Goal: Task Accomplishment & Management: Manage account settings

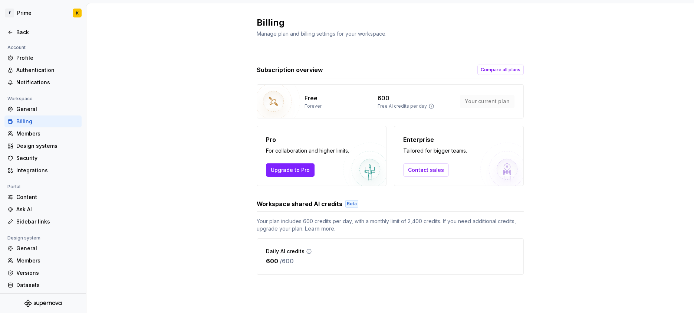
click at [656, 31] on div "Billing Manage plan and billing settings for your workspace." at bounding box center [390, 27] width 608 height 48
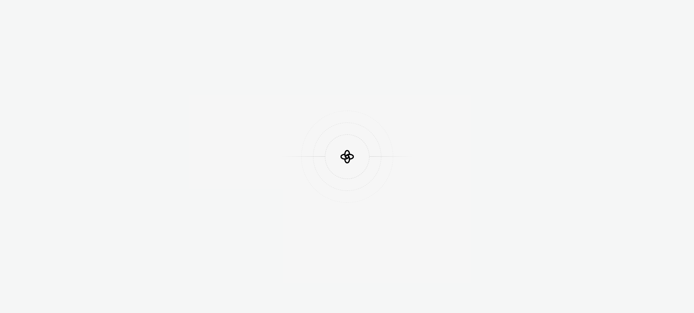
click at [300, 194] on div at bounding box center [347, 156] width 694 height 313
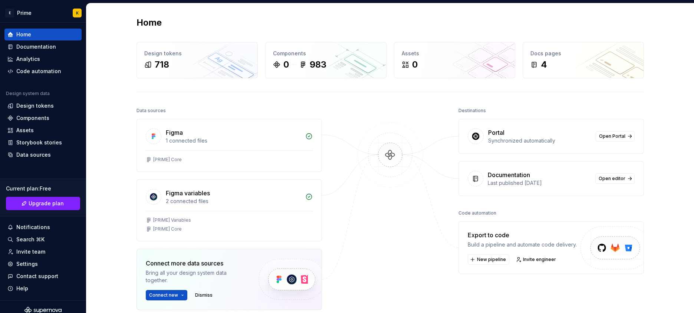
click at [324, 194] on div "Data sources Figma 1 connected files [PRIME] Core Figma variables 2 connected f…" at bounding box center [391, 240] width 508 height 271
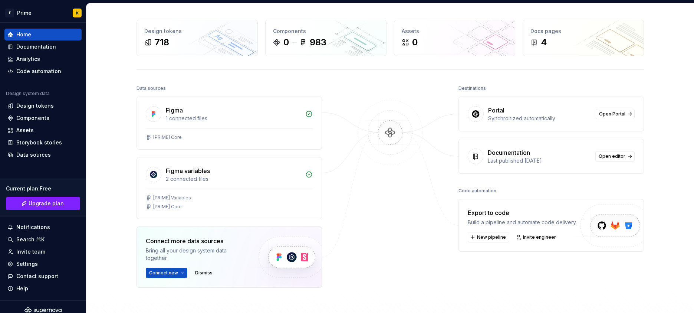
scroll to position [65, 0]
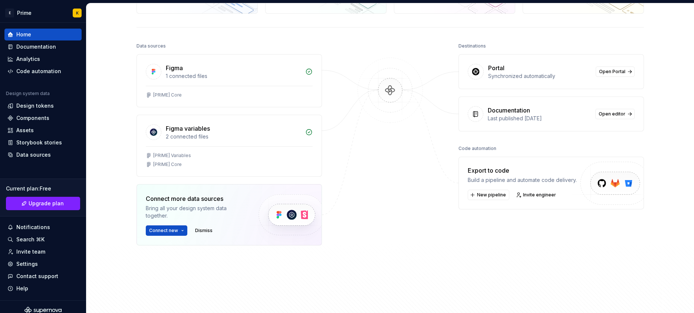
click at [388, 144] on div at bounding box center [390, 162] width 74 height 242
click at [387, 147] on div at bounding box center [390, 162] width 74 height 242
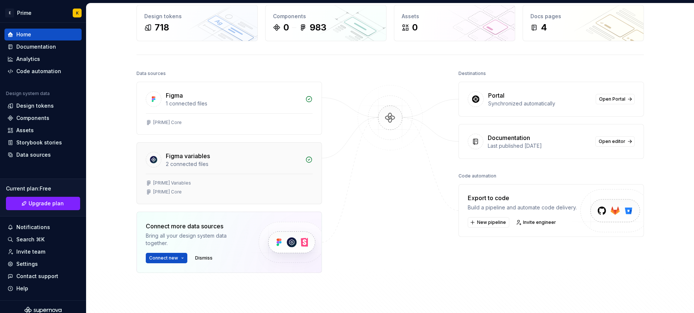
scroll to position [0, 0]
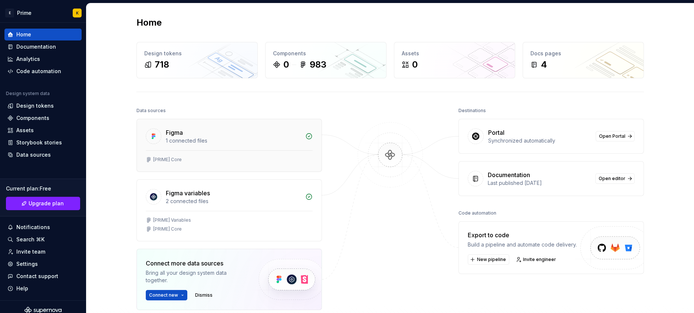
click at [237, 150] on div at bounding box center [229, 150] width 167 height 0
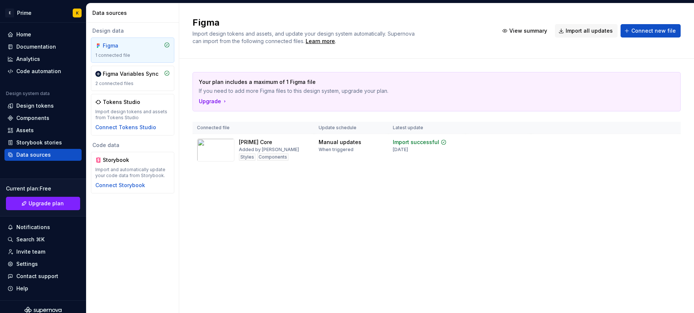
click at [391, 136] on div "Data sources Design data Figma 1 connected file Figma Variables Sync 2 connecte…" at bounding box center [390, 158] width 608 height 310
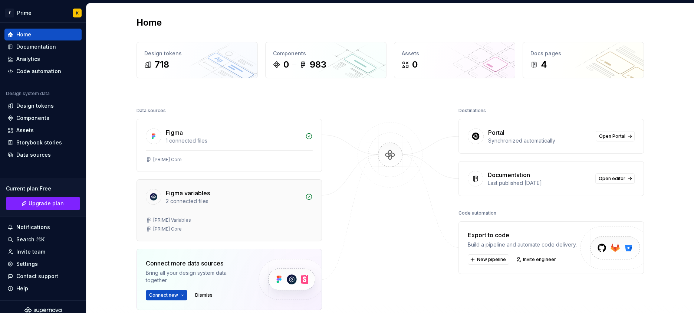
click at [205, 231] on div "[PRIME] Core" at bounding box center [229, 229] width 167 height 6
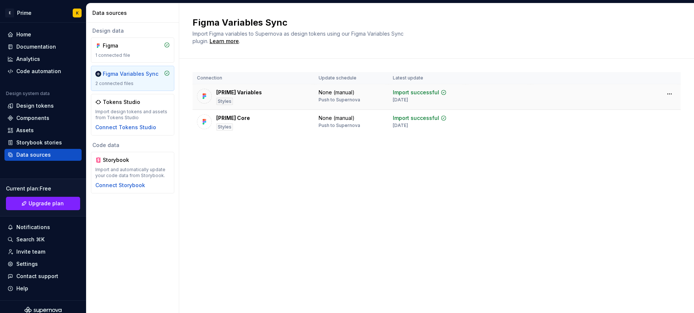
click at [662, 94] on td at bounding box center [606, 93] width 150 height 19
click at [665, 95] on html "E Prime K Home Documentation Analytics Code automation Design system data Desig…" at bounding box center [347, 156] width 694 height 313
click at [670, 110] on div "Disconnect plugin" at bounding box center [665, 109] width 48 height 7
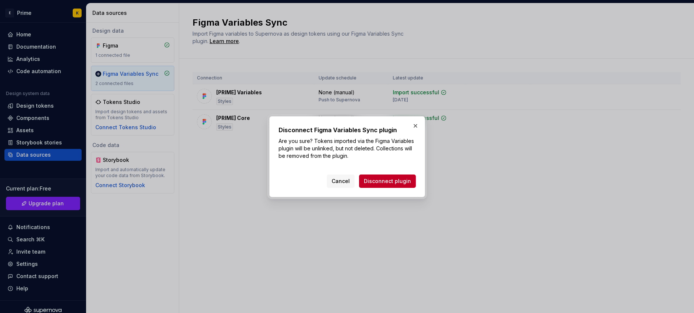
drag, startPoint x: 367, startPoint y: 183, endPoint x: 373, endPoint y: 166, distance: 17.7
click at [373, 166] on div "Disconnect Figma Variables Sync plugin Are you sure? Tokens imported via the Fi…" at bounding box center [347, 156] width 137 height 62
click at [413, 129] on button "button" at bounding box center [415, 126] width 10 height 10
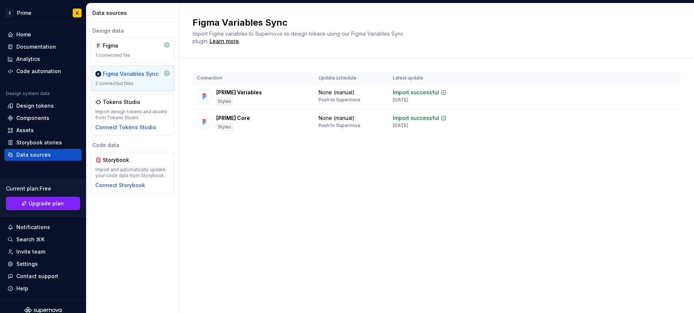
drag, startPoint x: 258, startPoint y: 185, endPoint x: 252, endPoint y: 168, distance: 17.5
click at [258, 185] on div "Figma Variables Sync Import Figma variables to Supernova as design tokens using…" at bounding box center [436, 158] width 515 height 310
click at [40, 36] on div "Home" at bounding box center [42, 34] width 71 height 7
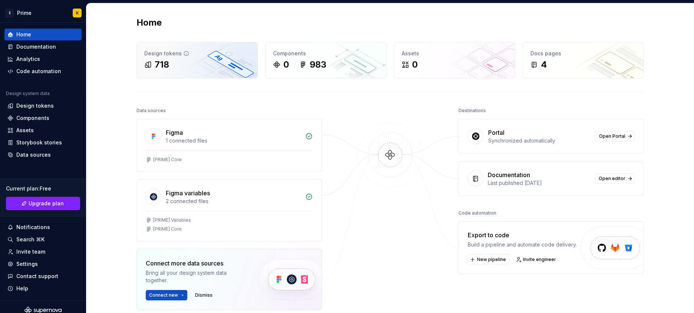
click at [190, 58] on div "Design tokens 718" at bounding box center [197, 60] width 121 height 36
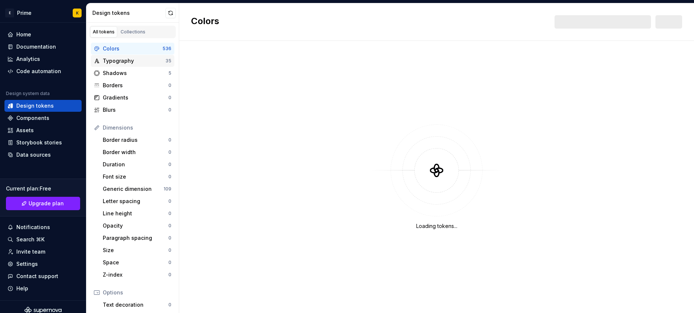
click at [122, 60] on div "Typography" at bounding box center [134, 60] width 63 height 7
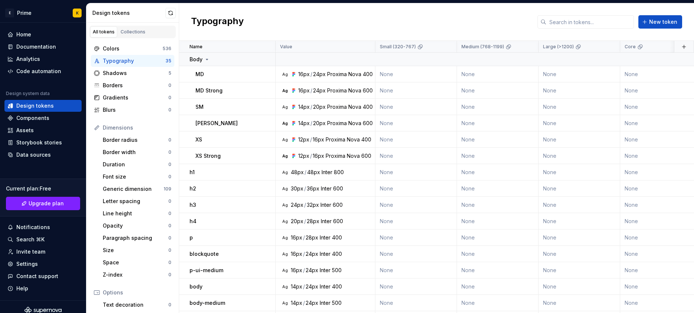
click at [147, 62] on div "Typography" at bounding box center [134, 60] width 63 height 7
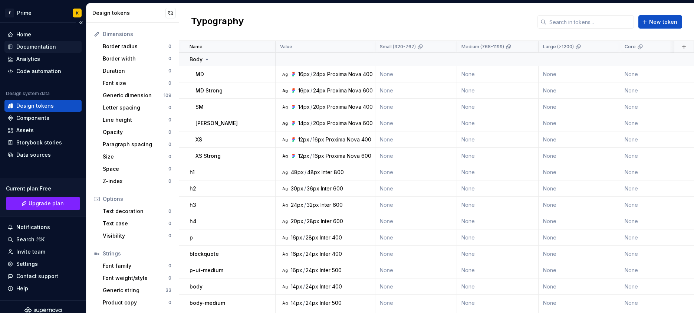
click at [60, 52] on div "Documentation" at bounding box center [42, 47] width 77 height 12
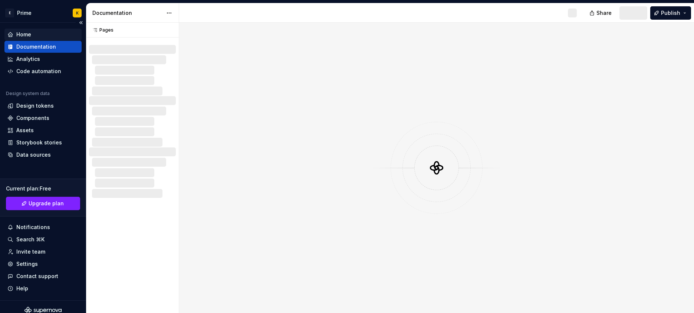
click at [46, 36] on div "Home" at bounding box center [42, 34] width 71 height 7
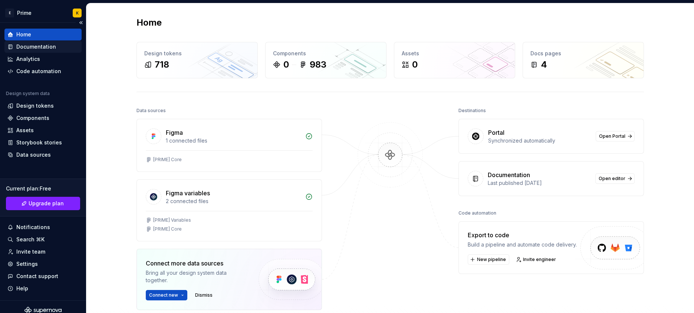
click at [42, 46] on div "Documentation" at bounding box center [36, 46] width 40 height 7
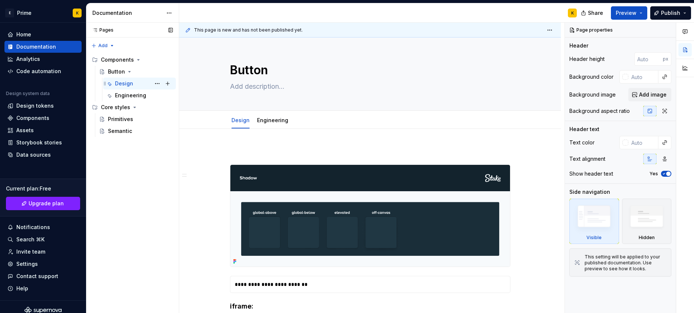
click at [140, 82] on div "Design K" at bounding box center [144, 83] width 58 height 10
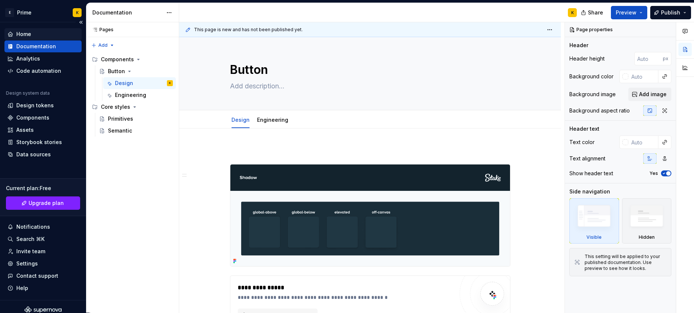
click at [38, 34] on div "Home" at bounding box center [42, 33] width 71 height 7
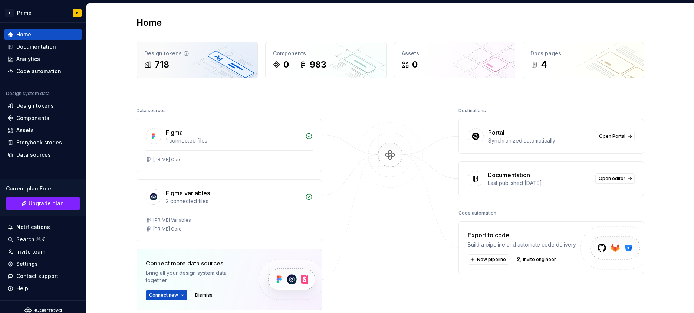
click at [177, 60] on div "718" at bounding box center [197, 65] width 106 height 12
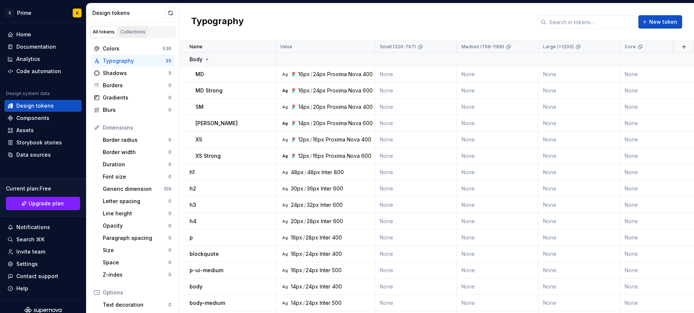
click at [131, 35] on div "Collections" at bounding box center [133, 32] width 25 height 6
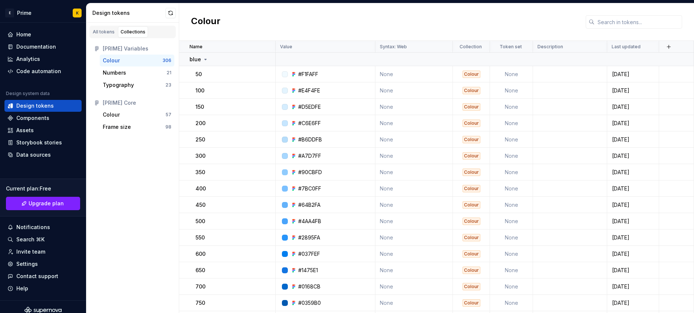
drag, startPoint x: 122, startPoint y: 171, endPoint x: 121, endPoint y: 148, distance: 22.3
click at [122, 170] on div "All tokens Collections [PRIME] Variables Colour 306 Numbers 21 Typography 23 [P…" at bounding box center [132, 168] width 93 height 290
click at [103, 104] on div "[PRIME] Core" at bounding box center [137, 102] width 69 height 7
click at [128, 46] on div "[PRIME] Variables" at bounding box center [137, 48] width 69 height 7
click at [266, 73] on button "button" at bounding box center [266, 74] width 10 height 10
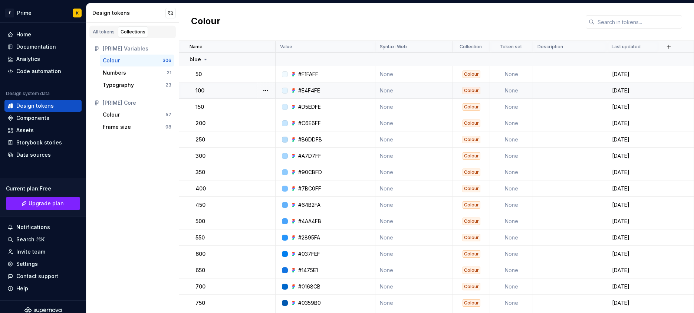
click at [276, 98] on html "E Prime K Home Documentation Analytics Code automation Design system data Desig…" at bounding box center [347, 156] width 694 height 313
click at [269, 75] on button "button" at bounding box center [266, 74] width 10 height 10
click at [275, 91] on div "Open detail" at bounding box center [298, 88] width 48 height 7
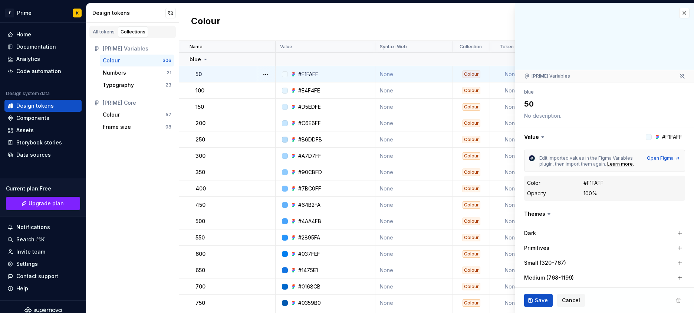
click at [668, 64] on html "E Prime K Home Documentation Analytics Code automation Design system data Desig…" at bounding box center [347, 156] width 694 height 313
click at [684, 9] on div at bounding box center [605, 36] width 179 height 67
click at [680, 12] on button "button" at bounding box center [685, 13] width 10 height 10
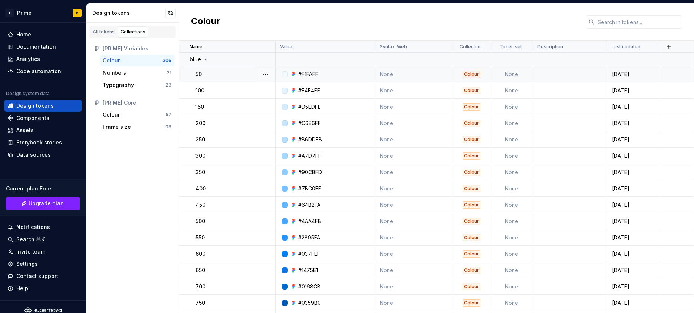
click at [142, 212] on div "All tokens Collections [PRIME] Variables Colour 306 Numbers 21 Typography 23 [P…" at bounding box center [132, 168] width 93 height 290
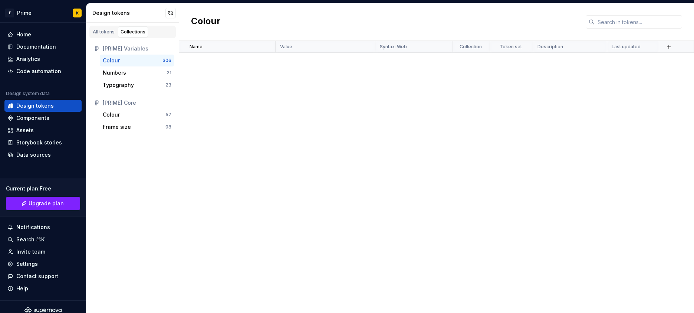
scroll to position [4964, 0]
click at [137, 137] on div "[PRIME] Variables Colour 306 Numbers 21 Typography 23 [PRIME] Core Colour 57 Fr…" at bounding box center [132, 87] width 92 height 99
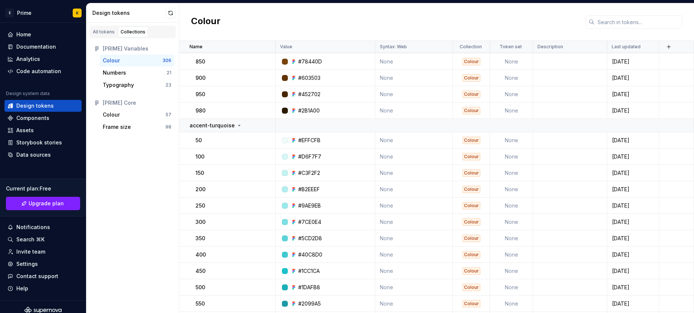
scroll to position [3454, 0]
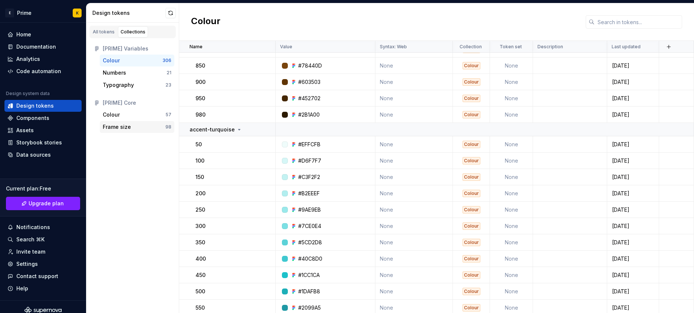
click at [138, 127] on div "Frame size" at bounding box center [134, 126] width 63 height 7
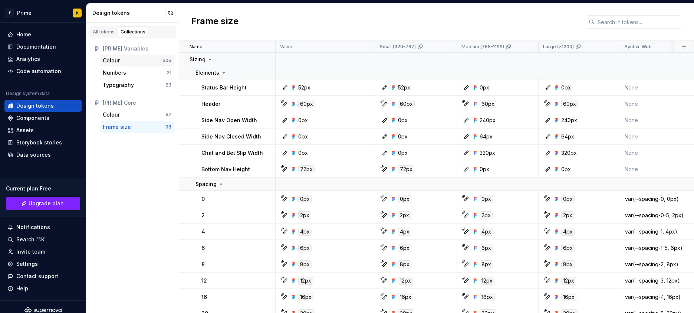
click at [124, 60] on div "Colour" at bounding box center [133, 60] width 60 height 7
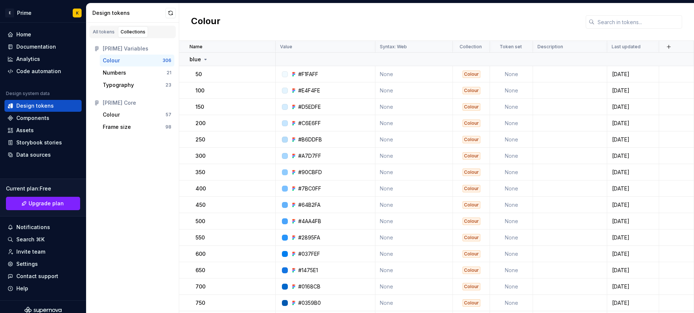
click at [127, 66] on div "Colour 306 Numbers 21 Typography 23" at bounding box center [133, 73] width 84 height 36
click at [138, 81] on div "Typography" at bounding box center [134, 84] width 63 height 7
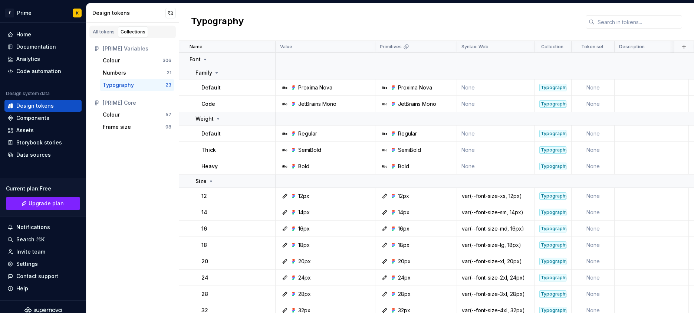
click at [180, 27] on div "Typography" at bounding box center [436, 21] width 515 height 37
click at [176, 12] on button "button" at bounding box center [171, 13] width 10 height 10
click at [108, 65] on div "Colour 306" at bounding box center [137, 61] width 75 height 12
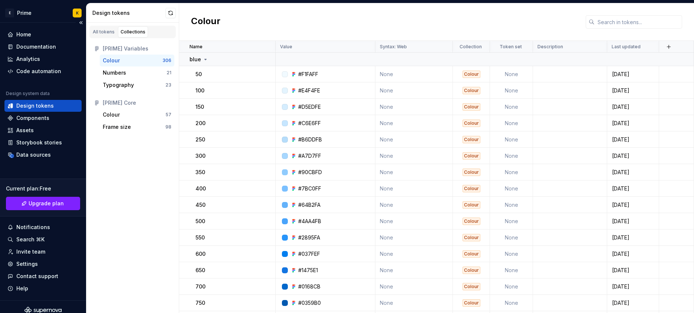
click at [52, 161] on div "Home Documentation Analytics Code automation Design system data Design tokens C…" at bounding box center [43, 162] width 86 height 278
click at [49, 160] on div "Data sources" at bounding box center [42, 155] width 77 height 12
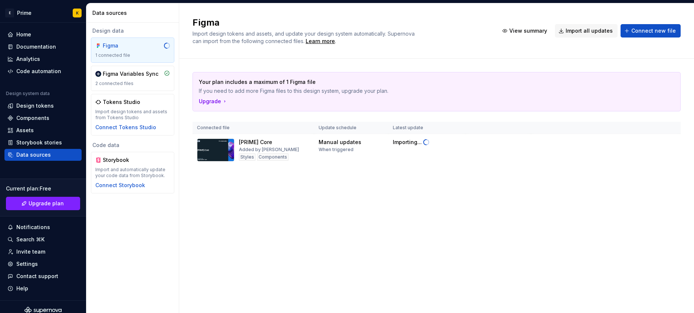
drag, startPoint x: 256, startPoint y: 186, endPoint x: 273, endPoint y: 172, distance: 21.6
click at [256, 186] on div "Your plan includes a maximum of 1 Figma file If you need to add more Figma file…" at bounding box center [437, 126] width 488 height 135
click at [675, 139] on html "E Prime K Home Documentation Analytics Code automation Design system data Desig…" at bounding box center [347, 156] width 694 height 313
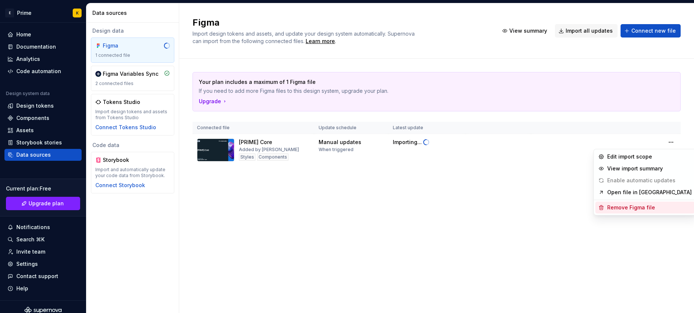
click at [619, 211] on div "Remove Figma file" at bounding box center [645, 208] width 99 height 12
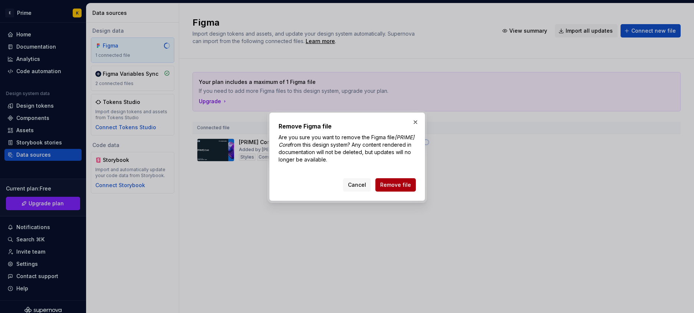
click at [403, 188] on span "Remove file" at bounding box center [395, 184] width 31 height 7
click at [331, 143] on p "Are you sure you want to remove the Figma file [PRIME] Core from this design sy…" at bounding box center [347, 149] width 137 height 30
drag, startPoint x: 342, startPoint y: 184, endPoint x: 348, endPoint y: 190, distance: 9.2
click at [342, 184] on div "Cancel Remove file" at bounding box center [347, 183] width 137 height 16
click at [355, 188] on span "Cancel" at bounding box center [357, 184] width 18 height 7
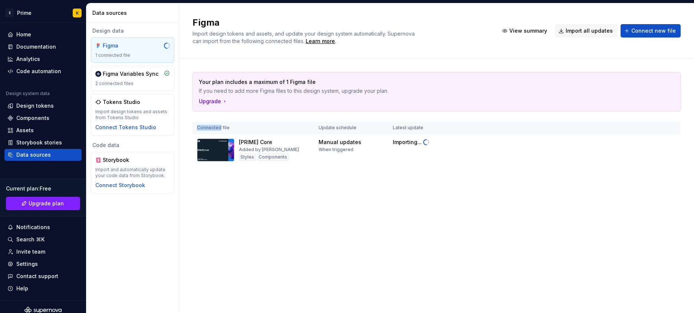
click at [355, 188] on div "Your plan includes a maximum of 1 Figma file If you need to add more Figma file…" at bounding box center [437, 126] width 488 height 135
click at [563, 174] on div "Your plan includes a maximum of 1 Figma file If you need to add more Figma file…" at bounding box center [437, 126] width 488 height 135
drag, startPoint x: 475, startPoint y: 190, endPoint x: 470, endPoint y: 182, distance: 9.2
click at [474, 190] on div "Your plan includes a maximum of 1 Figma file If you need to add more Figma file…" at bounding box center [437, 126] width 488 height 135
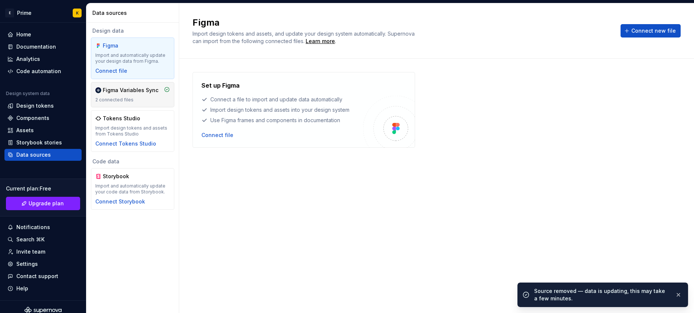
click at [127, 89] on div "Figma Variables Sync" at bounding box center [131, 89] width 56 height 7
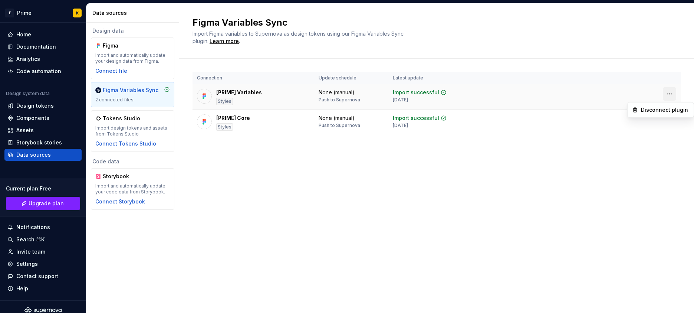
click at [674, 92] on html "E Prime K Home Documentation Analytics Code automation Design system data Desig…" at bounding box center [347, 156] width 694 height 313
click at [667, 108] on div "Disconnect plugin" at bounding box center [665, 109] width 48 height 7
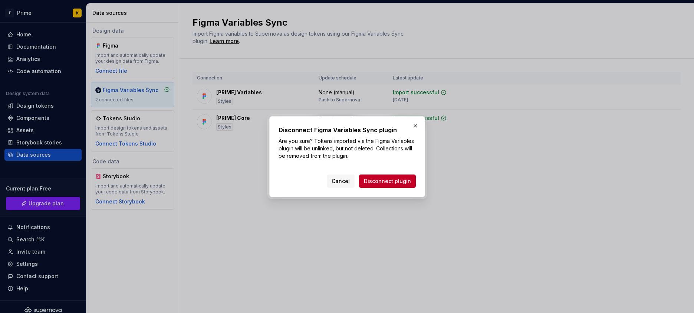
click at [386, 179] on span "Disconnect plugin" at bounding box center [387, 180] width 47 height 7
click at [396, 176] on div "Cancel Disconnect plugin" at bounding box center [371, 180] width 89 height 13
click at [350, 180] on span "Cancel" at bounding box center [341, 180] width 18 height 7
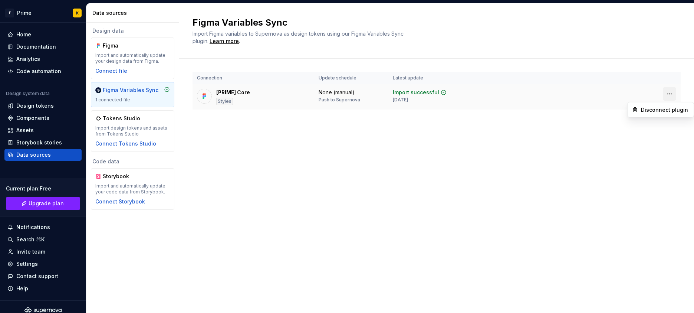
click at [667, 96] on html "E Prime K Home Documentation Analytics Code automation Design system data Desig…" at bounding box center [347, 156] width 694 height 313
click at [660, 109] on div "Disconnect plugin" at bounding box center [665, 109] width 48 height 7
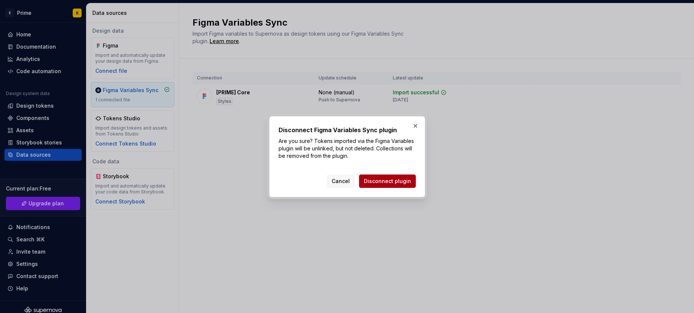
click at [372, 187] on button "Disconnect plugin" at bounding box center [387, 180] width 57 height 13
click at [373, 183] on div "Cancel Disconnect plugin" at bounding box center [371, 180] width 89 height 13
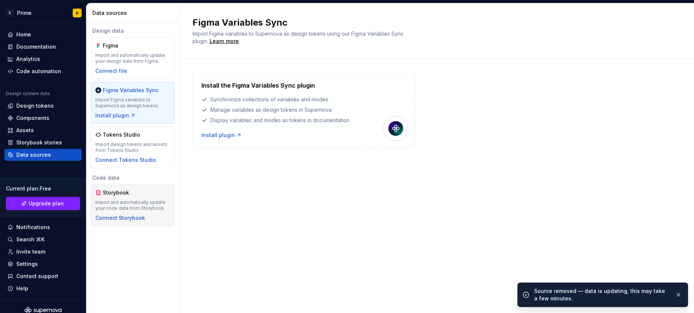
click at [228, 219] on div "Figma Variables Sync Import Figma variables to Supernova as design tokens using…" at bounding box center [436, 158] width 515 height 310
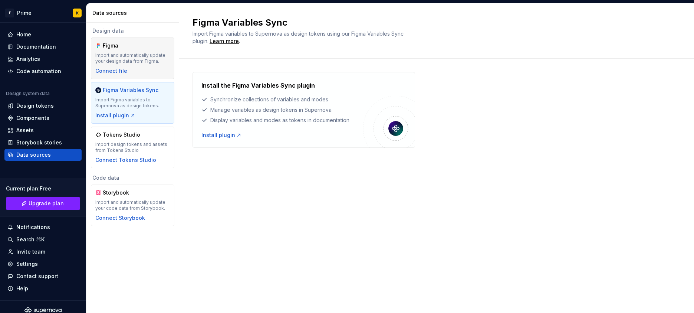
click at [129, 62] on div "Import and automatically update your design data from Figma." at bounding box center [132, 58] width 75 height 12
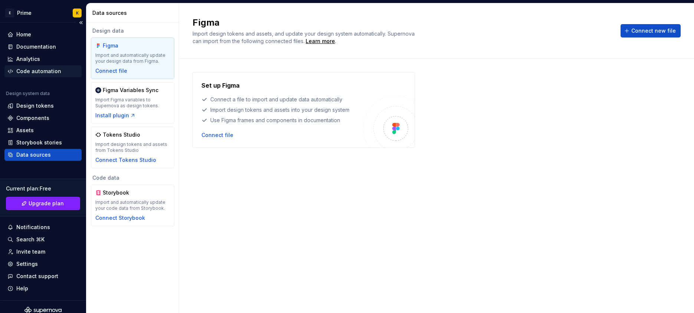
click at [47, 65] on div "Code automation" at bounding box center [42, 71] width 77 height 12
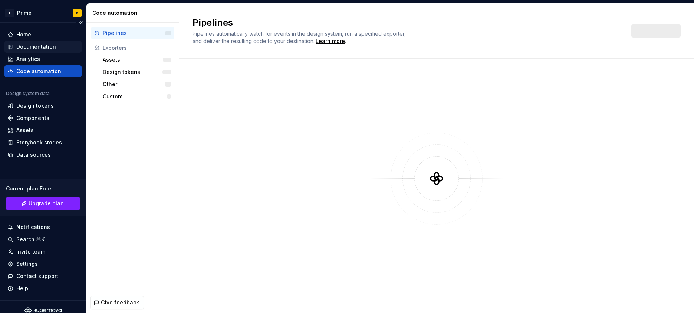
click at [37, 53] on div "Analytics" at bounding box center [42, 59] width 77 height 12
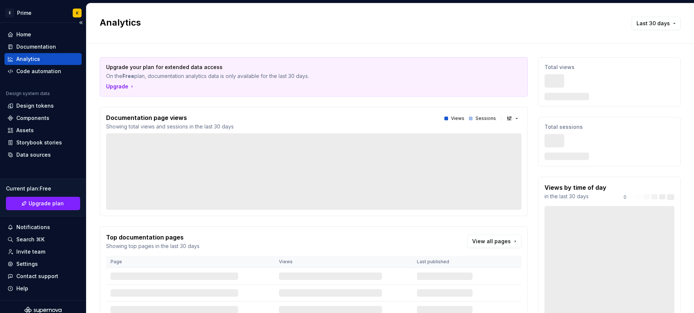
click at [33, 98] on div "Design system data" at bounding box center [42, 95] width 77 height 9
click at [36, 104] on div "Design tokens" at bounding box center [34, 105] width 37 height 7
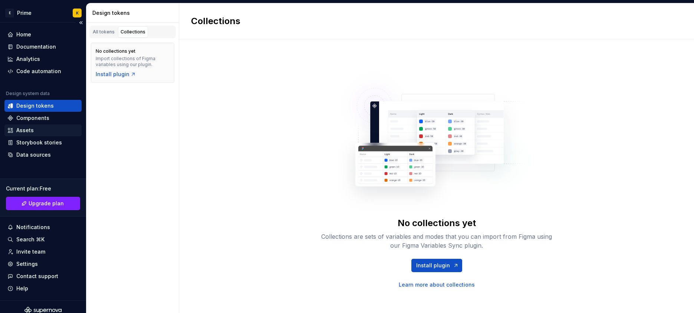
click at [23, 125] on div "Assets" at bounding box center [42, 130] width 77 height 12
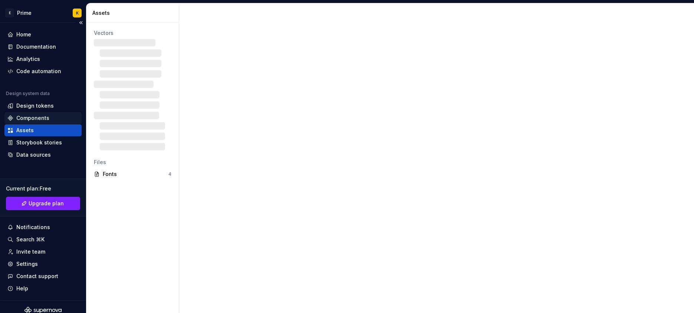
click at [55, 114] on div "Components" at bounding box center [42, 118] width 77 height 12
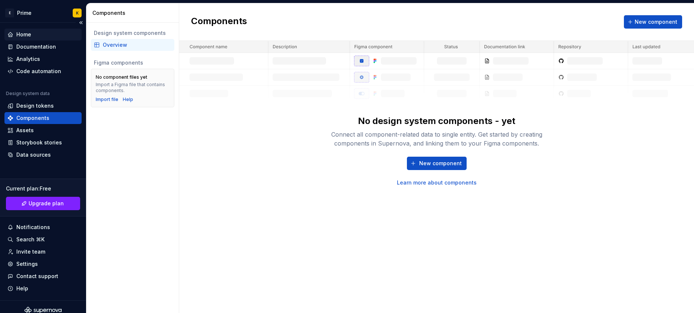
click at [27, 35] on div "Home" at bounding box center [23, 34] width 15 height 7
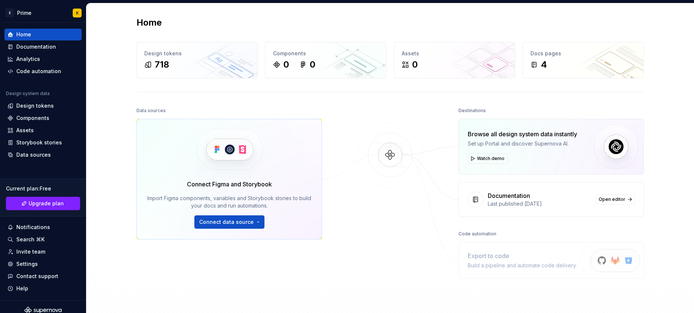
click at [248, 84] on div "Home Design tokens 718 Components 0 0 Assets 0 Docs pages 4 Data sources Connec…" at bounding box center [390, 169] width 534 height 333
click at [201, 63] on div "718" at bounding box center [197, 65] width 106 height 12
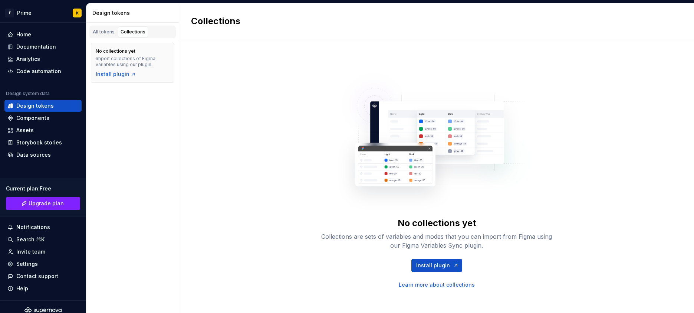
drag, startPoint x: 134, startPoint y: 70, endPoint x: 131, endPoint y: 66, distance: 5.0
click at [134, 69] on div "No collections yet Import collections of Figma variables using our plugin. Inst…" at bounding box center [133, 63] width 74 height 30
click at [89, 23] on div "All tokens Collections" at bounding box center [132, 31] width 92 height 16
click at [98, 30] on div "All tokens" at bounding box center [104, 32] width 22 height 6
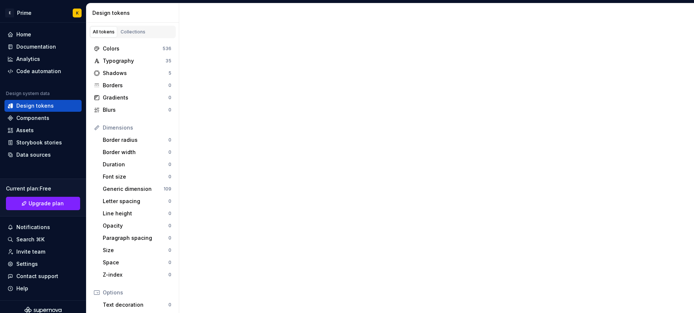
click at [101, 32] on div "All tokens" at bounding box center [104, 32] width 22 height 6
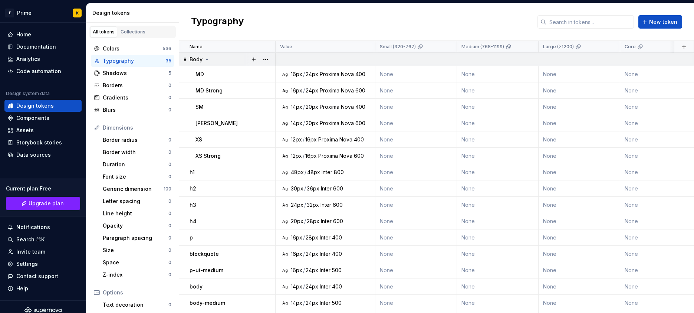
drag, startPoint x: 206, startPoint y: 60, endPoint x: 215, endPoint y: 63, distance: 9.3
click at [212, 62] on div "Body" at bounding box center [232, 59] width 85 height 7
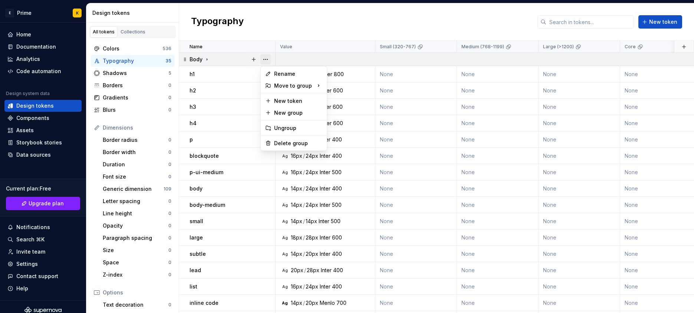
click at [262, 62] on button "button" at bounding box center [266, 59] width 10 height 10
click at [292, 143] on div "Delete group" at bounding box center [298, 143] width 48 height 7
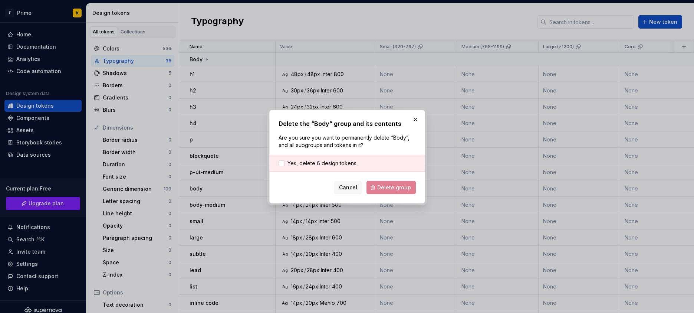
click at [391, 182] on div "Cancel Delete group" at bounding box center [347, 187] width 137 height 13
click at [283, 158] on div "Yes, delete 6 design tokens." at bounding box center [347, 163] width 155 height 17
click at [284, 163] on div at bounding box center [282, 163] width 6 height 6
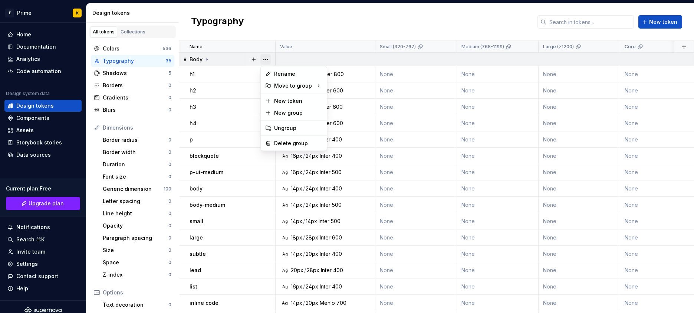
click at [269, 58] on button "button" at bounding box center [266, 59] width 10 height 10
click at [311, 154] on html "E Prime K Home Documentation Analytics Code automation Design system data Desig…" at bounding box center [347, 156] width 694 height 313
click at [264, 60] on button "button" at bounding box center [266, 59] width 10 height 10
click at [277, 141] on div "Delete group" at bounding box center [298, 143] width 48 height 7
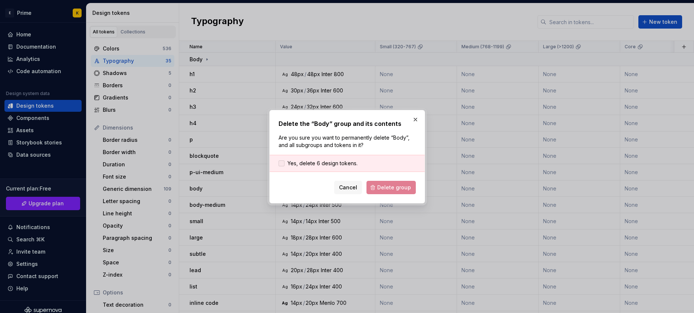
drag, startPoint x: 311, startPoint y: 154, endPoint x: 311, endPoint y: 159, distance: 5.2
click at [311, 154] on div "Delete the “Body” group and its contents Are you sure you want to permanently d…" at bounding box center [347, 156] width 137 height 75
click at [312, 165] on span "Yes, delete 6 design tokens." at bounding box center [323, 163] width 70 height 7
click at [376, 188] on button "Delete group" at bounding box center [391, 187] width 49 height 13
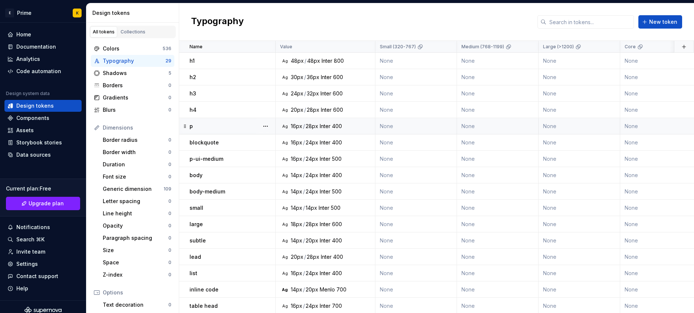
click at [272, 122] on div at bounding box center [265, 126] width 19 height 16
drag, startPoint x: 242, startPoint y: 29, endPoint x: 247, endPoint y: 36, distance: 8.7
click at [247, 36] on div "Typography New token" at bounding box center [436, 21] width 515 height 37
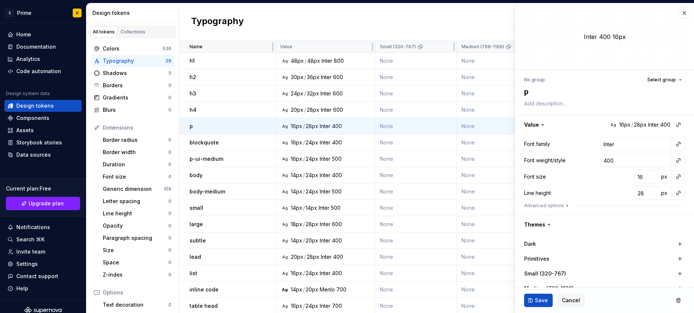
click at [268, 48] on div "Name" at bounding box center [230, 47] width 81 height 6
click at [680, 10] on button "button" at bounding box center [685, 13] width 10 height 10
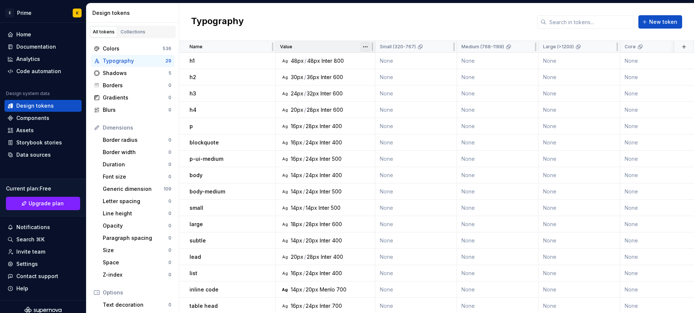
click at [367, 47] on html "E Prime K Home Documentation Analytics Code automation Design system data Desig…" at bounding box center [347, 156] width 694 height 313
drag, startPoint x: 262, startPoint y: 44, endPoint x: 268, endPoint y: 47, distance: 6.8
click at [262, 44] on html "E Prime K Home Documentation Analytics Code automation Design system data Desig…" at bounding box center [347, 156] width 694 height 313
click at [268, 47] on div "Name" at bounding box center [230, 47] width 81 height 6
drag, startPoint x: 258, startPoint y: 47, endPoint x: 265, endPoint y: 48, distance: 6.8
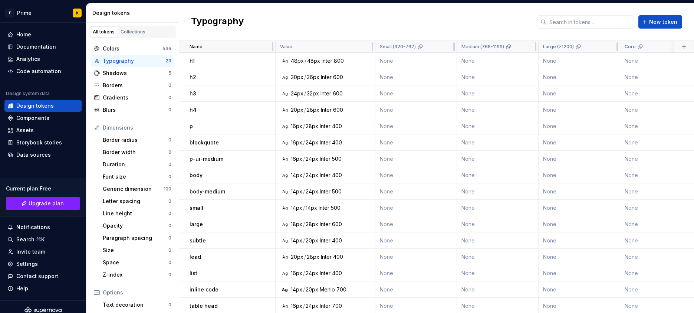
click at [258, 47] on div "Name" at bounding box center [230, 47] width 81 height 6
click at [363, 46] on html "E Prime K Home Documentation Analytics Code automation Design system data Desig…" at bounding box center [347, 156] width 694 height 313
click at [448, 46] on html "E Prime K Home Documentation Analytics Code automation Design system data Desig…" at bounding box center [347, 156] width 694 height 313
click at [265, 62] on button "button" at bounding box center [266, 61] width 10 height 10
click at [252, 136] on html "E Prime K Home Documentation Analytics Code automation Design system data Desig…" at bounding box center [347, 156] width 694 height 313
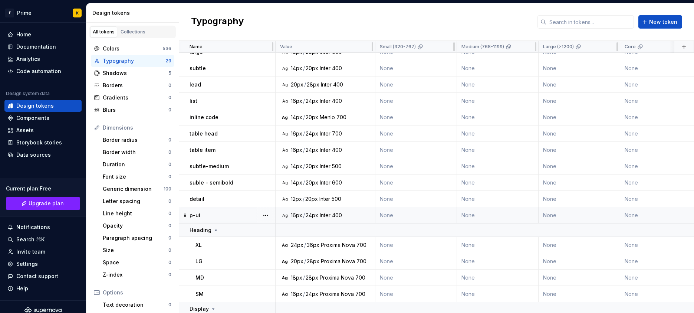
scroll to position [258, 0]
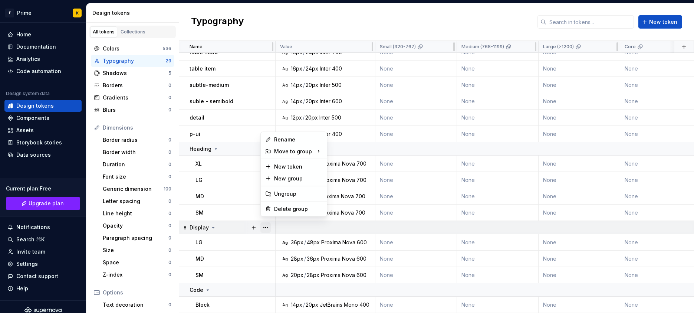
click at [269, 223] on button "button" at bounding box center [266, 227] width 10 height 10
click at [272, 205] on div "Delete group" at bounding box center [293, 209] width 63 height 12
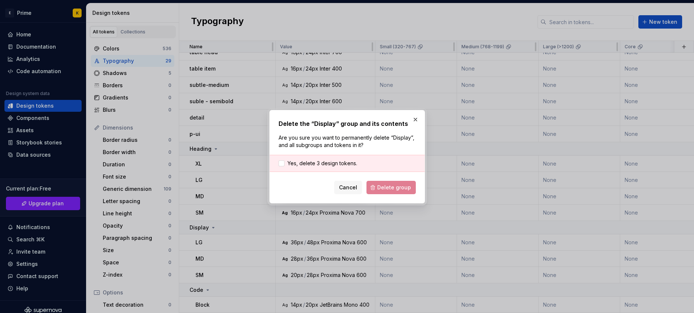
drag, startPoint x: 335, startPoint y: 158, endPoint x: 353, endPoint y: 173, distance: 23.5
click at [335, 159] on div "Yes, delete 3 design tokens." at bounding box center [347, 163] width 155 height 17
drag, startPoint x: 343, startPoint y: 161, endPoint x: 347, endPoint y: 165, distance: 5.8
click at [343, 161] on span "Yes, delete 3 design tokens." at bounding box center [323, 163] width 70 height 7
click at [390, 197] on div "Delete the “Display” group and its contents Are you sure you want to permanentl…" at bounding box center [347, 157] width 156 height 94
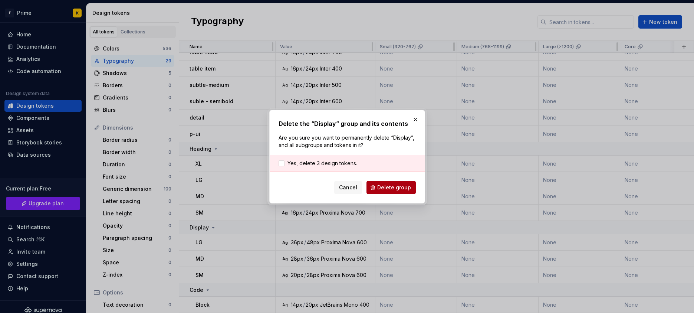
click at [388, 190] on span "Delete group" at bounding box center [394, 187] width 34 height 7
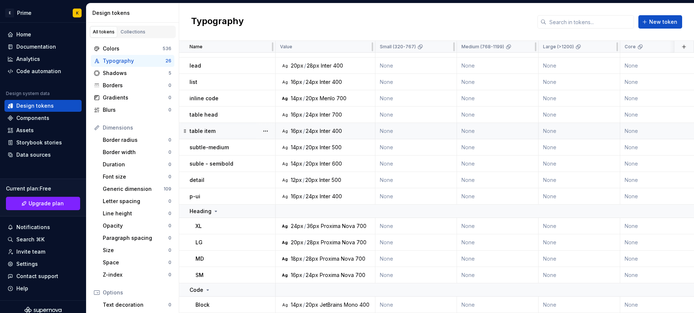
click at [412, 123] on td "None" at bounding box center [417, 131] width 82 height 16
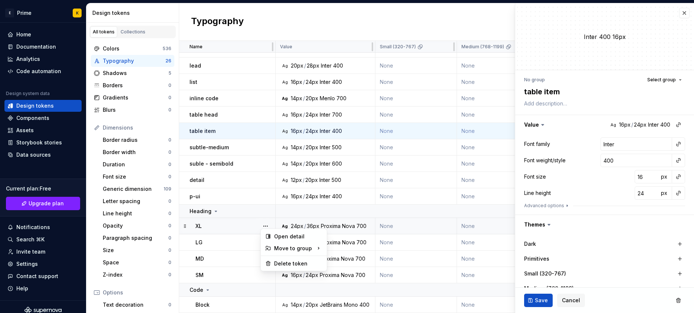
click at [262, 222] on button "button" at bounding box center [266, 226] width 10 height 10
click at [294, 256] on div "Open detail Move to group No group Heading Code Create group Delete token" at bounding box center [293, 249] width 63 height 39
click at [297, 259] on div "Delete token" at bounding box center [293, 264] width 63 height 12
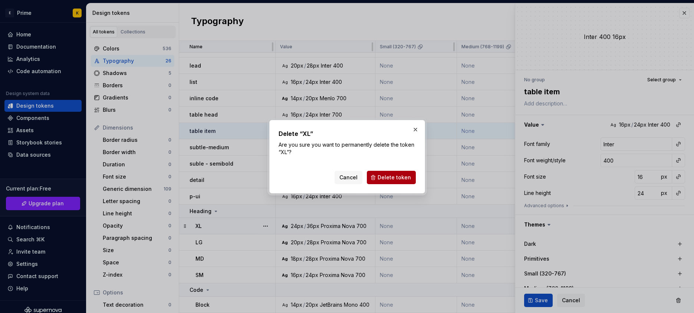
click at [402, 179] on span "Delete token" at bounding box center [394, 177] width 33 height 7
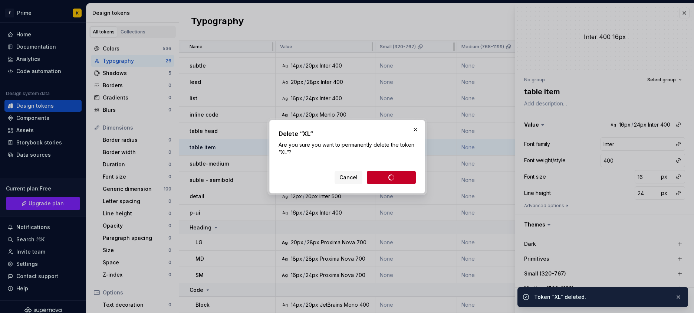
scroll to position [179, 0]
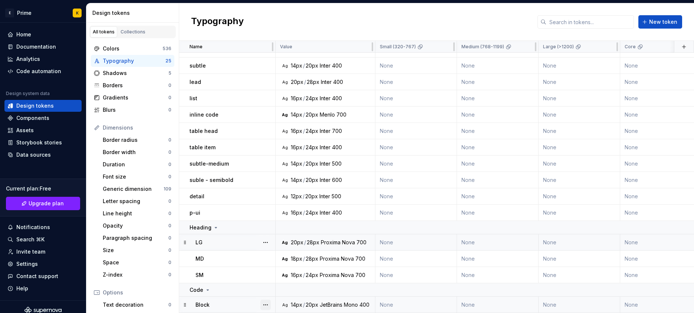
click at [268, 300] on button "button" at bounding box center [266, 305] width 10 height 10
click at [271, 285] on icon at bounding box center [268, 286] width 6 height 6
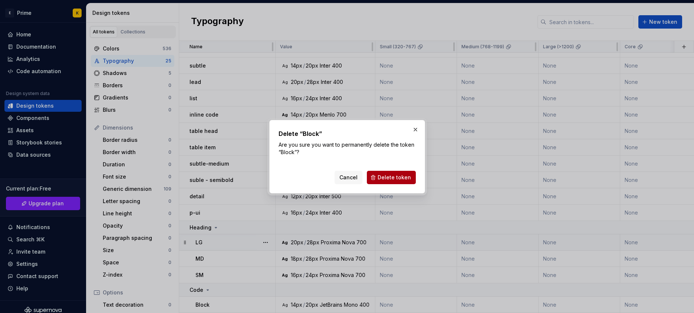
click at [400, 180] on span "Delete token" at bounding box center [394, 177] width 33 height 7
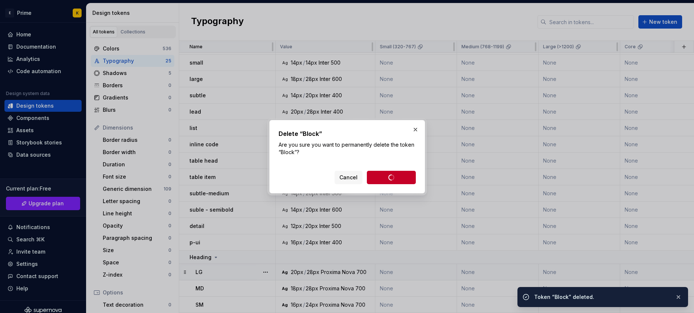
scroll to position [149, 0]
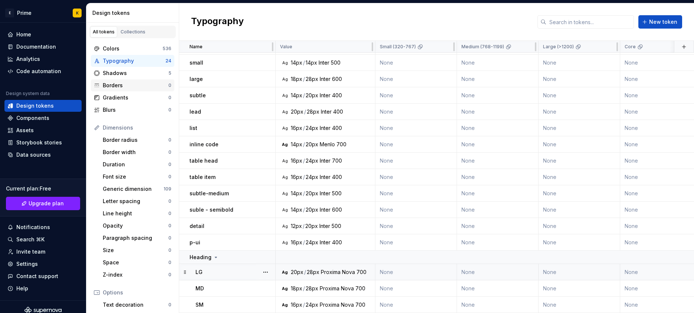
click at [163, 82] on div "Borders" at bounding box center [136, 85] width 66 height 7
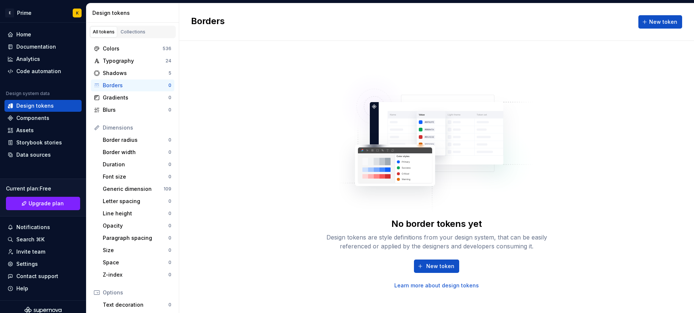
click at [146, 33] on div "All tokens Collections" at bounding box center [132, 32] width 86 height 13
click at [139, 32] on div "Collections" at bounding box center [133, 32] width 25 height 6
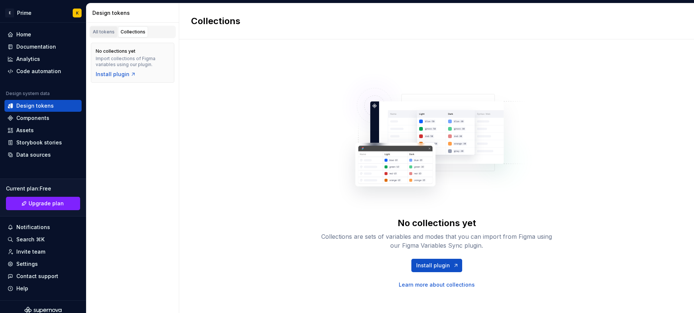
click at [105, 30] on div "All tokens" at bounding box center [104, 32] width 22 height 6
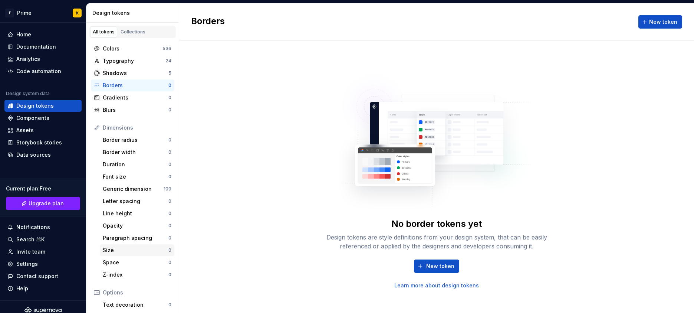
scroll to position [94, 0]
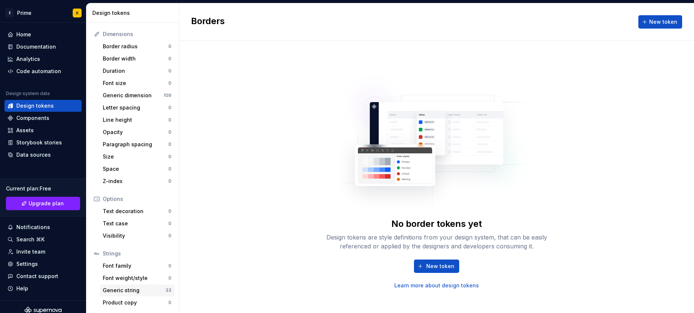
click at [118, 287] on div "Generic string" at bounding box center [134, 290] width 63 height 7
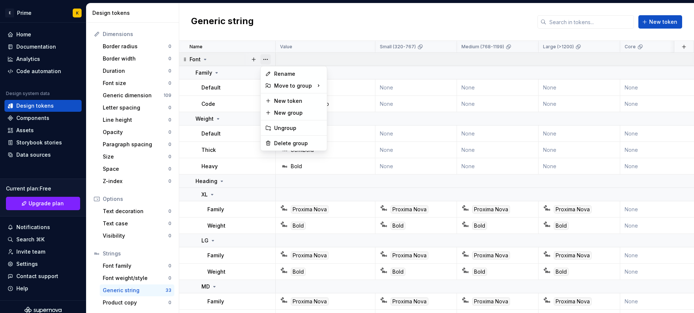
click at [269, 55] on button "button" at bounding box center [266, 59] width 10 height 10
click at [297, 146] on div "Delete group" at bounding box center [298, 143] width 48 height 7
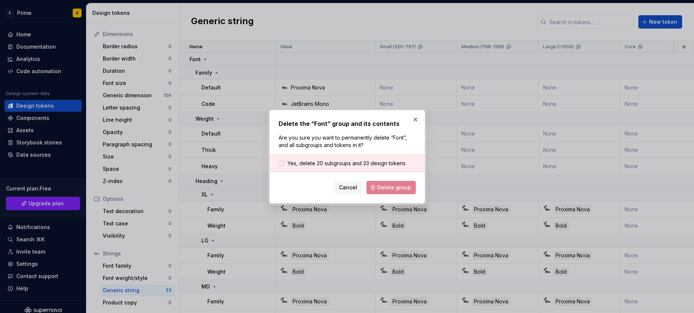
click at [336, 162] on span "Yes, delete 20 subgroups and 33 design tokens." at bounding box center [347, 163] width 119 height 7
click at [393, 189] on span "Delete group" at bounding box center [394, 187] width 34 height 7
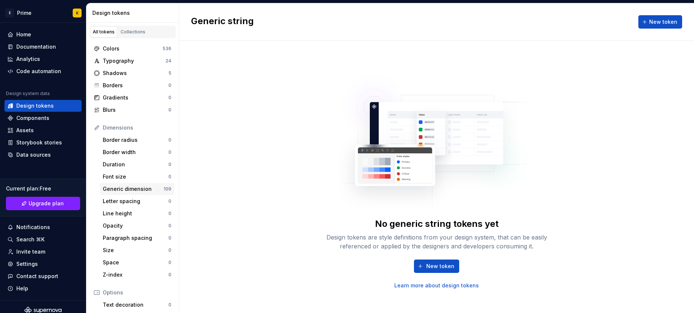
click at [140, 193] on div "Generic dimension 109" at bounding box center [137, 189] width 75 height 12
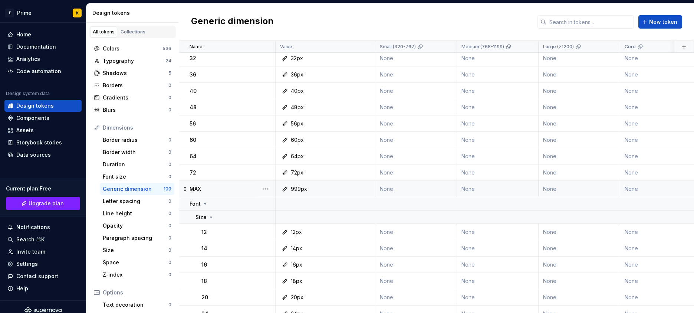
scroll to position [262, 0]
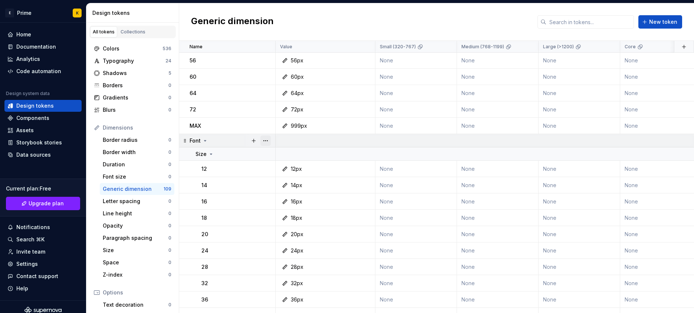
click at [266, 137] on button "button" at bounding box center [266, 140] width 10 height 10
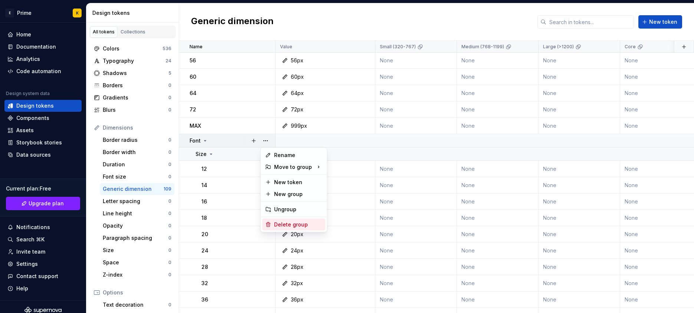
click at [310, 223] on div "Delete group" at bounding box center [298, 224] width 48 height 7
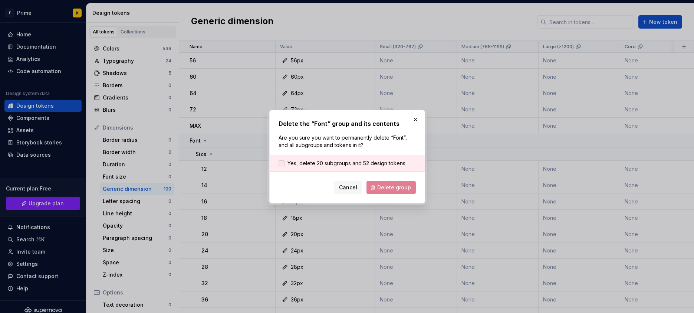
click at [292, 165] on span "Yes, delete 20 subgroups and 52 design tokens." at bounding box center [347, 163] width 119 height 7
click at [398, 192] on button "Delete group" at bounding box center [391, 187] width 49 height 13
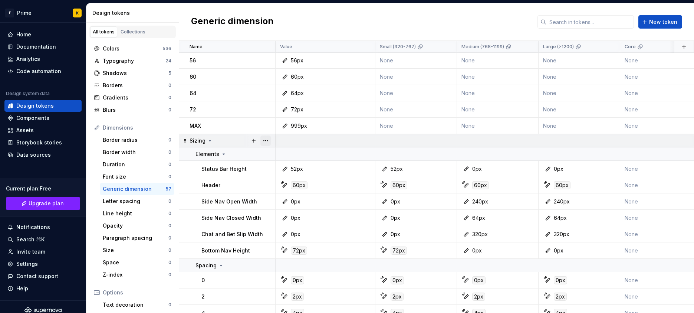
click at [265, 141] on button "button" at bounding box center [266, 140] width 10 height 10
click at [296, 222] on div "Delete group" at bounding box center [298, 224] width 48 height 7
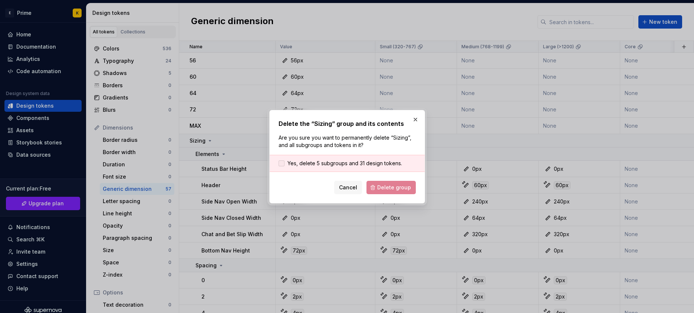
drag, startPoint x: 330, startPoint y: 149, endPoint x: 331, endPoint y: 160, distance: 10.9
click at [330, 149] on div "Delete the “Sizing” group and its contents Are you sure you want to permanently…" at bounding box center [347, 156] width 137 height 75
click at [337, 163] on span "Yes, delete 5 subgroups and 31 design tokens." at bounding box center [345, 163] width 115 height 7
click at [403, 189] on span "Delete group" at bounding box center [394, 187] width 34 height 7
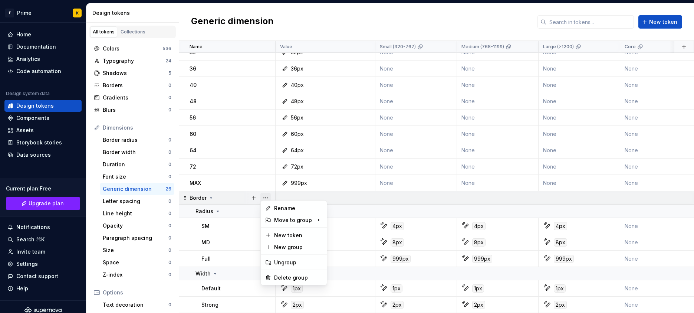
click at [267, 193] on button "button" at bounding box center [266, 198] width 10 height 10
click at [296, 281] on div "Delete group" at bounding box center [298, 277] width 48 height 7
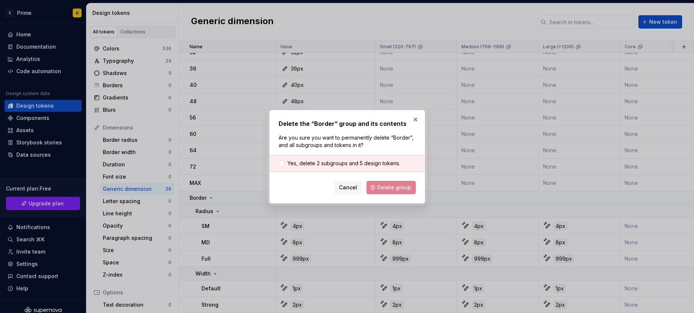
drag, startPoint x: 302, startPoint y: 164, endPoint x: 330, endPoint y: 178, distance: 31.0
click at [302, 164] on span "Yes, delete 2 subgroups and 5 design tokens." at bounding box center [344, 163] width 113 height 7
click at [392, 183] on button "Delete group" at bounding box center [391, 187] width 49 height 13
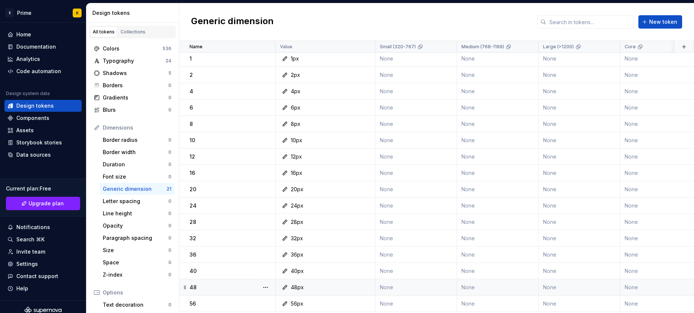
scroll to position [0, 0]
click at [187, 59] on icon at bounding box center [185, 61] width 6 height 6
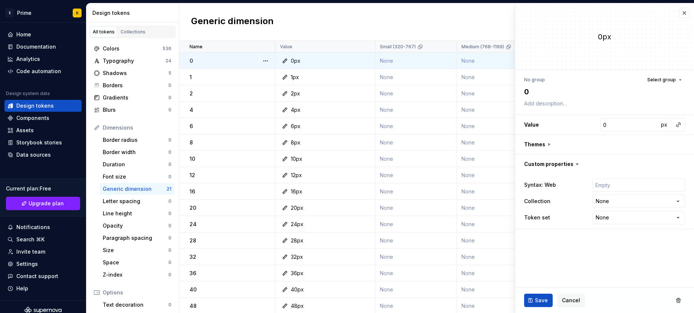
click at [265, 68] on div at bounding box center [265, 61] width 19 height 16
drag, startPoint x: 231, startPoint y: 83, endPoint x: 228, endPoint y: 108, distance: 25.0
click at [228, 108] on tbody "0 0px None None None None None None None None None 4 minutes ago 1 1px None Non…" at bounding box center [674, 224] width 990 height 343
click at [227, 100] on td "2" at bounding box center [227, 93] width 96 height 16
drag, startPoint x: 223, startPoint y: 94, endPoint x: 225, endPoint y: 75, distance: 18.6
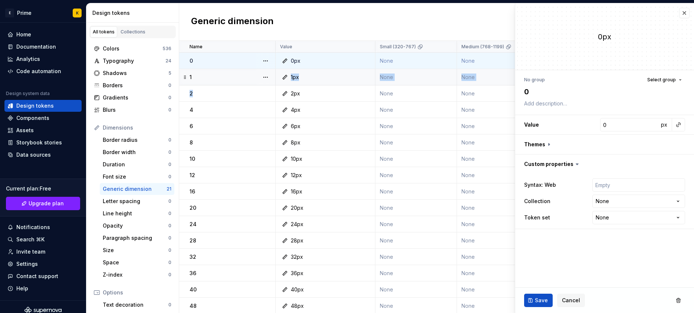
click at [225, 75] on tbody "0 0px None None None None None None None None None 4 minutes ago 1 1px None Non…" at bounding box center [674, 224] width 990 height 343
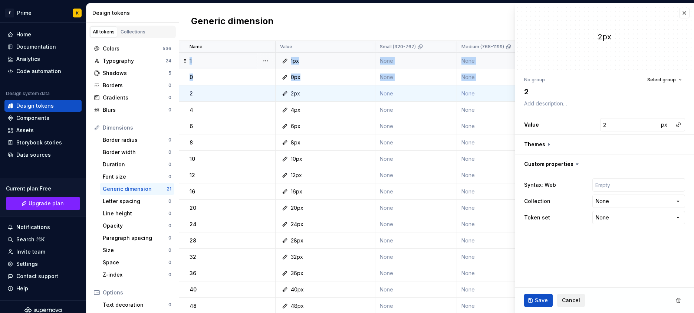
click at [562, 298] on span "Cancel" at bounding box center [571, 300] width 18 height 7
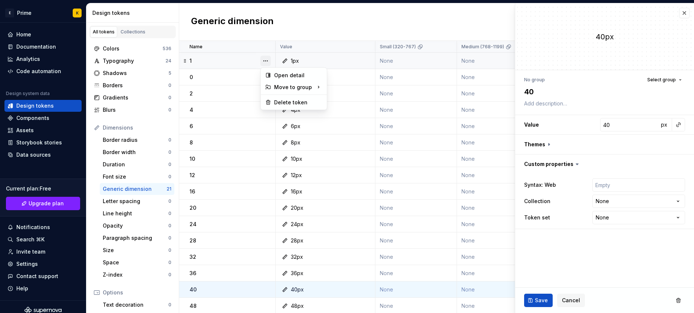
click at [268, 60] on button "button" at bounding box center [266, 61] width 10 height 10
click at [283, 102] on div "Delete token" at bounding box center [298, 102] width 48 height 7
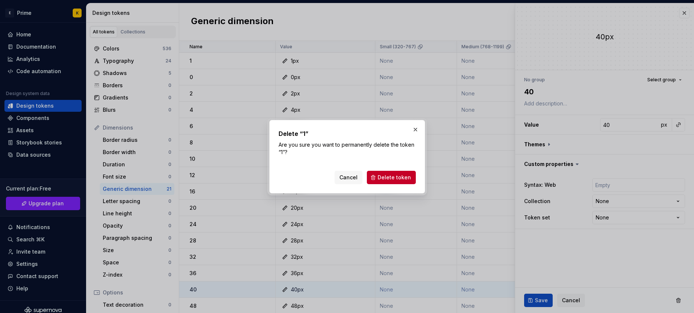
drag, startPoint x: 410, startPoint y: 186, endPoint x: 402, endPoint y: 193, distance: 11.1
click at [403, 193] on div "Delete “1” Are you sure you want to permanently delete the token “1”? Cancel De…" at bounding box center [348, 156] width 160 height 77
click at [398, 184] on div "Delete “1” Are you sure you want to permanently delete the token “1”? Cancel De…" at bounding box center [347, 156] width 156 height 73
click at [397, 177] on span "Delete token" at bounding box center [394, 177] width 33 height 7
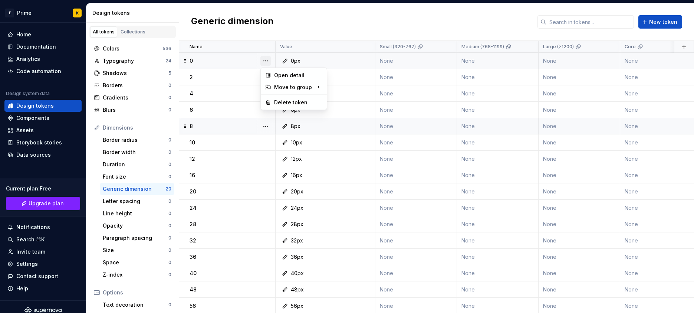
click at [268, 61] on button "button" at bounding box center [266, 61] width 10 height 10
click at [278, 103] on div "Delete token" at bounding box center [298, 102] width 48 height 7
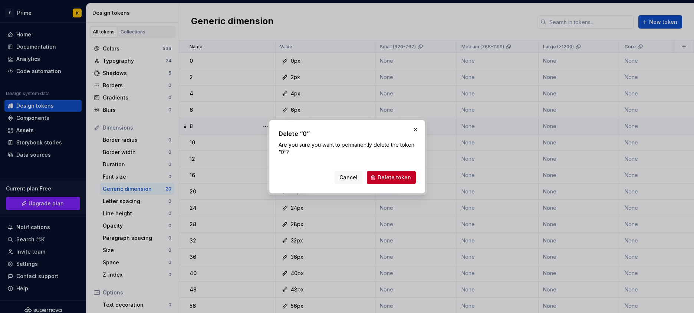
click at [390, 185] on div "Delete “0” Are you sure you want to permanently delete the token “0”? Cancel De…" at bounding box center [347, 156] width 156 height 73
click at [389, 178] on span "Delete token" at bounding box center [394, 177] width 33 height 7
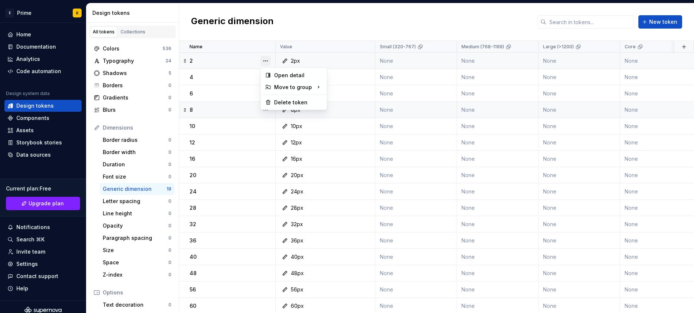
click at [269, 59] on button "button" at bounding box center [266, 61] width 10 height 10
click at [283, 102] on div "Delete token" at bounding box center [298, 102] width 48 height 7
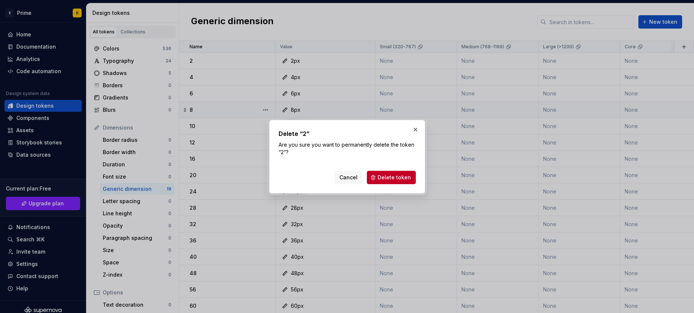
click at [409, 166] on div "Delete “2” Are you sure you want to permanently delete the token “2”? Cancel De…" at bounding box center [347, 156] width 137 height 55
click at [406, 174] on span "Delete token" at bounding box center [394, 177] width 33 height 7
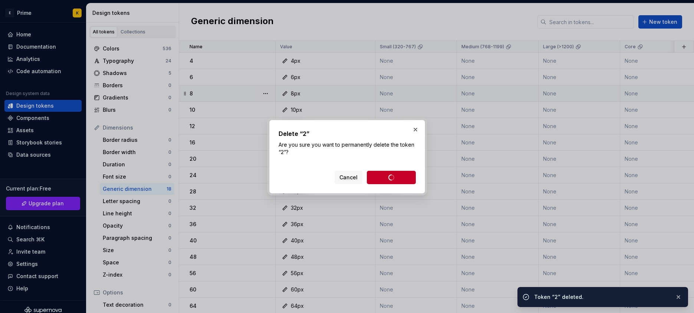
click at [272, 142] on div "Delete “2” Are you sure you want to permanently delete the token “2”? Cancel De…" at bounding box center [347, 156] width 156 height 73
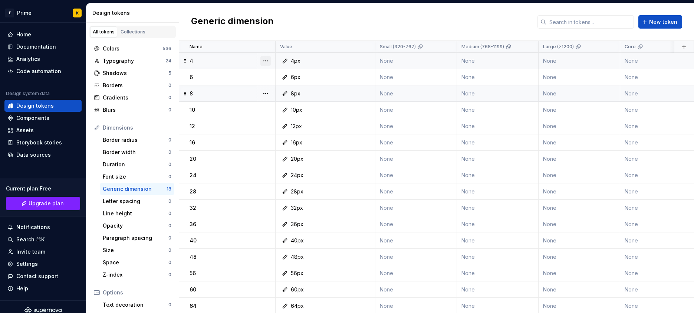
click at [264, 60] on button "button" at bounding box center [266, 61] width 10 height 10
click at [288, 101] on div "Delete token" at bounding box center [298, 102] width 48 height 7
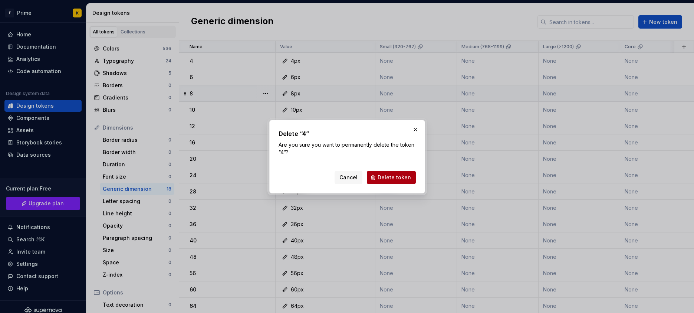
click at [396, 173] on button "Delete token" at bounding box center [391, 177] width 49 height 13
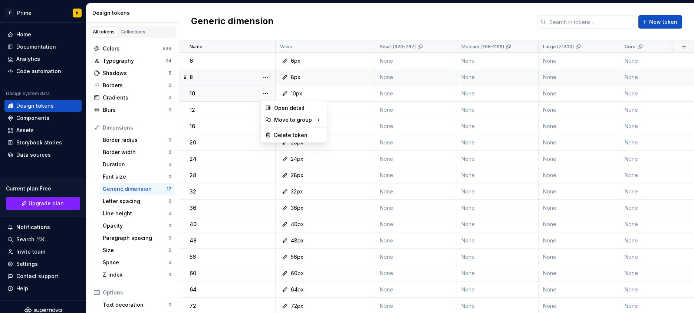
click at [268, 95] on button "button" at bounding box center [266, 93] width 10 height 10
drag, startPoint x: 284, startPoint y: 133, endPoint x: 274, endPoint y: 128, distance: 10.6
click at [283, 133] on td "16px" at bounding box center [326, 126] width 100 height 16
click at [266, 125] on button "button" at bounding box center [266, 126] width 10 height 10
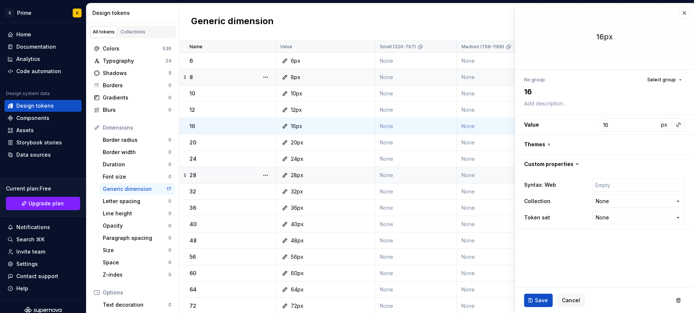
click at [293, 168] on td "28px" at bounding box center [326, 175] width 100 height 16
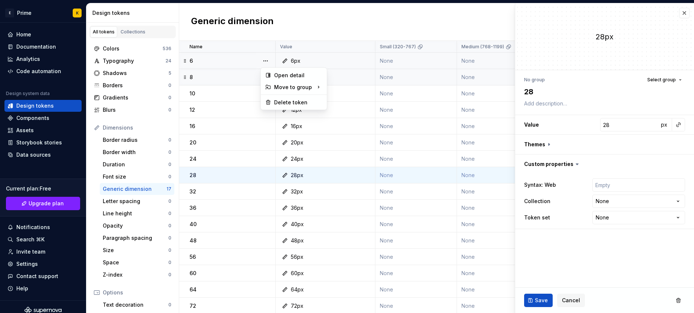
click at [268, 61] on button "button" at bounding box center [266, 61] width 10 height 10
click at [281, 100] on div "Delete token" at bounding box center [298, 102] width 48 height 7
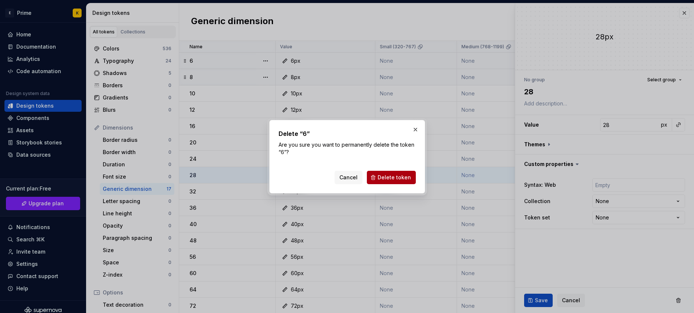
drag, startPoint x: 400, startPoint y: 179, endPoint x: 397, endPoint y: 179, distance: 3.7
click at [400, 179] on span "Delete token" at bounding box center [394, 177] width 33 height 7
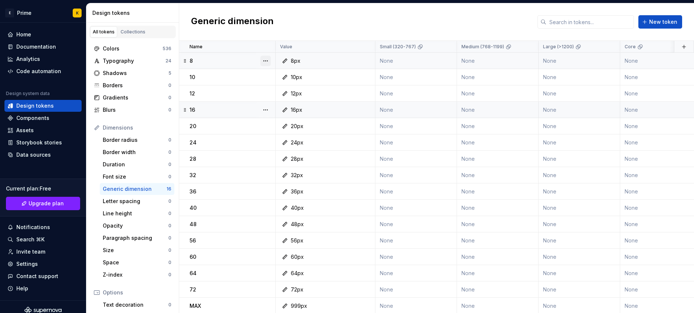
click at [265, 64] on button "button" at bounding box center [266, 61] width 10 height 10
click at [272, 101] on div "Delete token" at bounding box center [293, 102] width 63 height 12
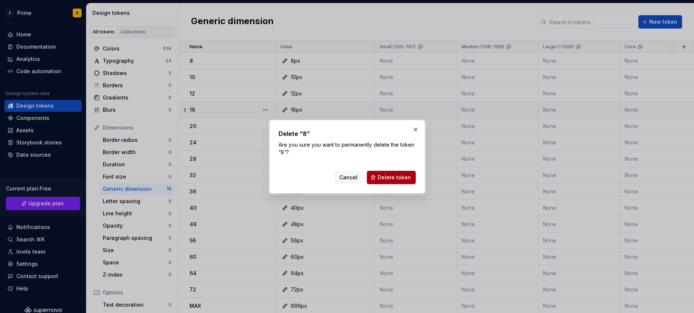
click at [403, 184] on button "Delete token" at bounding box center [391, 177] width 49 height 13
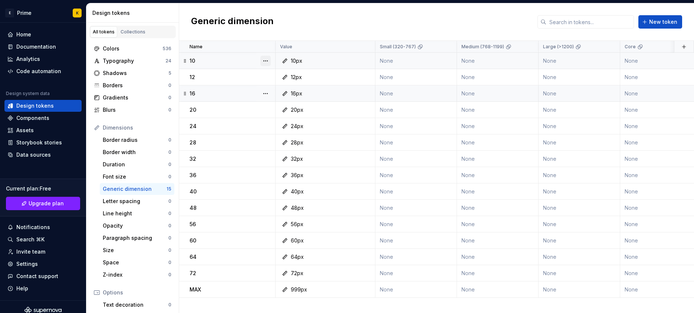
click at [262, 59] on button "button" at bounding box center [266, 61] width 10 height 10
click at [280, 102] on div "Delete token" at bounding box center [298, 102] width 48 height 7
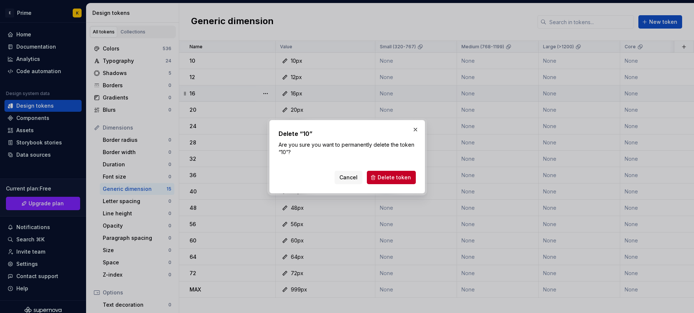
click at [376, 179] on button "Delete token" at bounding box center [391, 177] width 49 height 13
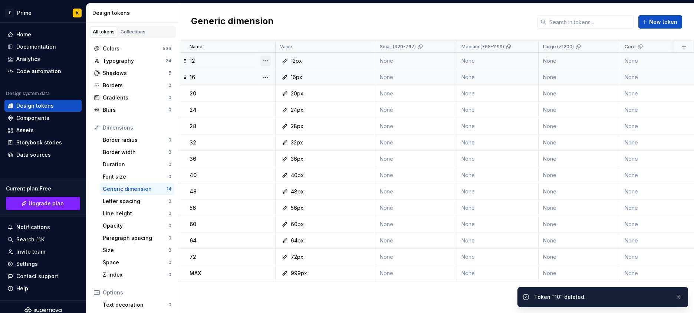
drag, startPoint x: 263, startPoint y: 55, endPoint x: 262, endPoint y: 64, distance: 9.7
click at [263, 55] on div at bounding box center [265, 61] width 19 height 16
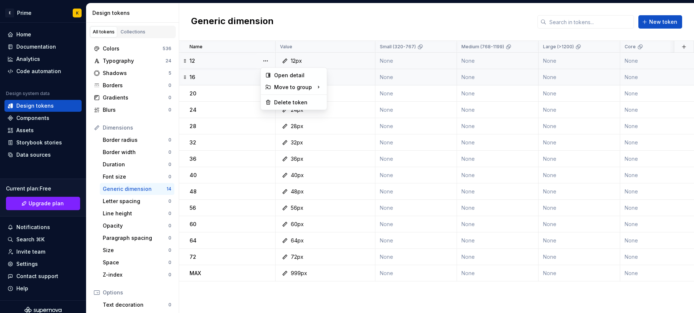
click at [265, 63] on button "button" at bounding box center [266, 61] width 10 height 10
click at [271, 57] on button "button" at bounding box center [266, 61] width 10 height 10
click at [281, 95] on div at bounding box center [294, 95] width 66 height 0
click at [281, 98] on div "Delete token" at bounding box center [293, 102] width 63 height 12
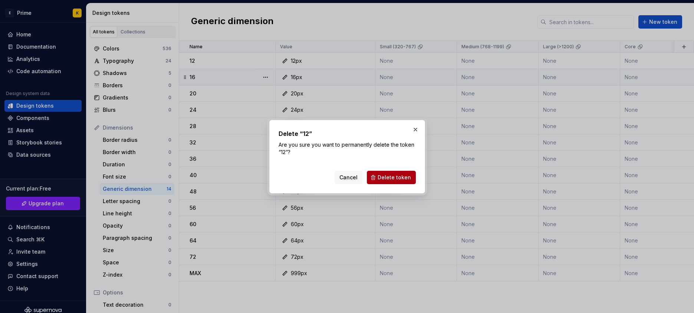
click at [410, 173] on button "Delete token" at bounding box center [391, 177] width 49 height 13
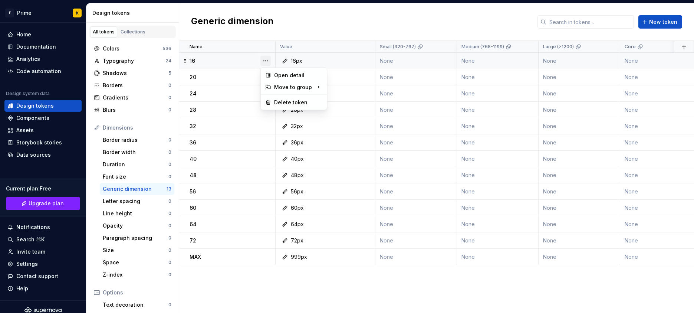
click at [266, 63] on button "button" at bounding box center [266, 61] width 10 height 10
click at [275, 101] on div "Delete token" at bounding box center [298, 102] width 48 height 7
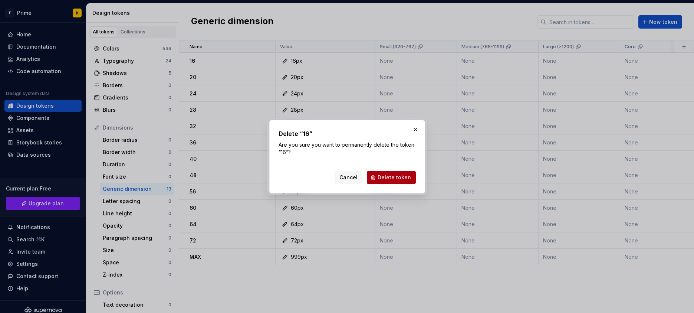
click at [409, 171] on button "Delete token" at bounding box center [391, 177] width 49 height 13
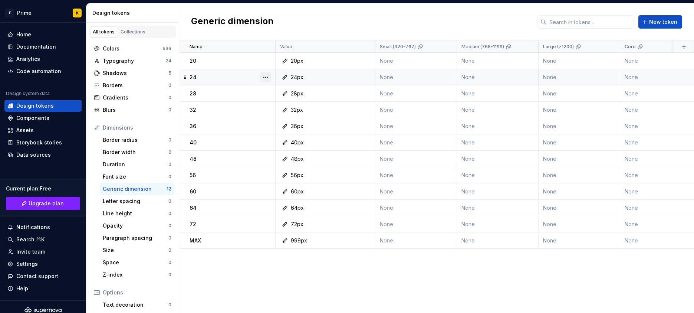
click at [265, 72] on button "button" at bounding box center [266, 77] width 10 height 10
click at [266, 54] on html "E Prime K Home Documentation Analytics Code automation Design system data Desig…" at bounding box center [347, 156] width 694 height 313
click at [272, 65] on div at bounding box center [265, 61] width 19 height 16
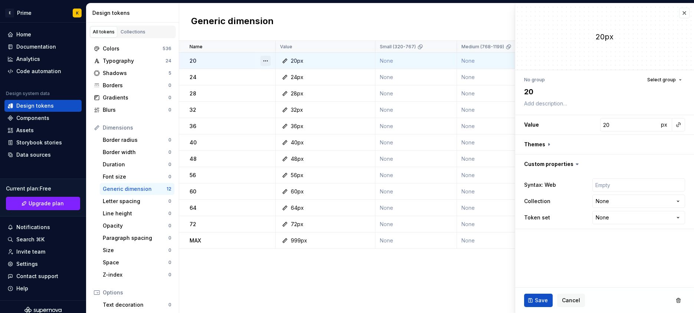
click at [265, 57] on button "button" at bounding box center [266, 61] width 10 height 10
click at [267, 71] on div at bounding box center [265, 77] width 19 height 16
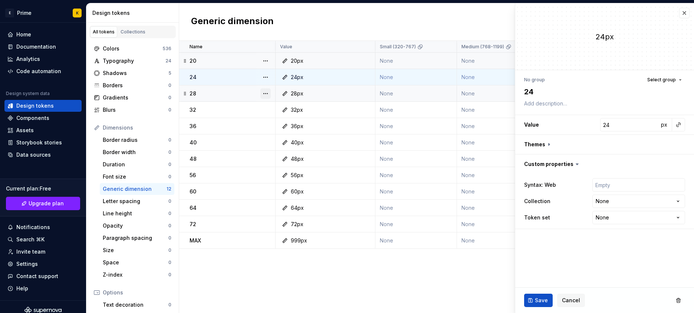
click at [268, 88] on button "button" at bounding box center [266, 93] width 10 height 10
click at [281, 131] on div "Delete token" at bounding box center [298, 134] width 48 height 7
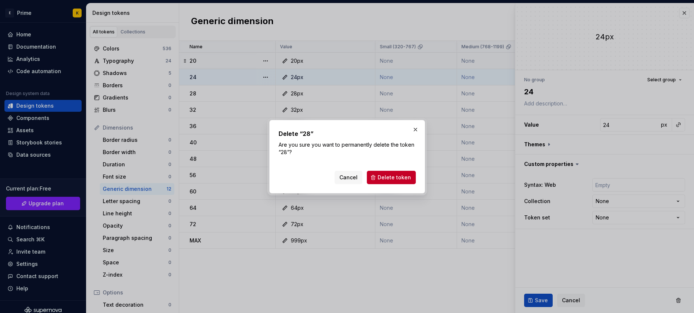
click at [414, 186] on div "Delete “28” Are you sure you want to permanently delete the token “28”? Cancel …" at bounding box center [347, 156] width 156 height 73
click at [398, 180] on span "Delete token" at bounding box center [394, 177] width 33 height 7
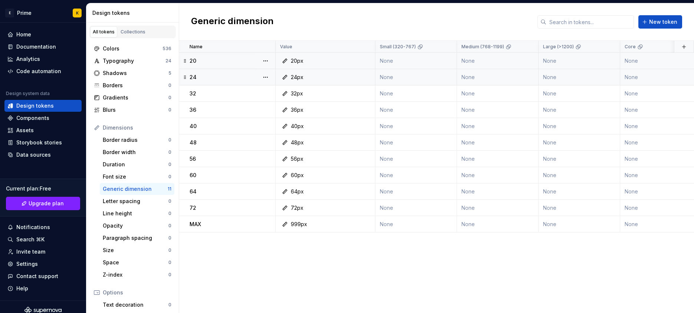
click at [295, 69] on td "24px" at bounding box center [326, 77] width 100 height 16
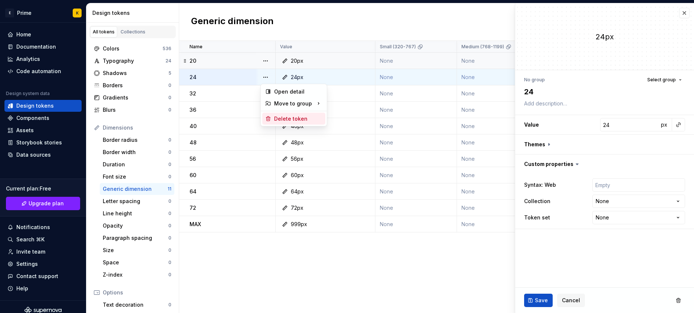
click at [278, 116] on div "Delete token" at bounding box center [293, 119] width 63 height 12
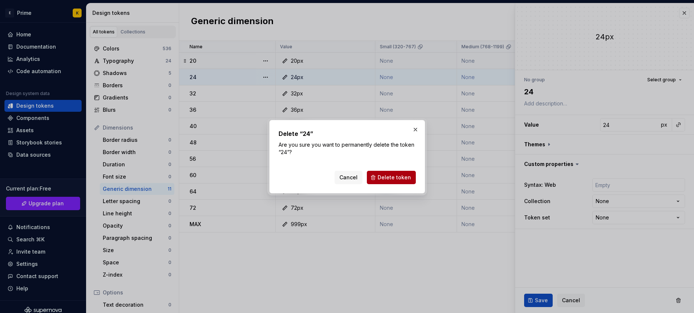
click at [372, 176] on button "Delete token" at bounding box center [391, 177] width 49 height 13
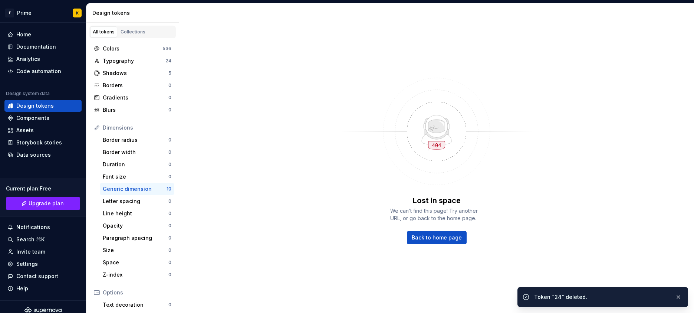
click at [264, 174] on div "Lost in space We can’t find this page! Try another URL, or go back to the home …" at bounding box center [436, 158] width 515 height 310
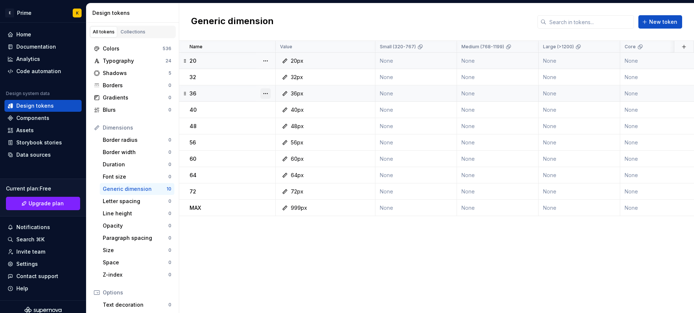
click at [266, 94] on button "button" at bounding box center [266, 93] width 10 height 10
click at [282, 133] on div "Delete token" at bounding box center [298, 134] width 48 height 7
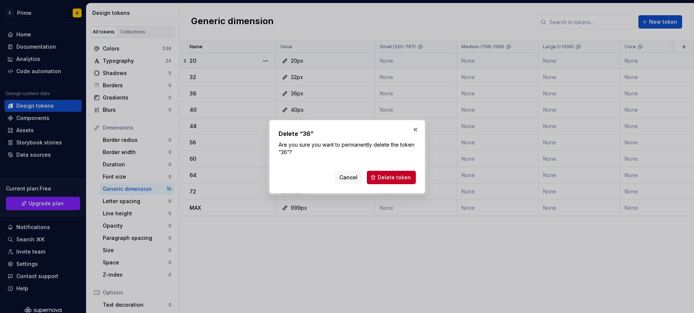
click at [393, 171] on button "Delete token" at bounding box center [391, 177] width 49 height 13
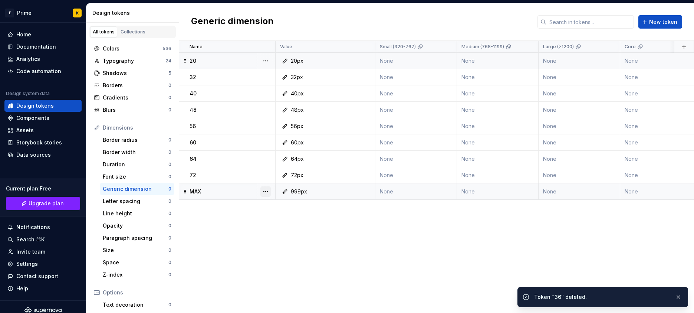
click at [270, 187] on button "button" at bounding box center [266, 191] width 10 height 10
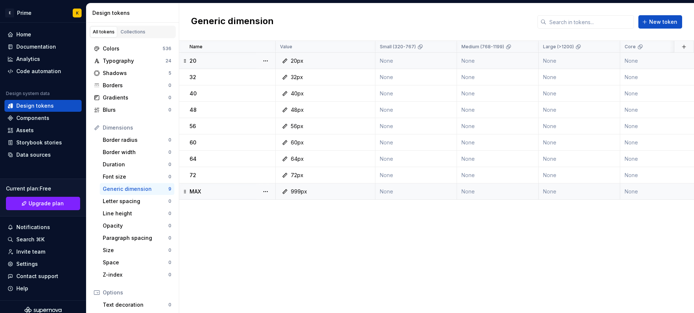
click at [282, 234] on div "Name Value Small (320-767) Medium (768-1199) Large (>1200) Core Primitives Synt…" at bounding box center [436, 177] width 515 height 272
click at [270, 190] on button "button" at bounding box center [266, 191] width 10 height 10
click at [275, 228] on div "Delete token" at bounding box center [293, 233] width 63 height 12
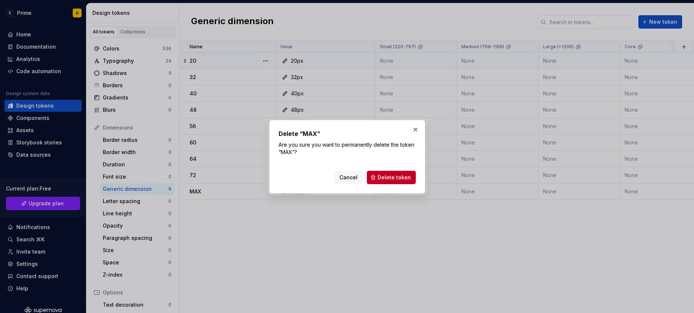
click at [380, 181] on button "Delete token" at bounding box center [391, 177] width 49 height 13
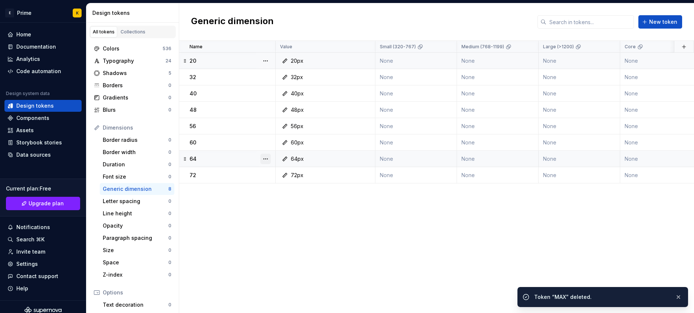
click at [268, 157] on button "button" at bounding box center [266, 159] width 10 height 10
click at [271, 199] on div "Name Value Small (320-767) Medium (768-1199) Large (>1200) Core Primitives Synt…" at bounding box center [436, 177] width 515 height 272
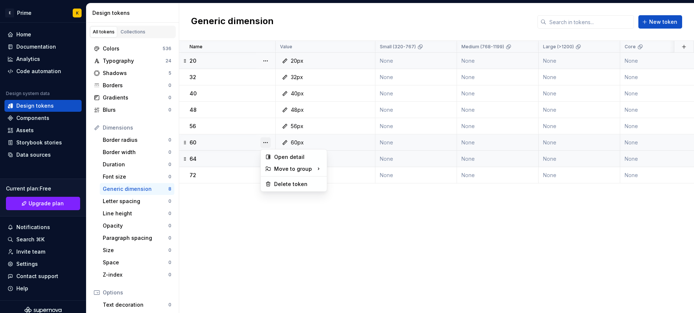
click at [264, 144] on button "button" at bounding box center [266, 142] width 10 height 10
click at [277, 180] on div "Delete token" at bounding box center [298, 183] width 48 height 7
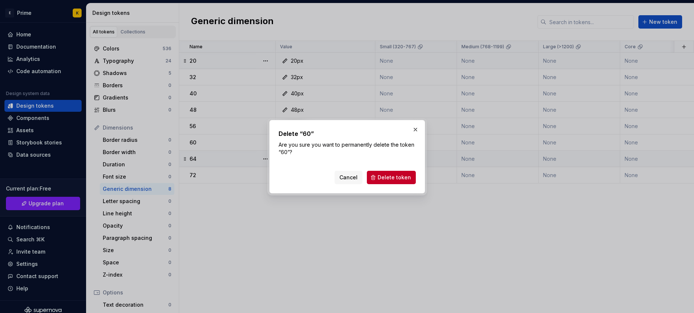
click at [418, 179] on div "Delete “60” Are you sure you want to permanently delete the token “60”? Cancel …" at bounding box center [347, 156] width 156 height 73
click at [403, 175] on span "Delete token" at bounding box center [394, 177] width 33 height 7
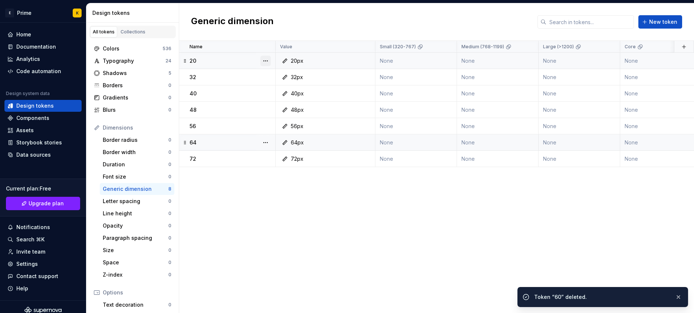
click at [269, 61] on button "button" at bounding box center [266, 61] width 10 height 10
click at [269, 59] on button "button" at bounding box center [266, 61] width 10 height 10
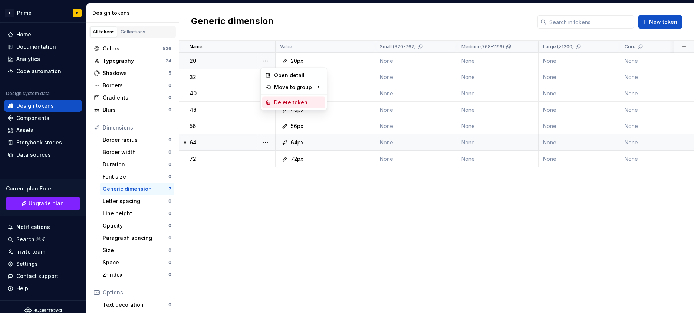
click at [284, 100] on div "Delete token" at bounding box center [298, 102] width 48 height 7
click at [266, 58] on button "button" at bounding box center [266, 61] width 10 height 10
click at [300, 101] on div "Delete token" at bounding box center [298, 102] width 48 height 7
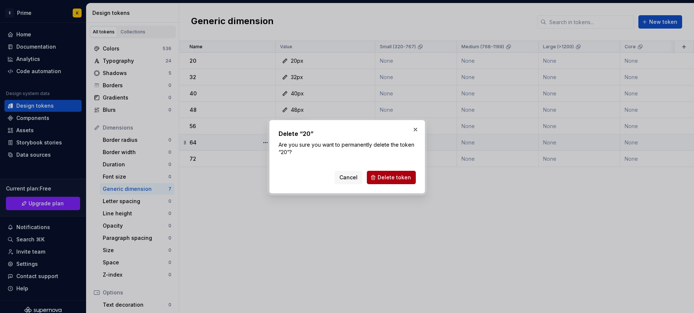
click at [377, 176] on button "Delete token" at bounding box center [391, 177] width 49 height 13
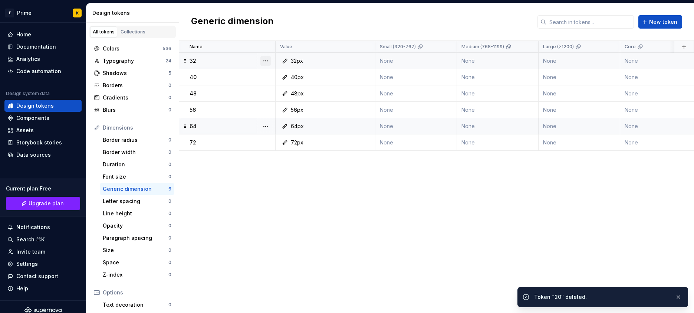
click at [263, 62] on button "button" at bounding box center [266, 61] width 10 height 10
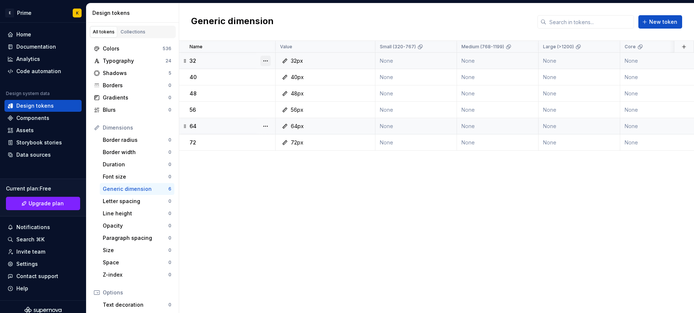
click at [271, 60] on div at bounding box center [265, 61] width 19 height 16
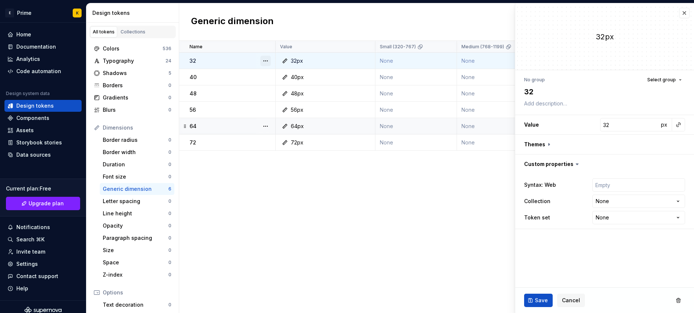
click at [269, 61] on button "button" at bounding box center [266, 61] width 10 height 10
click at [282, 105] on div "Delete token" at bounding box center [298, 102] width 48 height 7
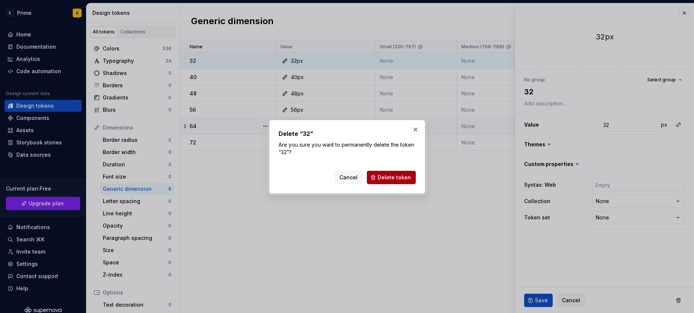
click at [370, 178] on button "Delete token" at bounding box center [391, 177] width 49 height 13
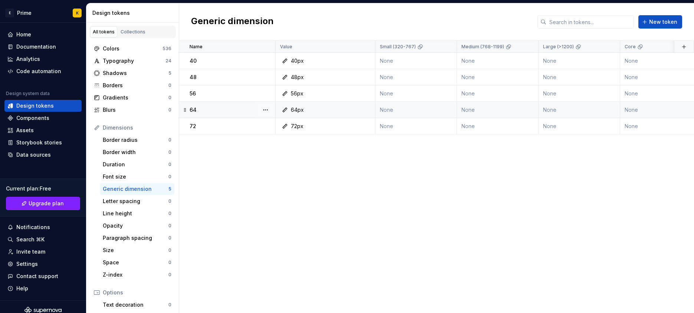
click at [212, 129] on div "72" at bounding box center [232, 125] width 85 height 7
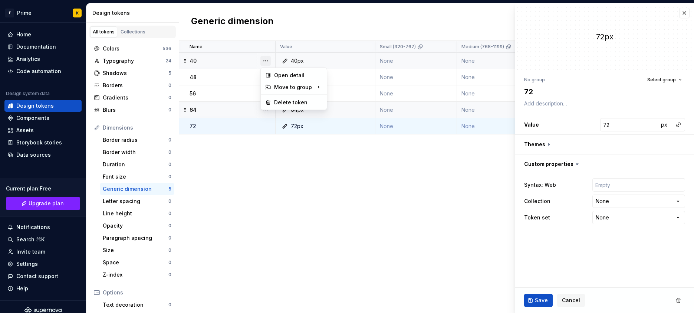
click at [264, 58] on button "button" at bounding box center [266, 61] width 10 height 10
click at [269, 61] on button "button" at bounding box center [266, 61] width 10 height 10
click at [282, 99] on div "Delete token" at bounding box center [298, 102] width 48 height 7
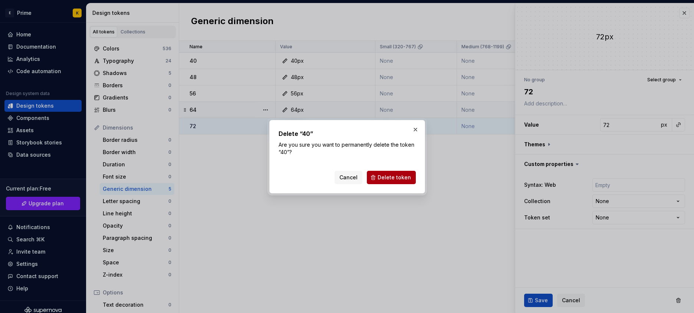
click at [381, 176] on span "Delete token" at bounding box center [394, 177] width 33 height 7
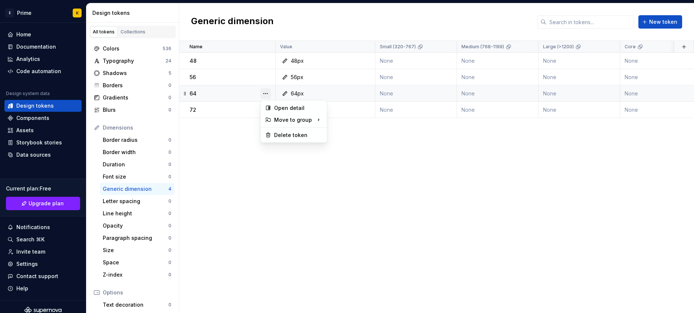
click at [267, 89] on button "button" at bounding box center [266, 93] width 10 height 10
click at [279, 129] on div "Delete token" at bounding box center [293, 135] width 63 height 12
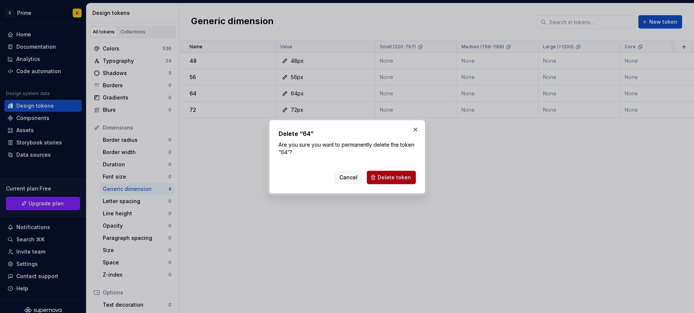
click at [379, 179] on button "Delete token" at bounding box center [391, 177] width 49 height 13
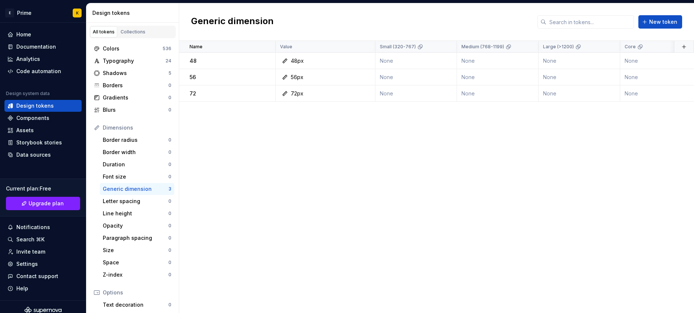
click at [271, 92] on div at bounding box center [265, 93] width 19 height 16
click at [268, 91] on button "button" at bounding box center [266, 93] width 10 height 10
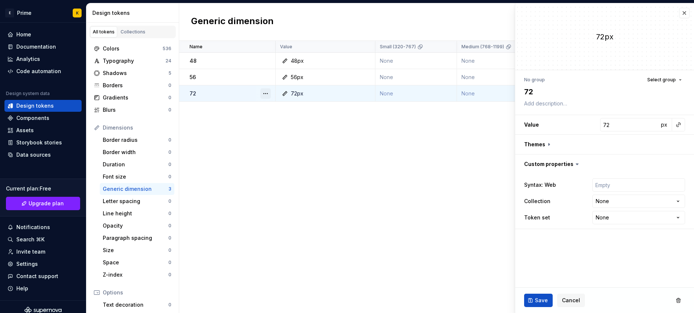
click at [266, 92] on button "button" at bounding box center [266, 93] width 10 height 10
click at [278, 133] on div "Delete token" at bounding box center [298, 134] width 48 height 7
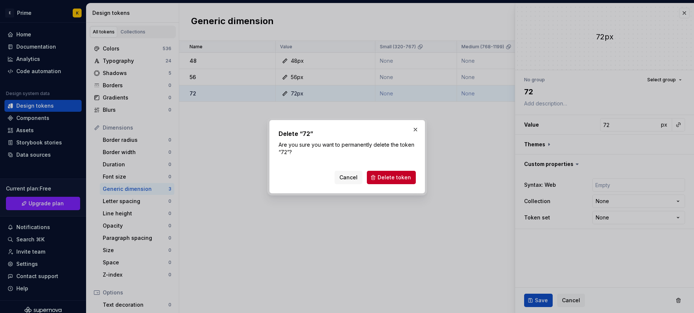
click at [376, 181] on button "Delete token" at bounding box center [391, 177] width 49 height 13
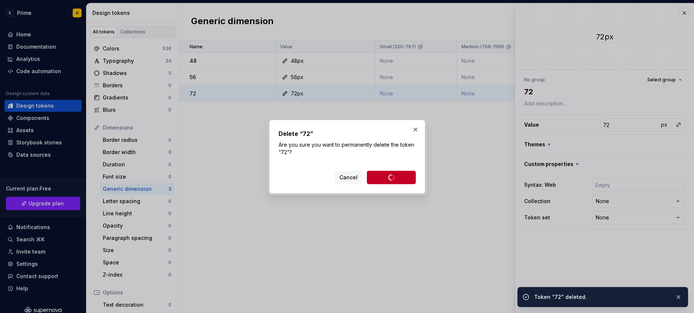
type textarea "*"
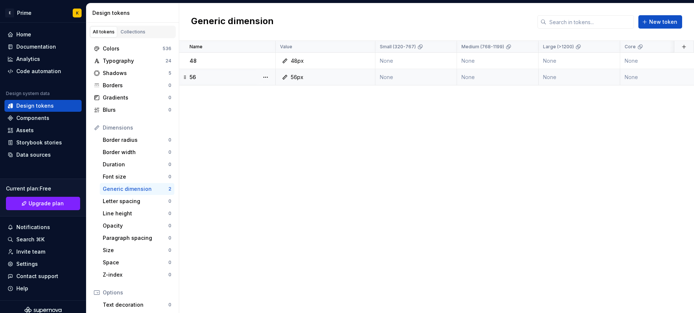
click at [260, 75] on div at bounding box center [265, 77] width 19 height 16
click at [263, 77] on button "button" at bounding box center [266, 77] width 10 height 10
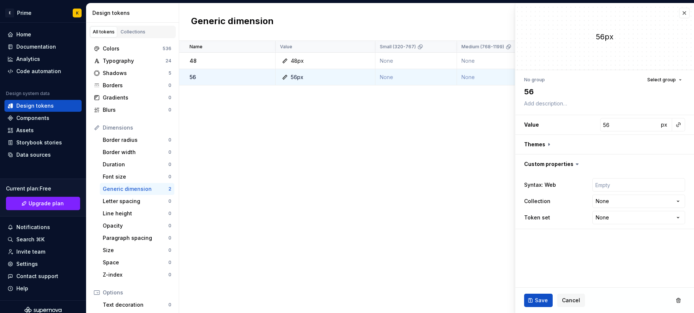
click at [275, 115] on div "Name Value Small (320-767) Medium (768-1199) Large (>1200) Core Primitives Synt…" at bounding box center [436, 177] width 515 height 272
click at [268, 78] on button "button" at bounding box center [266, 77] width 10 height 10
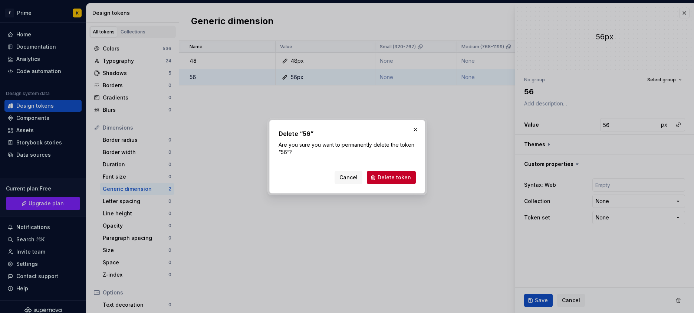
click at [396, 186] on div "Delete “56” Are you sure you want to permanently delete the token “56”? Cancel …" at bounding box center [347, 156] width 156 height 73
click at [381, 169] on div "Cancel Delete token" at bounding box center [347, 176] width 137 height 16
click at [385, 173] on button "Delete token" at bounding box center [391, 177] width 49 height 13
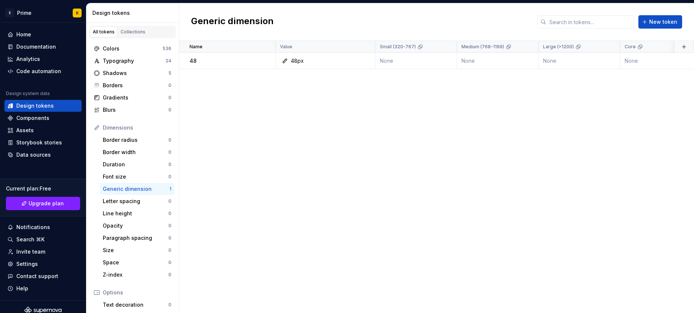
click at [296, 125] on div "Name Value Small (320-767) Medium (768-1199) Large (>1200) Core Primitives Synt…" at bounding box center [436, 177] width 515 height 272
click at [265, 59] on button "button" at bounding box center [266, 61] width 10 height 10
click at [275, 102] on div "Delete token" at bounding box center [298, 102] width 48 height 7
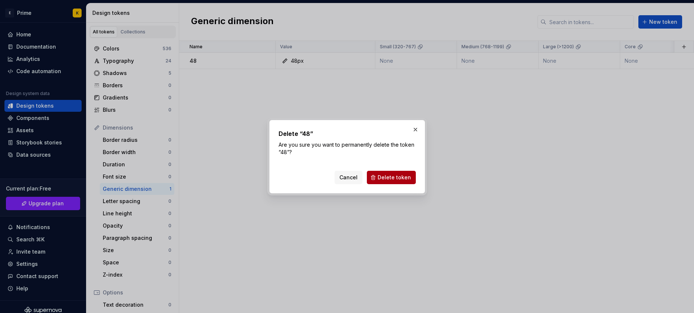
click at [374, 176] on button "Delete token" at bounding box center [391, 177] width 49 height 13
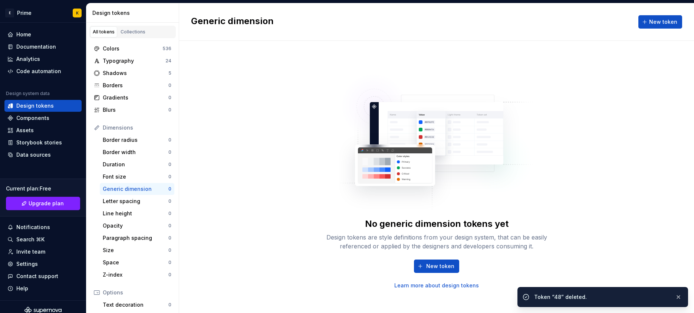
drag, startPoint x: 211, startPoint y: 107, endPoint x: 364, endPoint y: 91, distance: 153.3
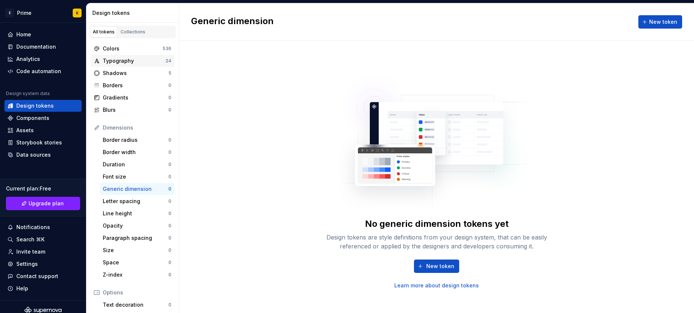
click at [115, 64] on div "Typography" at bounding box center [134, 60] width 63 height 7
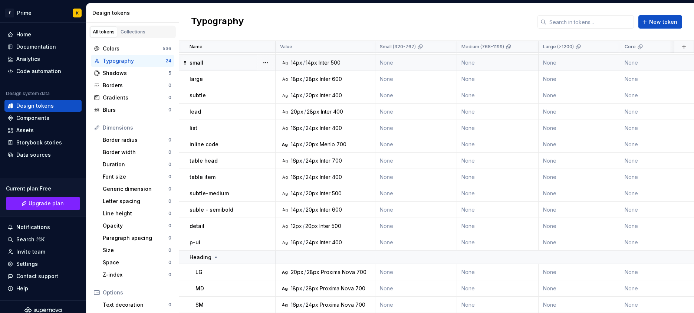
scroll to position [149, 0]
click at [266, 238] on button "button" at bounding box center [266, 242] width 10 height 10
click at [274, 276] on div "Delete token" at bounding box center [298, 279] width 48 height 7
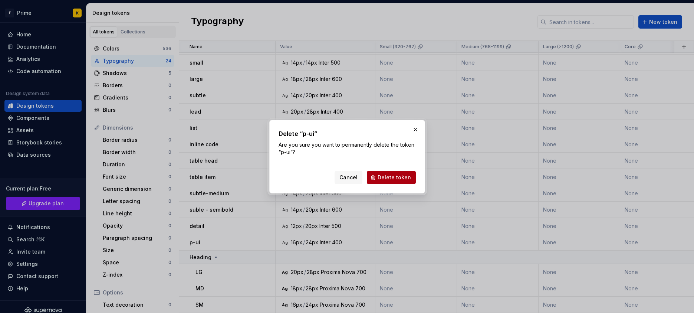
click at [394, 175] on span "Delete token" at bounding box center [394, 177] width 33 height 7
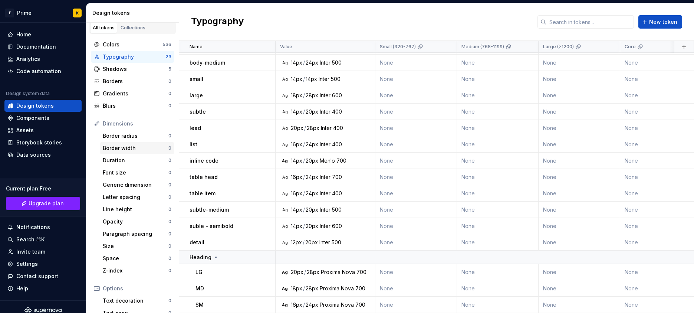
scroll to position [0, 0]
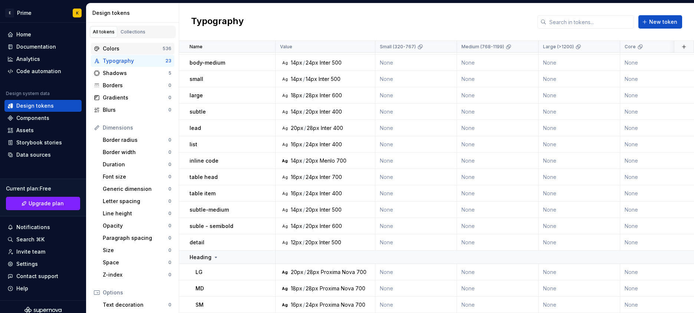
click at [136, 47] on div "Colors" at bounding box center [133, 48] width 60 height 7
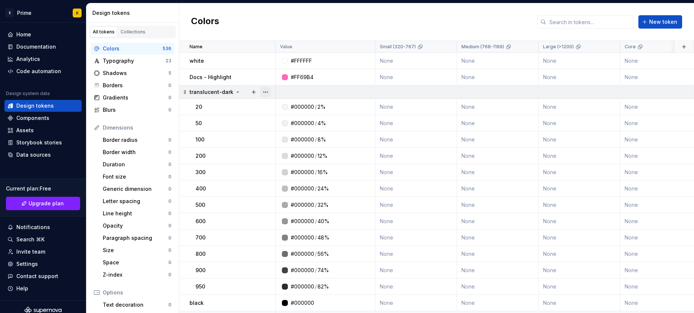
click at [269, 90] on button "button" at bounding box center [266, 92] width 10 height 10
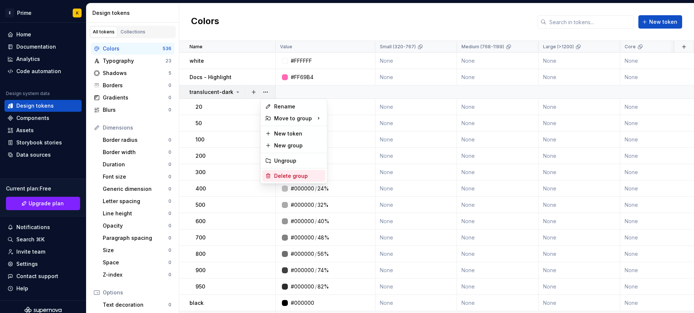
click at [301, 177] on div "Delete group" at bounding box center [298, 175] width 48 height 7
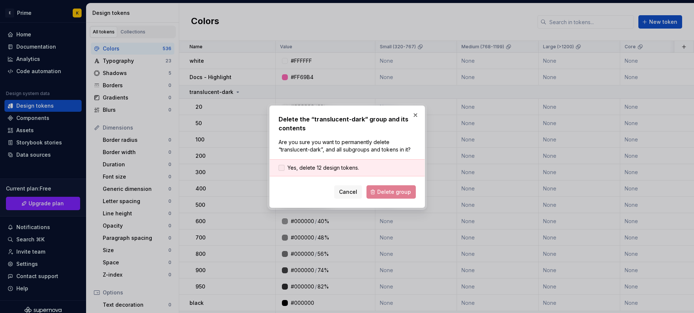
click at [339, 164] on div "Yes, delete 12 design tokens." at bounding box center [347, 167] width 155 height 17
click at [349, 171] on span "Yes, delete 12 design tokens." at bounding box center [324, 167] width 72 height 7
click at [390, 198] on div "Delete the “translucent-dark” group and its contents Are you sure you want to p…" at bounding box center [347, 156] width 156 height 102
click at [386, 193] on span "Delete group" at bounding box center [394, 191] width 34 height 7
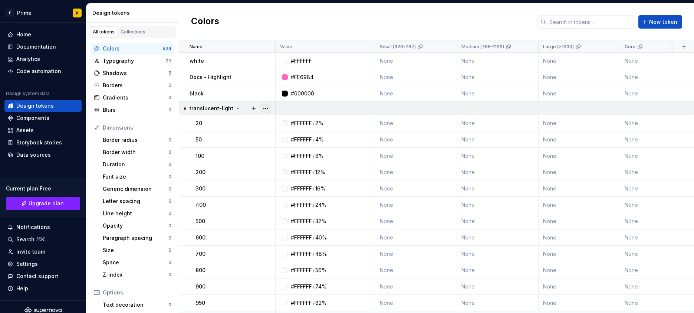
drag, startPoint x: 253, startPoint y: 109, endPoint x: 264, endPoint y: 109, distance: 10.8
click at [264, 109] on div at bounding box center [260, 108] width 22 height 10
click at [264, 109] on button "button" at bounding box center [266, 108] width 10 height 10
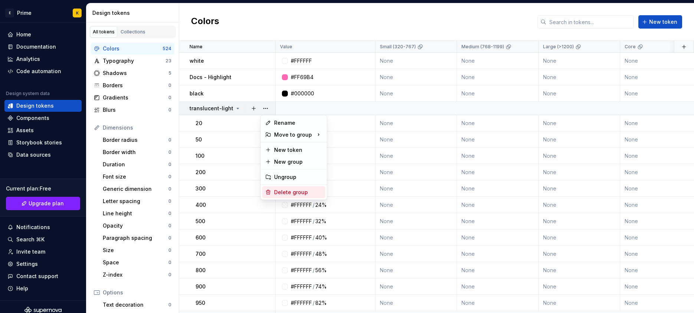
click at [295, 192] on div "Delete group" at bounding box center [298, 192] width 48 height 7
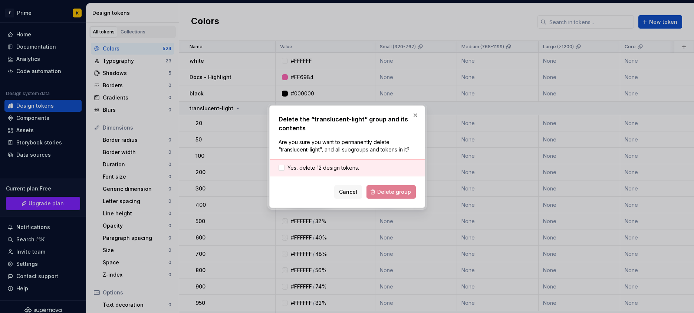
click at [313, 163] on div "Yes, delete 12 design tokens." at bounding box center [347, 167] width 155 height 17
click at [339, 165] on span "Yes, delete 12 design tokens." at bounding box center [324, 167] width 72 height 7
click at [408, 196] on button "Delete group" at bounding box center [391, 191] width 49 height 13
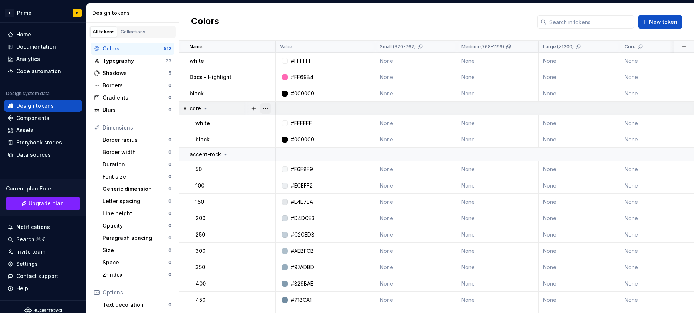
click at [266, 107] on button "button" at bounding box center [266, 108] width 10 height 10
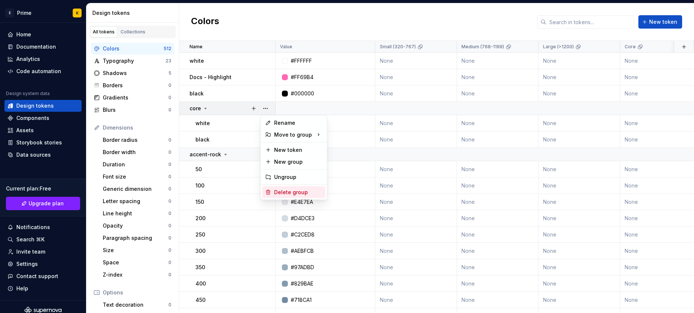
click at [291, 192] on div "Delete group" at bounding box center [298, 192] width 48 height 7
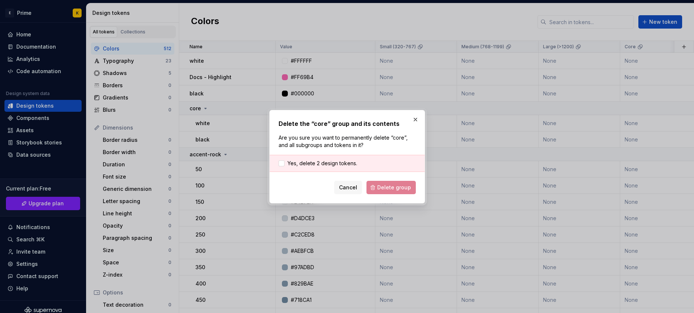
click at [343, 167] on div "Yes, delete 2 design tokens." at bounding box center [347, 163] width 155 height 17
click at [338, 161] on span "Yes, delete 2 design tokens." at bounding box center [323, 163] width 70 height 7
click at [389, 181] on button "Delete group" at bounding box center [391, 187] width 49 height 13
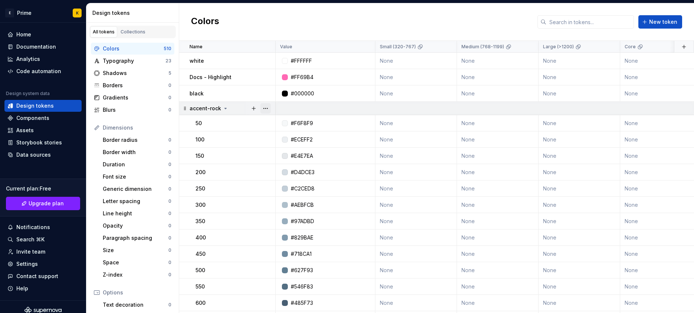
click at [268, 108] on button "button" at bounding box center [266, 108] width 10 height 10
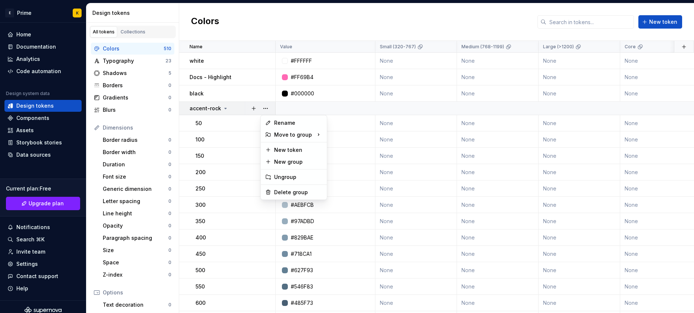
click at [289, 206] on html "E Prime K Home Documentation Analytics Code automation Design system data Desig…" at bounding box center [347, 156] width 694 height 313
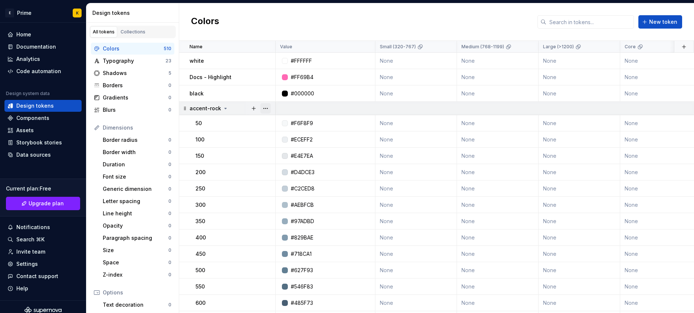
click at [268, 108] on button "button" at bounding box center [266, 108] width 10 height 10
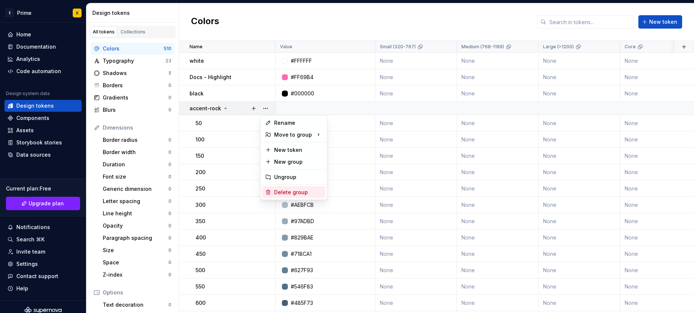
click at [277, 186] on div "Delete group" at bounding box center [293, 192] width 63 height 12
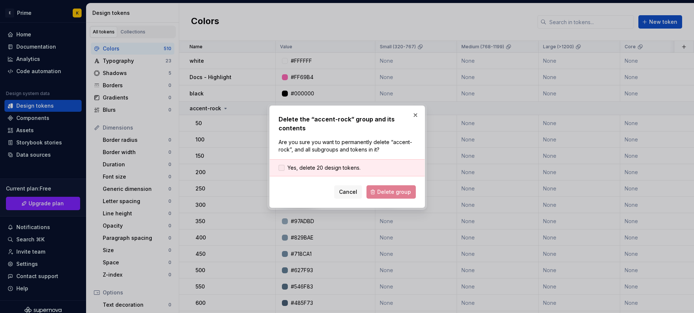
click at [330, 170] on span "Yes, delete 20 design tokens." at bounding box center [324, 167] width 73 height 7
click at [399, 194] on span "Delete group" at bounding box center [394, 191] width 34 height 7
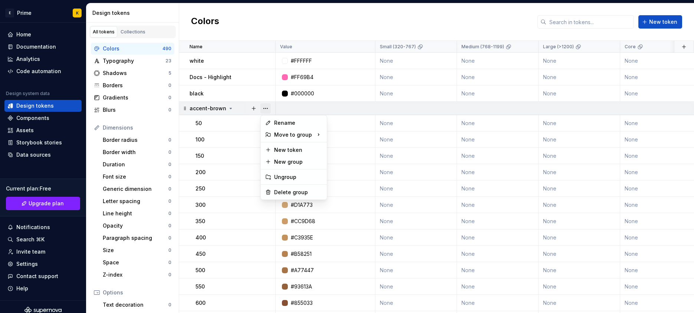
click at [269, 105] on button "button" at bounding box center [266, 108] width 10 height 10
drag, startPoint x: 286, startPoint y: 184, endPoint x: 288, endPoint y: 194, distance: 9.8
click at [287, 184] on div "Rename Move to group New token New group Ungroup Delete group" at bounding box center [294, 157] width 67 height 85
click at [288, 194] on div "Delete group" at bounding box center [298, 192] width 48 height 7
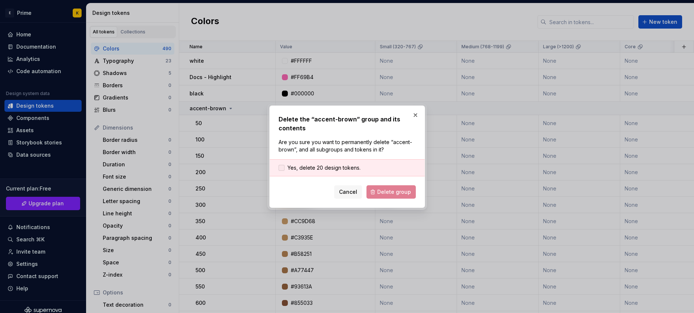
click at [323, 164] on span "Yes, delete 20 design tokens." at bounding box center [324, 167] width 73 height 7
click at [385, 196] on button "Delete group" at bounding box center [391, 191] width 49 height 13
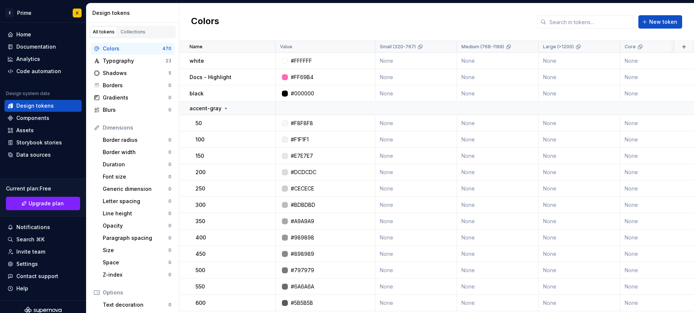
click at [233, 129] on td "50" at bounding box center [227, 123] width 96 height 16
click at [266, 106] on button "button" at bounding box center [266, 108] width 10 height 10
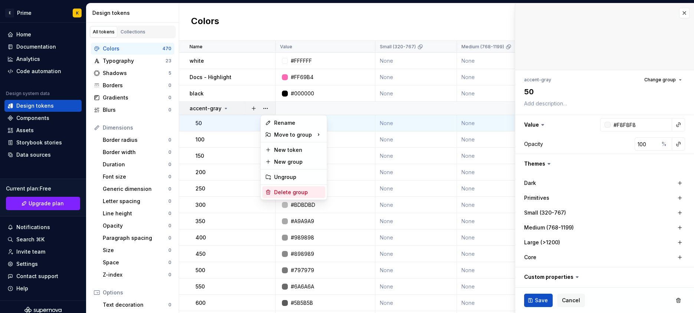
click at [294, 191] on div "Delete group" at bounding box center [298, 192] width 48 height 7
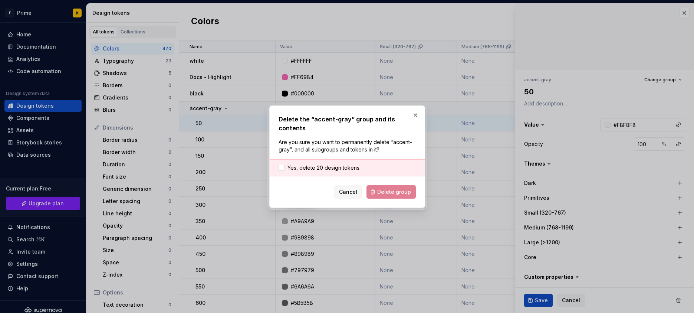
click at [347, 172] on div "Yes, delete 20 design tokens." at bounding box center [347, 167] width 155 height 17
click at [350, 168] on span "Yes, delete 20 design tokens." at bounding box center [324, 167] width 73 height 7
click at [385, 197] on button "Delete group" at bounding box center [391, 191] width 49 height 13
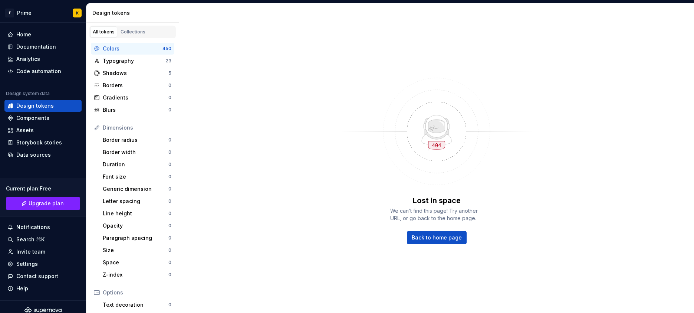
click at [196, 163] on div "Lost in space We can’t find this page! Try another URL, or go back to the home …" at bounding box center [436, 158] width 515 height 310
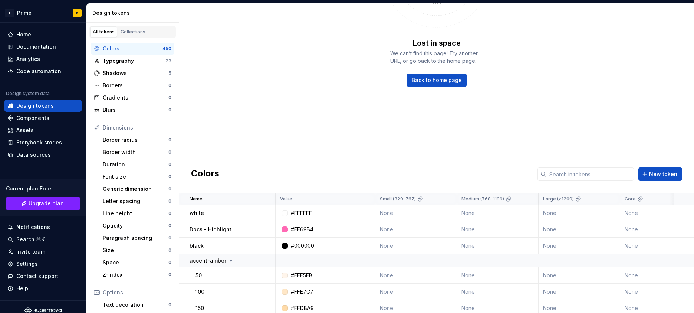
click at [136, 51] on div "Colors" at bounding box center [133, 48] width 60 height 7
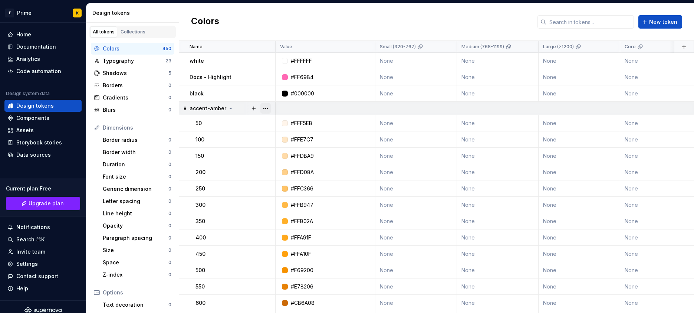
click at [268, 105] on button "button" at bounding box center [266, 108] width 10 height 10
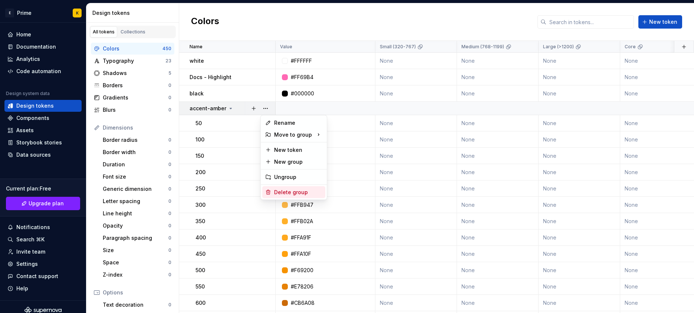
click at [287, 192] on div "Delete group" at bounding box center [298, 192] width 48 height 7
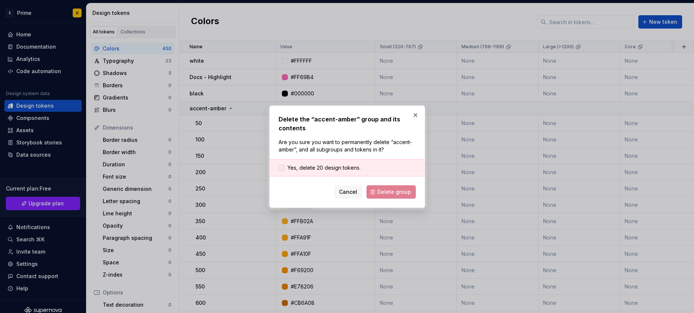
click at [304, 169] on span "Yes, delete 20 design tokens." at bounding box center [324, 167] width 73 height 7
click at [383, 196] on button "Delete group" at bounding box center [391, 191] width 49 height 13
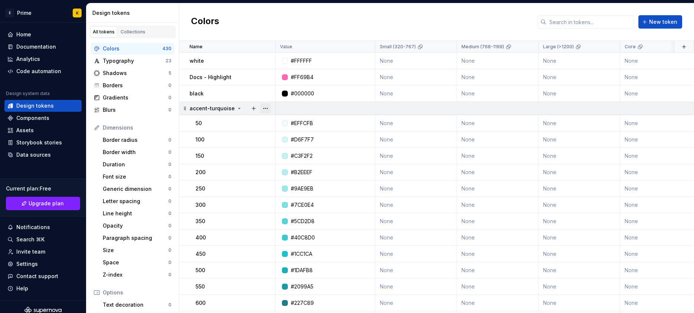
click at [265, 111] on button "button" at bounding box center [266, 108] width 10 height 10
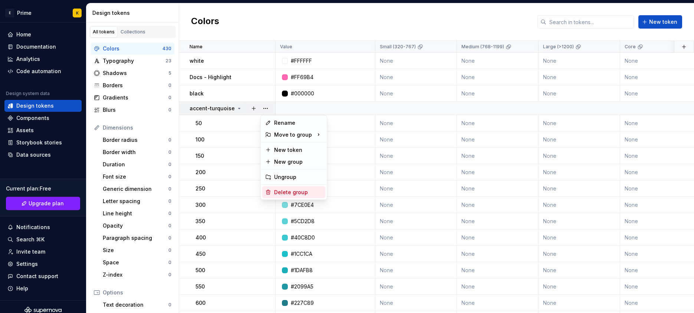
click at [305, 194] on div "Delete group" at bounding box center [298, 192] width 48 height 7
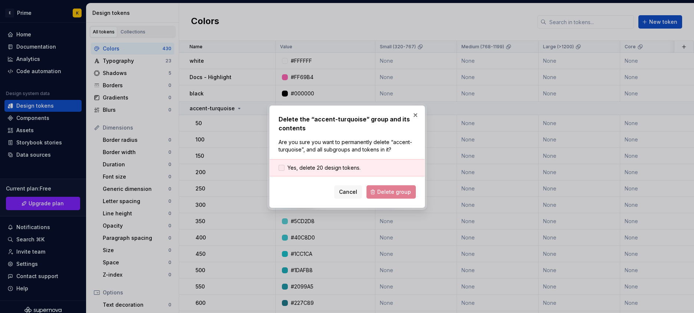
click at [282, 165] on div at bounding box center [282, 168] width 6 height 6
click at [405, 200] on div "Delete the “accent-turquoise” group and its contents Are you sure you want to p…" at bounding box center [347, 156] width 156 height 102
click at [394, 190] on span "Delete group" at bounding box center [394, 191] width 34 height 7
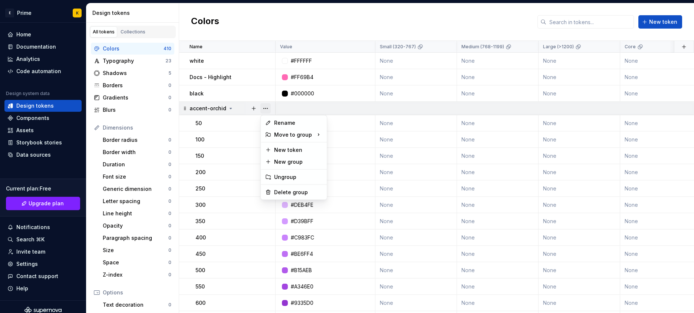
click at [268, 105] on button "button" at bounding box center [266, 108] width 10 height 10
click at [285, 191] on div "Delete group" at bounding box center [298, 192] width 48 height 7
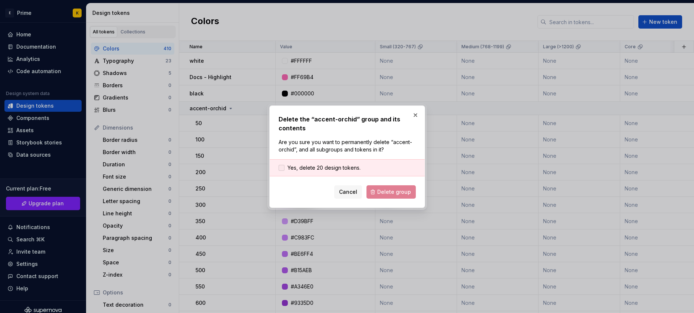
click at [300, 168] on span "Yes, delete 20 design tokens." at bounding box center [324, 167] width 73 height 7
click at [398, 193] on span "Delete group" at bounding box center [394, 191] width 34 height 7
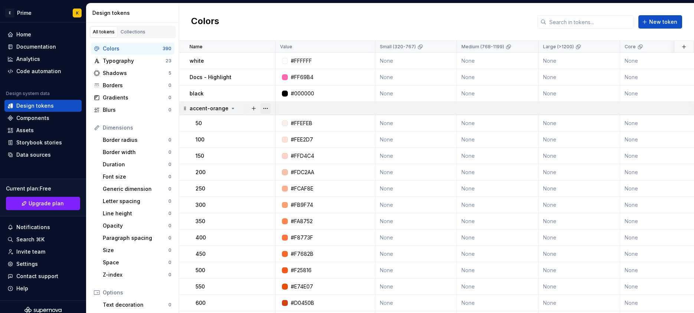
click at [265, 107] on button "button" at bounding box center [266, 108] width 10 height 10
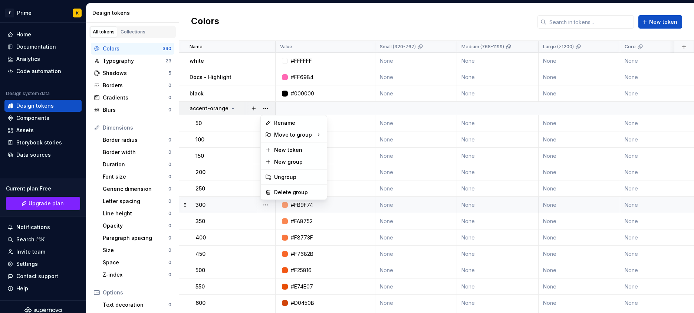
drag, startPoint x: 281, startPoint y: 212, endPoint x: 282, endPoint y: 205, distance: 7.1
click at [281, 210] on html "E Prime K Home Documentation Analytics Code automation Design system data Desig…" at bounding box center [347, 156] width 694 height 313
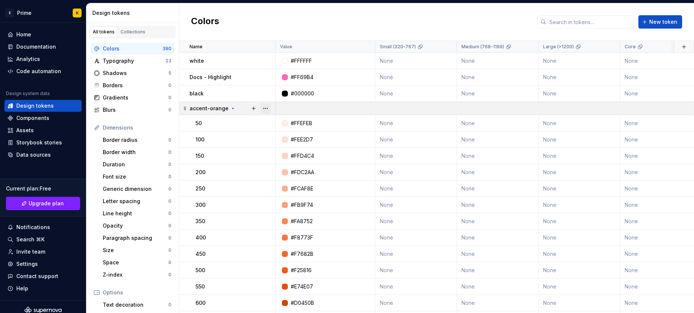
click at [265, 108] on button "button" at bounding box center [266, 108] width 10 height 10
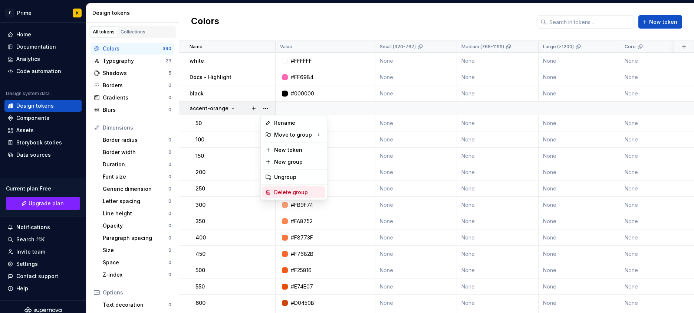
click at [274, 193] on div "Delete group" at bounding box center [293, 192] width 63 height 12
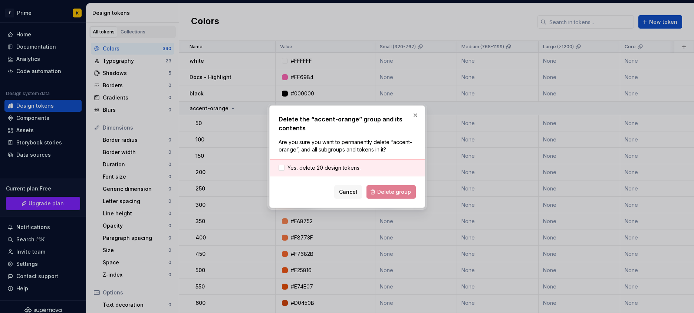
click at [337, 162] on div "Yes, delete 20 design tokens." at bounding box center [347, 167] width 155 height 17
click at [341, 165] on span "Yes, delete 20 design tokens." at bounding box center [324, 167] width 73 height 7
click at [386, 192] on span "Delete group" at bounding box center [394, 191] width 34 height 7
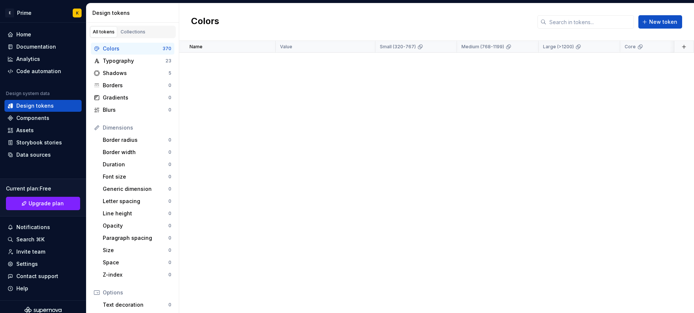
scroll to position [6334, 0]
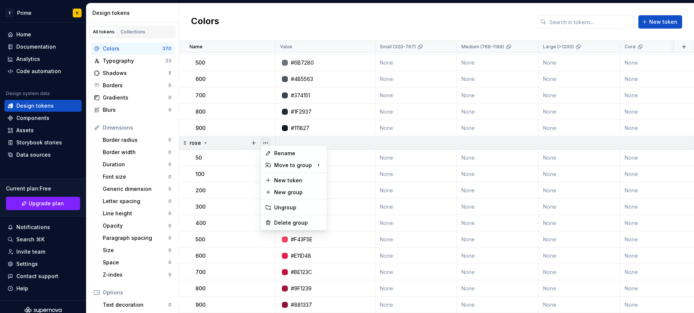
click at [268, 138] on button "button" at bounding box center [266, 143] width 10 height 10
click at [277, 222] on div "Delete group" at bounding box center [298, 222] width 48 height 7
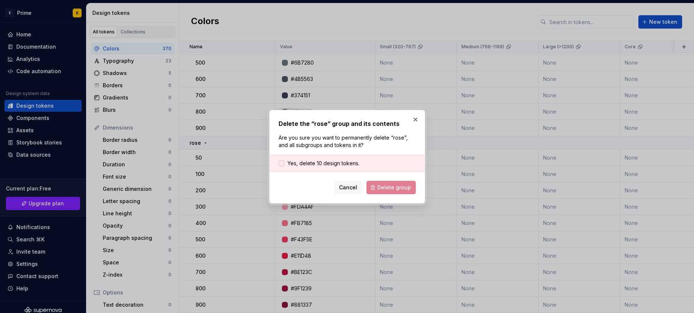
click at [330, 161] on span "Yes, delete 10 design tokens." at bounding box center [324, 163] width 72 height 7
click at [402, 194] on div "Delete the “rose” group and its contents Are you sure you want to permanently d…" at bounding box center [347, 157] width 156 height 94
click at [398, 189] on span "Delete group" at bounding box center [394, 187] width 34 height 7
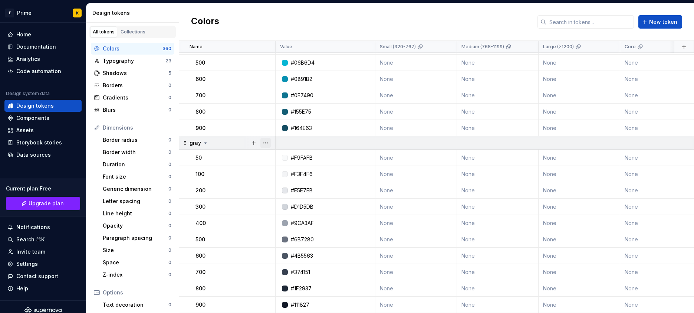
click at [267, 138] on button "button" at bounding box center [266, 143] width 10 height 10
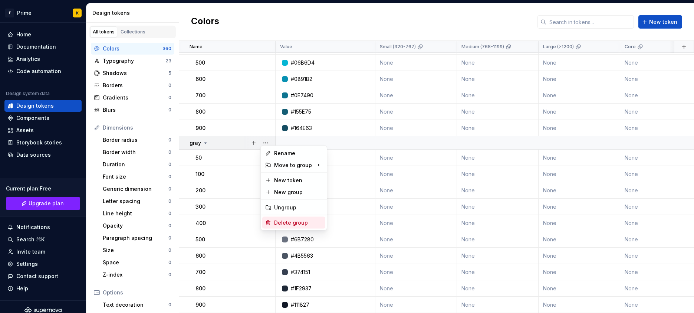
click at [298, 219] on div "Delete group" at bounding box center [298, 222] width 48 height 7
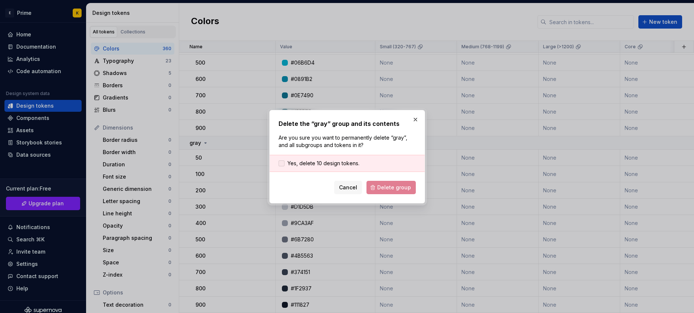
click at [312, 163] on span "Yes, delete 10 design tokens." at bounding box center [324, 163] width 72 height 7
click at [396, 190] on span "Delete group" at bounding box center [394, 187] width 34 height 7
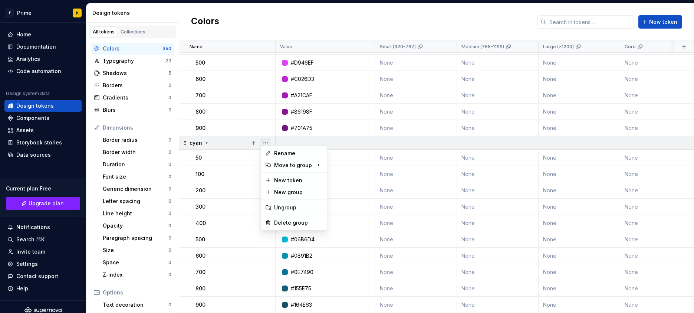
click at [271, 138] on button "button" at bounding box center [266, 143] width 10 height 10
click at [283, 219] on div "Delete group" at bounding box center [298, 222] width 48 height 7
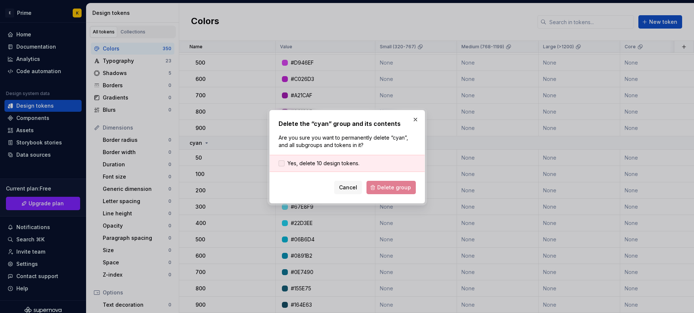
click at [326, 161] on span "Yes, delete 10 design tokens." at bounding box center [324, 163] width 72 height 7
click at [382, 189] on span "Delete group" at bounding box center [394, 187] width 34 height 7
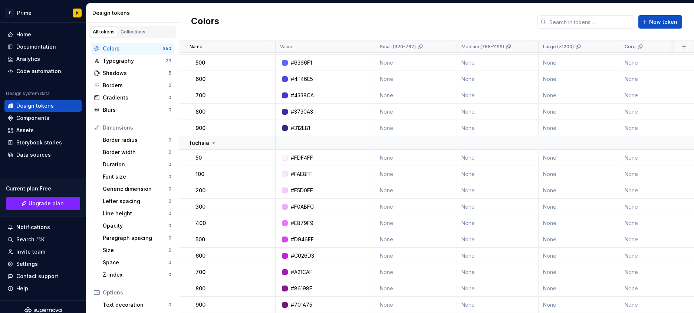
scroll to position [5804, 0]
click at [270, 142] on button "button" at bounding box center [266, 143] width 10 height 10
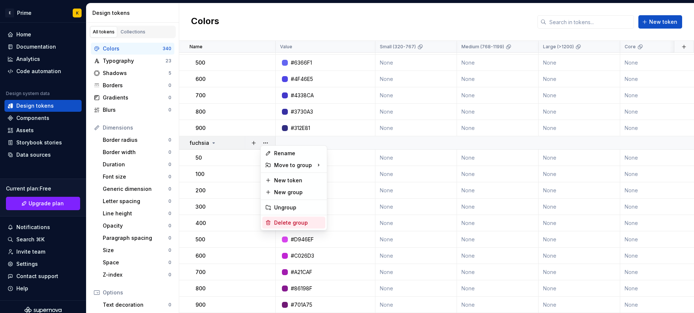
click at [279, 217] on div "Delete group" at bounding box center [293, 223] width 63 height 12
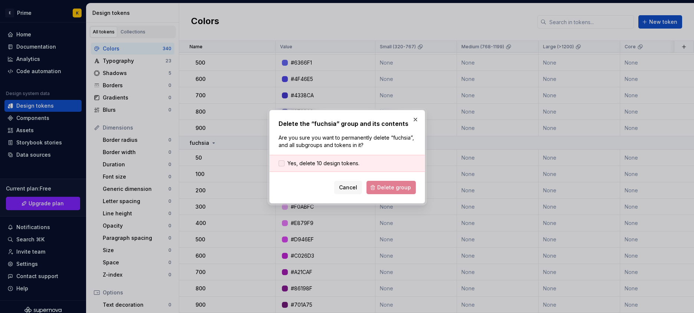
click at [312, 162] on span "Yes, delete 10 design tokens." at bounding box center [324, 163] width 72 height 7
click at [393, 181] on button "Delete group" at bounding box center [391, 187] width 49 height 13
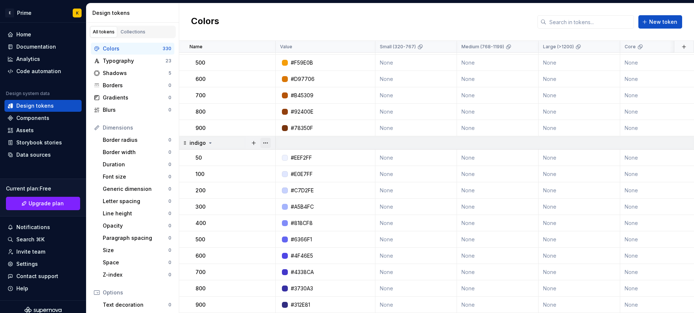
click at [269, 138] on button "button" at bounding box center [266, 143] width 10 height 10
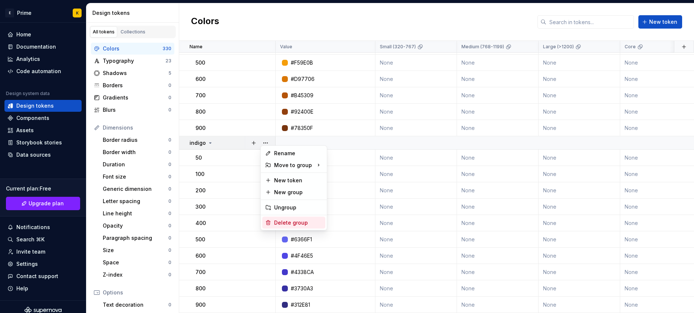
click at [307, 226] on div "Delete group" at bounding box center [293, 223] width 63 height 12
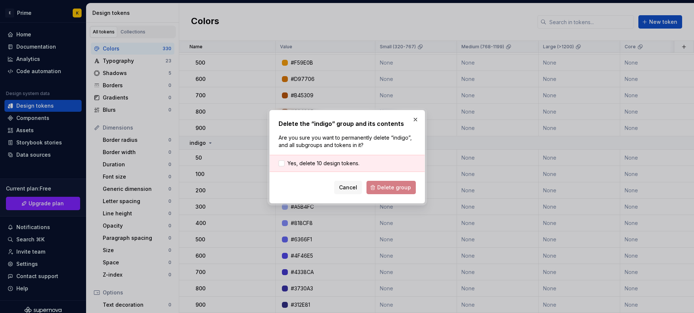
drag, startPoint x: 320, startPoint y: 162, endPoint x: 380, endPoint y: 189, distance: 66.4
click at [320, 162] on span "Yes, delete 10 design tokens." at bounding box center [324, 163] width 72 height 7
click at [401, 187] on span "Delete group" at bounding box center [394, 187] width 34 height 7
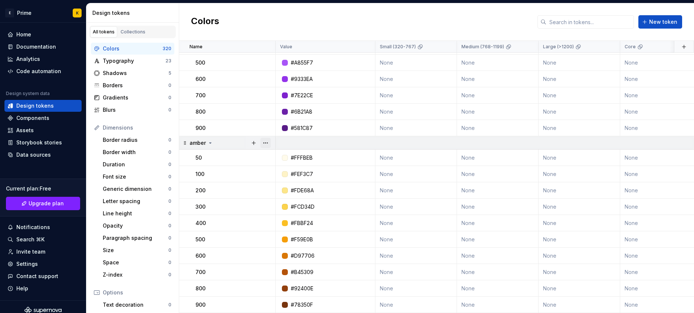
click at [268, 141] on button "button" at bounding box center [266, 143] width 10 height 10
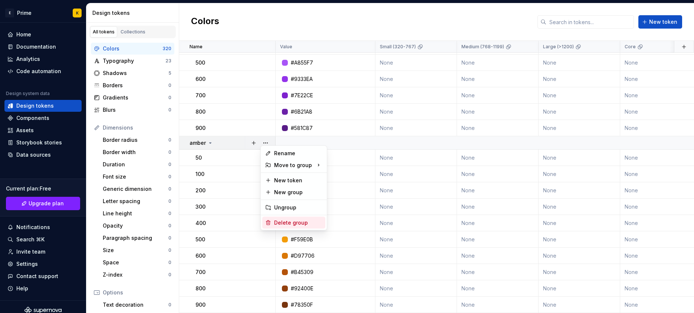
click at [303, 225] on div "Delete group" at bounding box center [298, 222] width 48 height 7
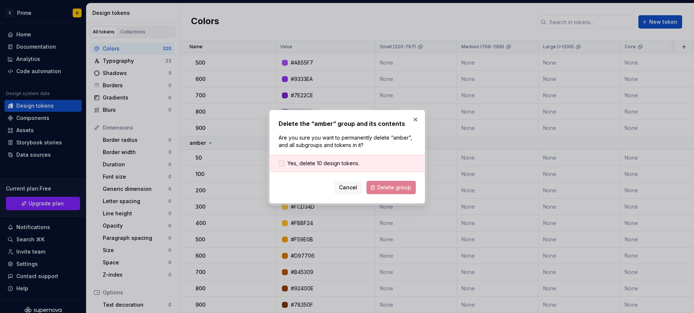
click at [331, 166] on span "Yes, delete 10 design tokens." at bounding box center [324, 163] width 72 height 7
click at [394, 190] on span "Delete group" at bounding box center [394, 187] width 34 height 7
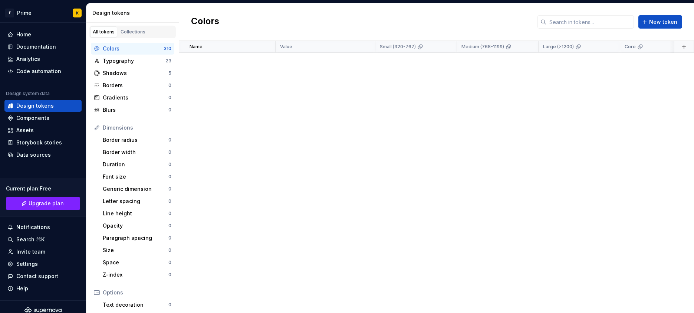
scroll to position [0, 0]
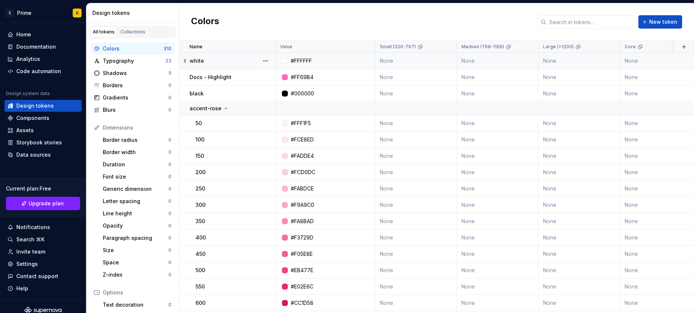
click at [217, 53] on td "white" at bounding box center [227, 61] width 96 height 16
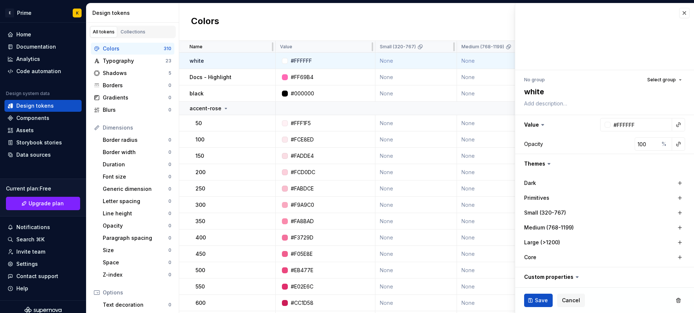
drag, startPoint x: 676, startPoint y: 11, endPoint x: 655, endPoint y: 17, distance: 21.6
click at [680, 11] on button "button" at bounding box center [685, 13] width 10 height 10
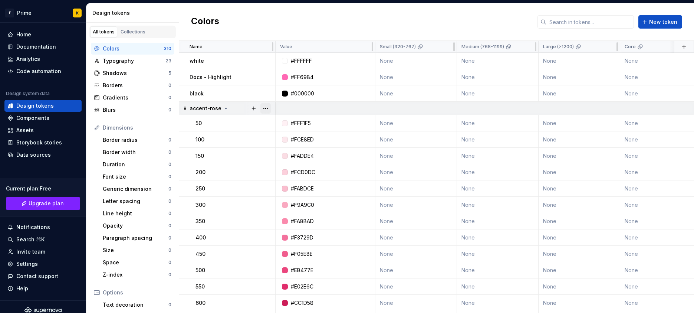
click at [263, 105] on button "button" at bounding box center [266, 108] width 10 height 10
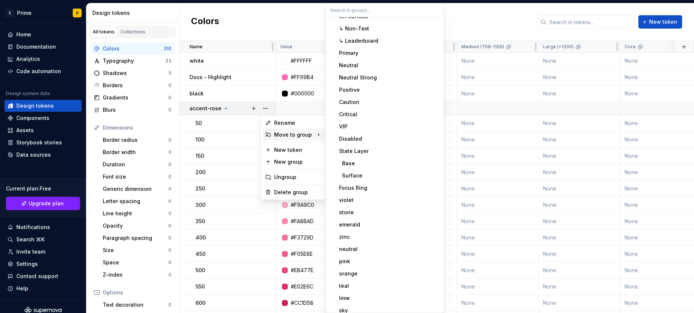
scroll to position [166, 0]
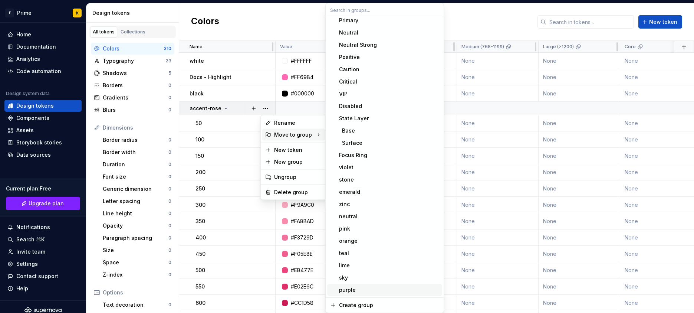
click at [377, 287] on div "purple" at bounding box center [389, 289] width 100 height 7
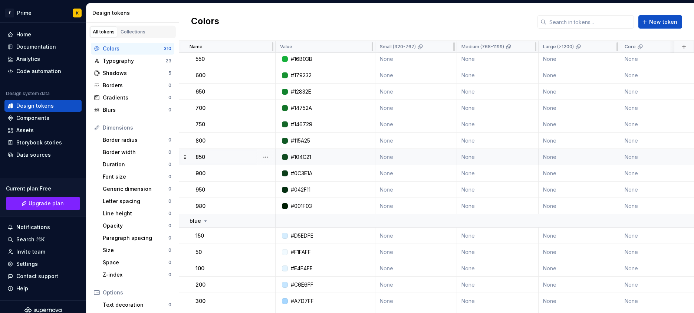
scroll to position [0, 0]
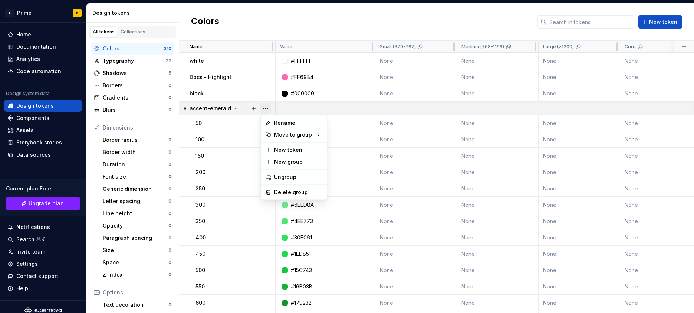
click at [266, 104] on button "button" at bounding box center [266, 108] width 10 height 10
click at [298, 197] on div "Delete group" at bounding box center [293, 192] width 63 height 12
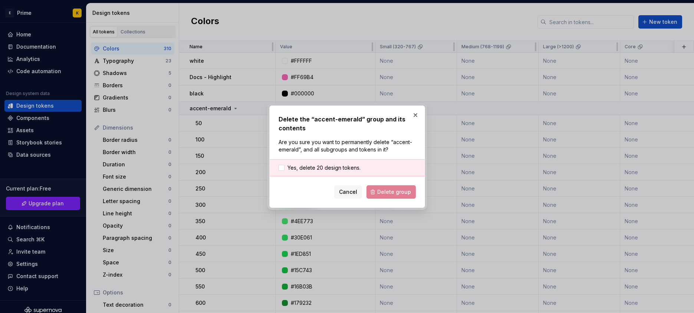
click at [366, 162] on div "Yes, delete 20 design tokens." at bounding box center [347, 167] width 155 height 17
drag, startPoint x: 357, startPoint y: 164, endPoint x: 360, endPoint y: 167, distance: 3.9
click at [357, 165] on span "Yes, delete 20 design tokens." at bounding box center [324, 167] width 73 height 7
click at [394, 184] on form "Yes, delete 20 design tokens. Cancel Delete group" at bounding box center [347, 178] width 137 height 39
click at [398, 189] on span "Delete group" at bounding box center [394, 191] width 34 height 7
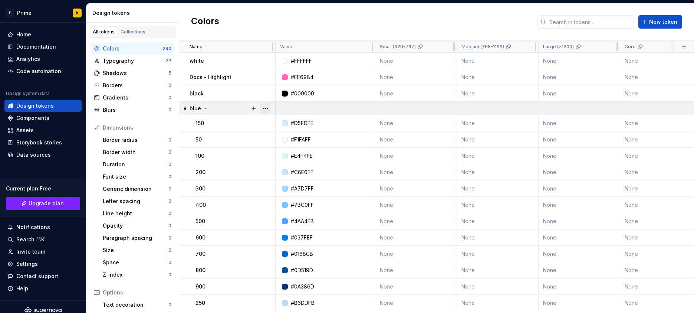
click at [269, 111] on button "button" at bounding box center [266, 108] width 10 height 10
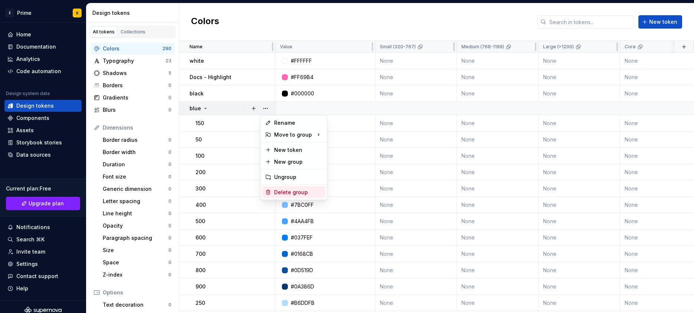
click at [282, 192] on div "Delete group" at bounding box center [298, 192] width 48 height 7
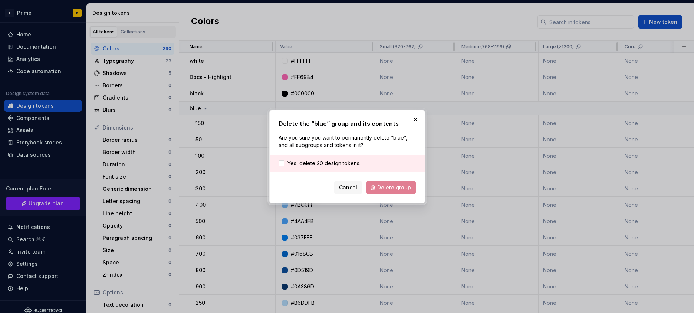
click at [374, 167] on div "Yes, delete 20 design tokens." at bounding box center [347, 163] width 155 height 17
drag, startPoint x: 357, startPoint y: 162, endPoint x: 368, endPoint y: 169, distance: 12.9
click at [357, 162] on span "Yes, delete 20 design tokens." at bounding box center [324, 163] width 73 height 7
click at [391, 187] on span "Delete group" at bounding box center [394, 187] width 34 height 7
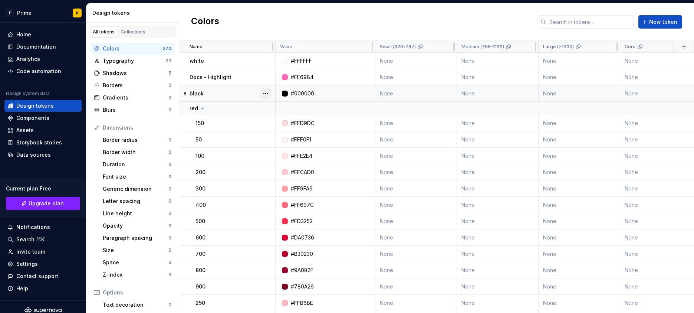
click at [269, 91] on button "button" at bounding box center [266, 93] width 10 height 10
click at [288, 130] on div "Delete token" at bounding box center [293, 135] width 63 height 12
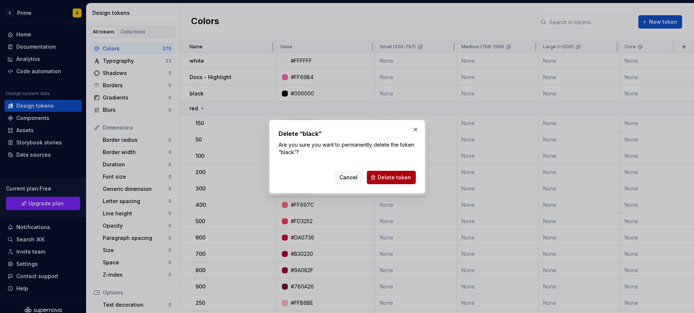
click at [395, 172] on button "Delete token" at bounding box center [391, 177] width 49 height 13
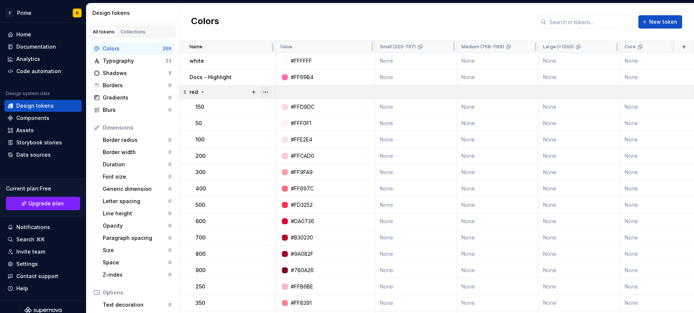
click at [264, 94] on button "button" at bounding box center [266, 92] width 10 height 10
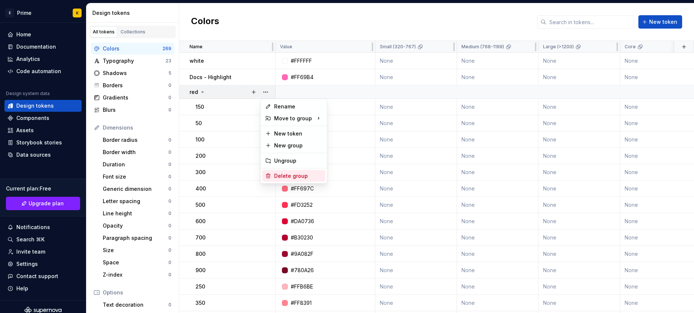
click at [268, 179] on icon at bounding box center [268, 176] width 6 height 6
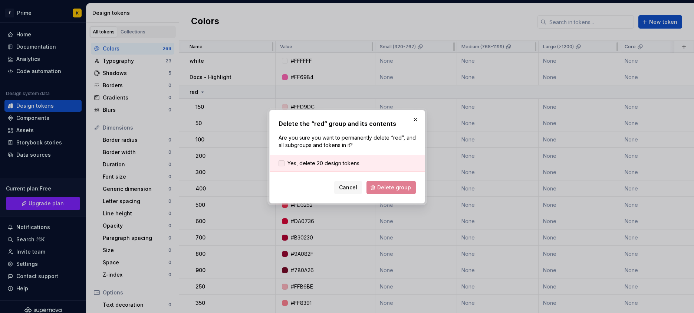
click at [322, 164] on span "Yes, delete 20 design tokens." at bounding box center [324, 163] width 73 height 7
click at [396, 190] on span "Delete group" at bounding box center [394, 187] width 34 height 7
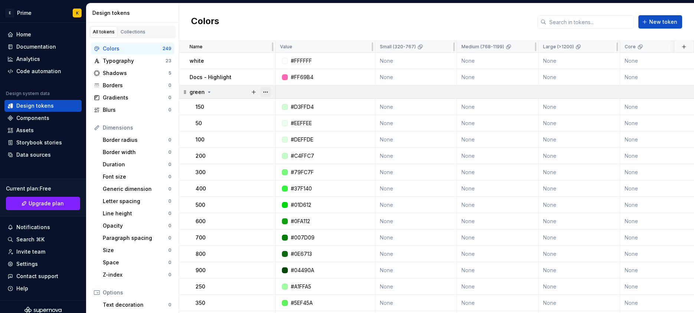
click at [269, 87] on button "button" at bounding box center [266, 92] width 10 height 10
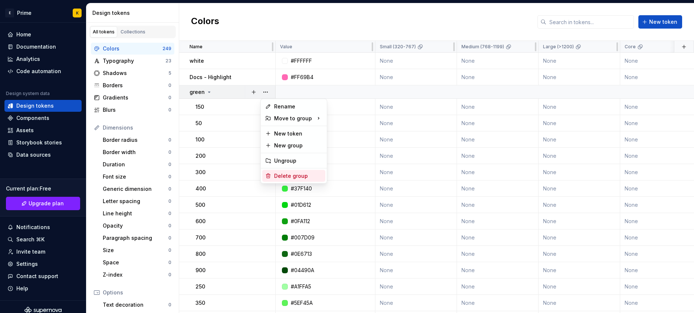
click at [276, 176] on div "Delete group" at bounding box center [298, 175] width 48 height 7
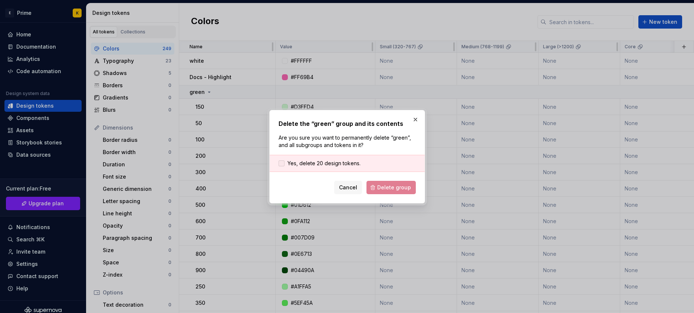
click at [330, 163] on span "Yes, delete 20 design tokens." at bounding box center [324, 163] width 73 height 7
click at [371, 184] on button "Delete group" at bounding box center [391, 187] width 49 height 13
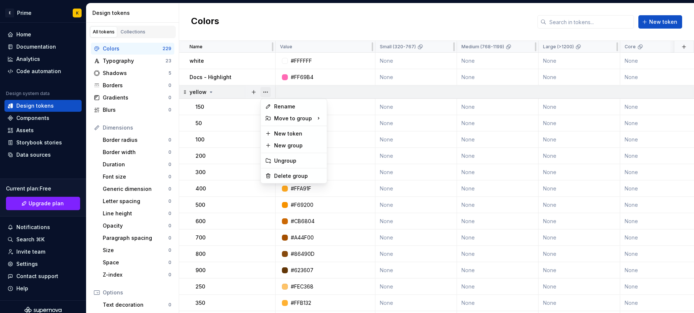
click at [266, 91] on button "button" at bounding box center [266, 92] width 10 height 10
click at [288, 174] on div "Delete group" at bounding box center [298, 175] width 48 height 7
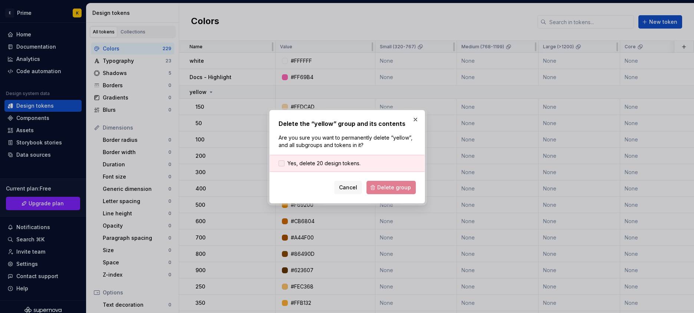
click at [316, 160] on span "Yes, delete 20 design tokens." at bounding box center [324, 163] width 73 height 7
click at [369, 183] on button "Delete group" at bounding box center [391, 187] width 49 height 13
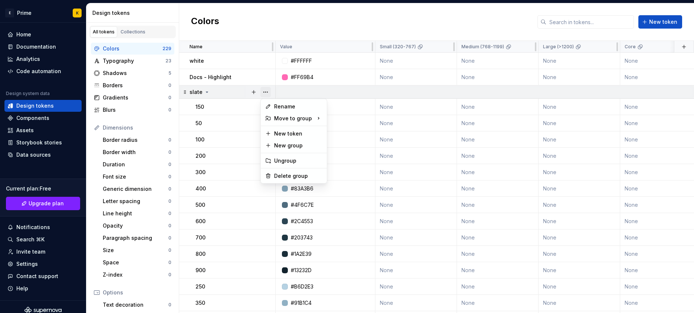
click at [268, 90] on button "button" at bounding box center [266, 92] width 10 height 10
click at [285, 176] on div "Delete group" at bounding box center [298, 175] width 48 height 7
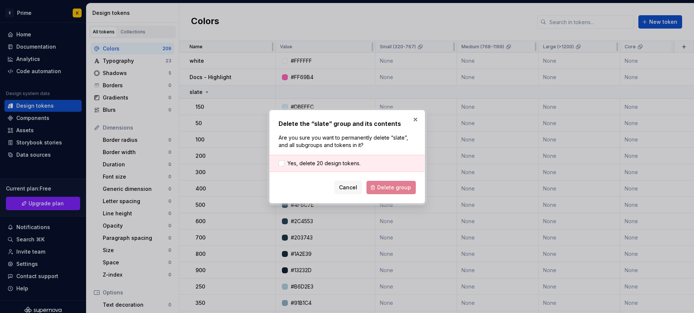
click at [342, 155] on div "Yes, delete 20 design tokens." at bounding box center [347, 163] width 155 height 17
click at [342, 160] on span "Yes, delete 20 design tokens." at bounding box center [324, 163] width 73 height 7
click at [379, 179] on form "Yes, delete 20 design tokens. Cancel Delete group" at bounding box center [347, 174] width 137 height 39
click at [379, 182] on button "Delete group" at bounding box center [391, 187] width 49 height 13
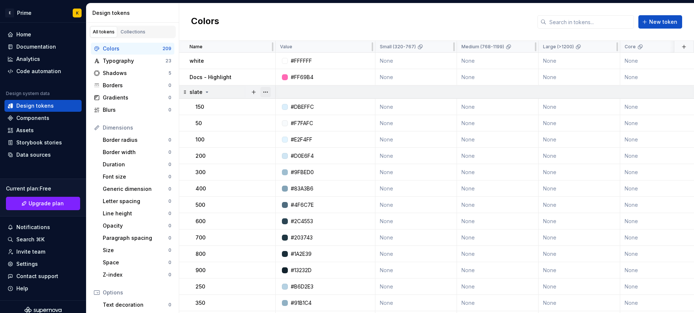
click at [265, 94] on button "button" at bounding box center [266, 92] width 10 height 10
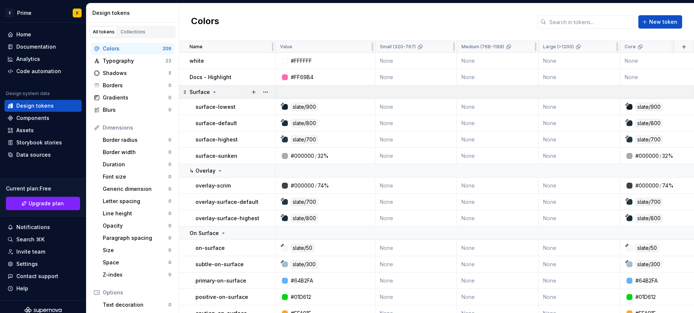
click at [271, 91] on div at bounding box center [259, 91] width 31 height 13
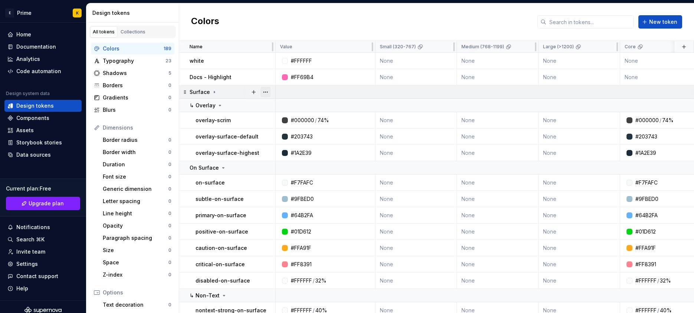
click at [266, 89] on button "button" at bounding box center [266, 92] width 10 height 10
click at [280, 174] on div "Delete group" at bounding box center [298, 175] width 48 height 7
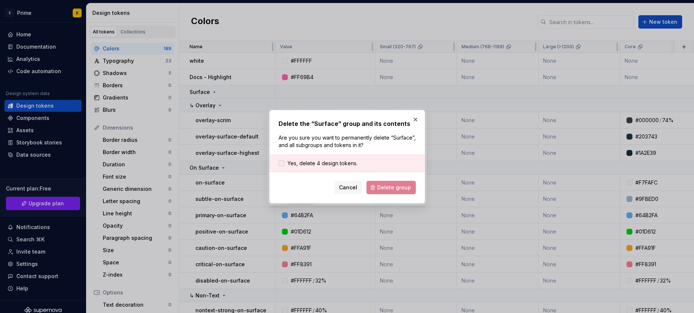
click at [346, 164] on span "Yes, delete 4 design tokens." at bounding box center [323, 163] width 70 height 7
click at [400, 187] on span "Delete group" at bounding box center [394, 187] width 34 height 7
click at [400, 187] on div "Cancel Delete group" at bounding box center [347, 187] width 137 height 13
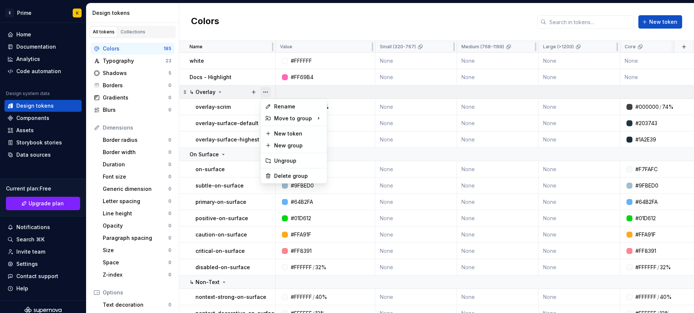
click at [262, 91] on button "button" at bounding box center [266, 92] width 10 height 10
click at [295, 178] on div "Delete group" at bounding box center [298, 175] width 48 height 7
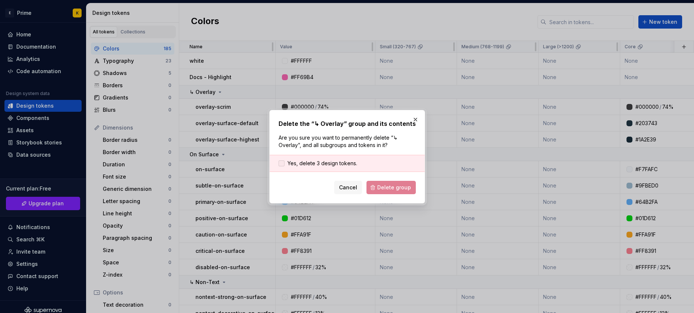
click at [292, 161] on span "Yes, delete 3 design tokens." at bounding box center [323, 163] width 70 height 7
click at [398, 191] on button "Delete group" at bounding box center [391, 187] width 49 height 13
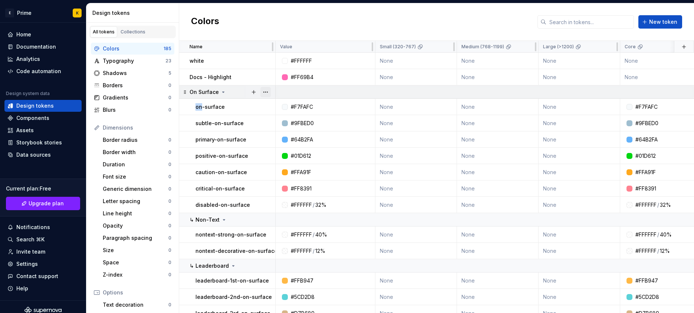
click at [263, 91] on button "button" at bounding box center [266, 92] width 10 height 10
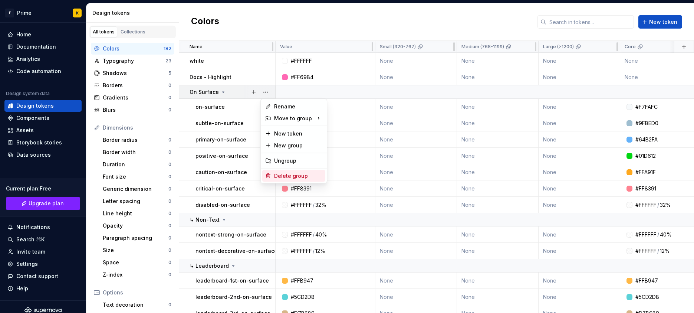
click at [305, 178] on div "Delete group" at bounding box center [298, 175] width 48 height 7
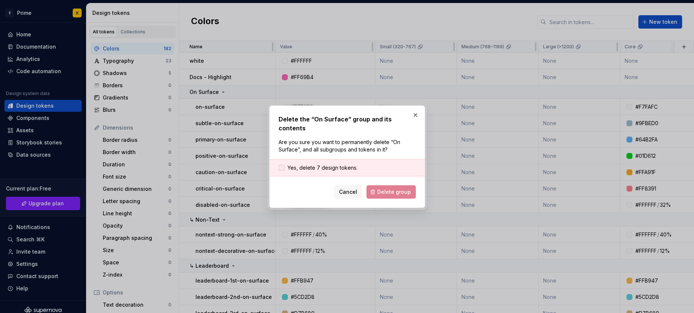
click at [352, 166] on span "Yes, delete 7 design tokens." at bounding box center [323, 167] width 70 height 7
click at [397, 195] on div "Delete the “On Surface” group and its contents Are you sure you want to permane…" at bounding box center [347, 156] width 156 height 102
click at [390, 188] on span "Delete group" at bounding box center [394, 191] width 34 height 7
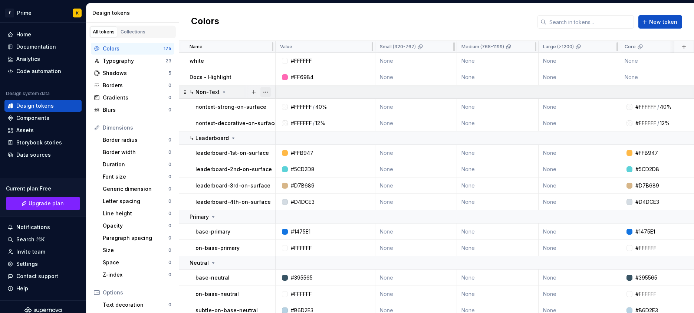
click at [267, 89] on button "button" at bounding box center [266, 92] width 10 height 10
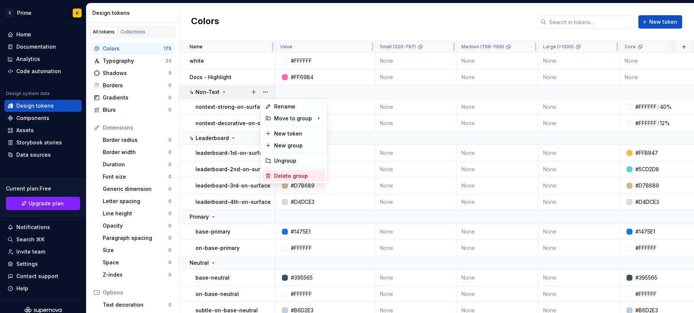
click at [291, 174] on div "Delete group" at bounding box center [298, 175] width 48 height 7
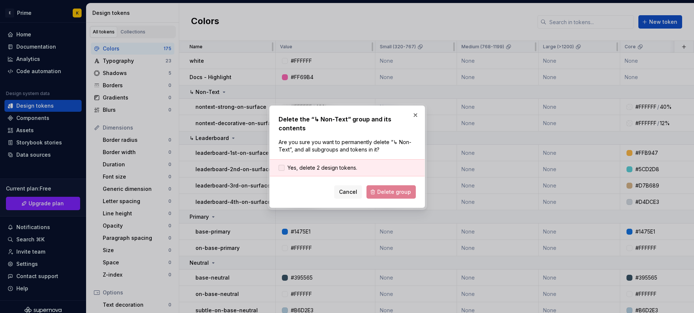
click at [345, 165] on span "Yes, delete 2 design tokens." at bounding box center [323, 167] width 70 height 7
click at [382, 190] on span "Delete group" at bounding box center [394, 191] width 34 height 7
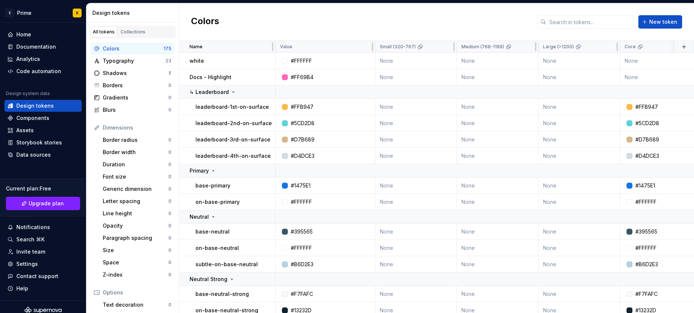
click at [26, 46] on div "Documentation" at bounding box center [36, 46] width 40 height 7
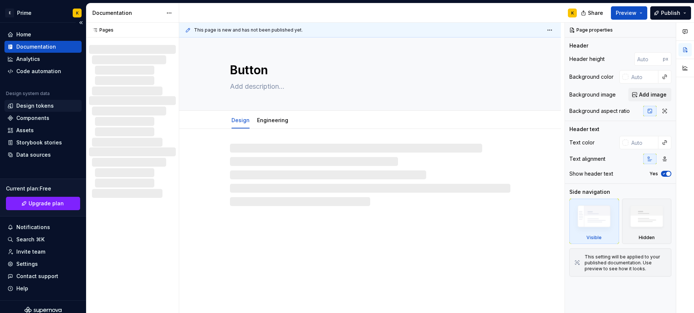
click at [44, 103] on div "Design tokens" at bounding box center [34, 105] width 37 height 7
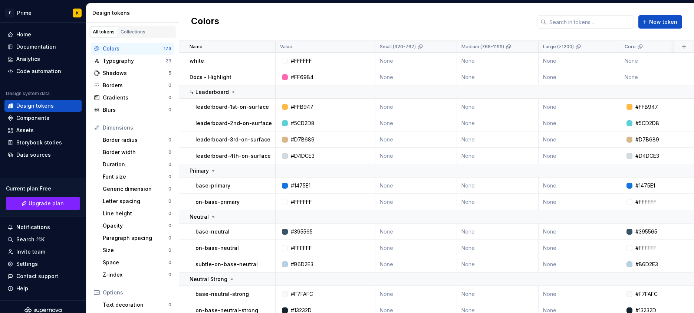
click at [159, 53] on div "Colors 173" at bounding box center [133, 49] width 84 height 12
click at [264, 59] on button "button" at bounding box center [266, 61] width 10 height 10
click at [299, 104] on div "Delete token" at bounding box center [298, 102] width 48 height 7
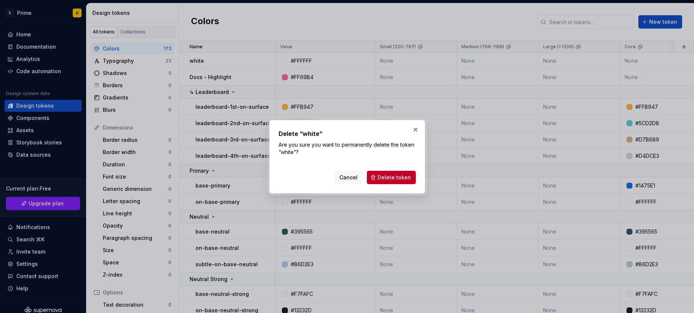
click at [386, 181] on button "Delete token" at bounding box center [391, 177] width 49 height 13
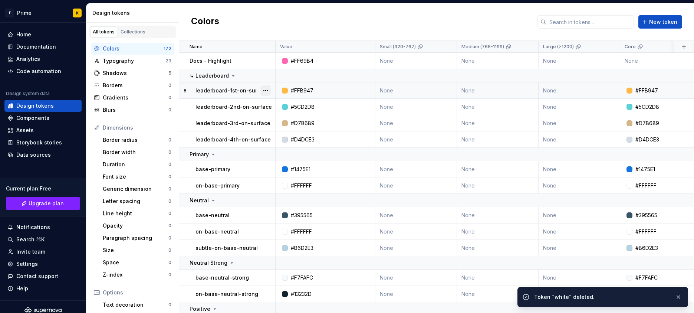
click at [265, 93] on button "button" at bounding box center [266, 90] width 10 height 10
click at [265, 75] on html "E Prime K Home Documentation Analytics Code automation Design system data Desig…" at bounding box center [347, 156] width 694 height 313
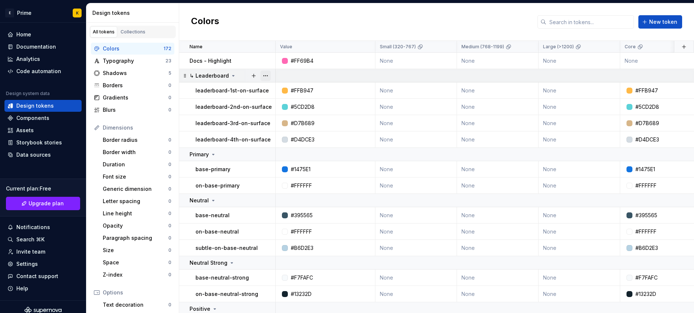
click at [262, 73] on button "button" at bounding box center [266, 76] width 10 height 10
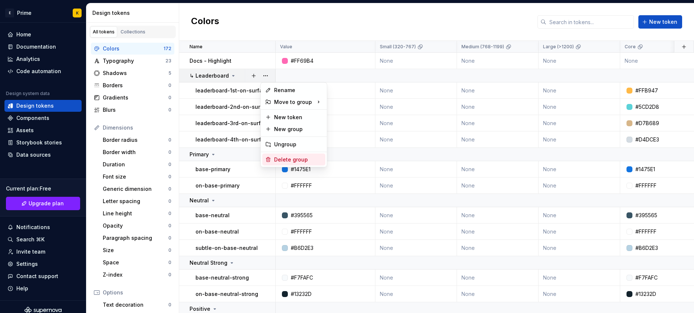
click at [310, 156] on div "Delete group" at bounding box center [298, 159] width 48 height 7
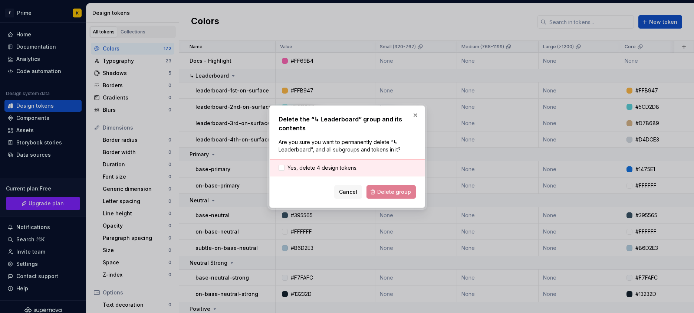
click at [323, 160] on div "Yes, delete 4 design tokens." at bounding box center [347, 167] width 155 height 17
click at [361, 169] on div "Yes, delete 4 design tokens." at bounding box center [347, 167] width 155 height 17
drag, startPoint x: 354, startPoint y: 167, endPoint x: 408, endPoint y: 187, distance: 57.3
click at [354, 167] on span "Yes, delete 4 design tokens." at bounding box center [323, 167] width 70 height 7
click at [410, 188] on span "Delete group" at bounding box center [394, 191] width 34 height 7
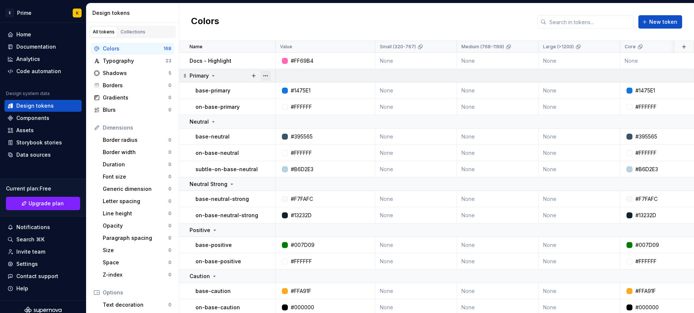
click at [269, 76] on button "button" at bounding box center [266, 76] width 10 height 10
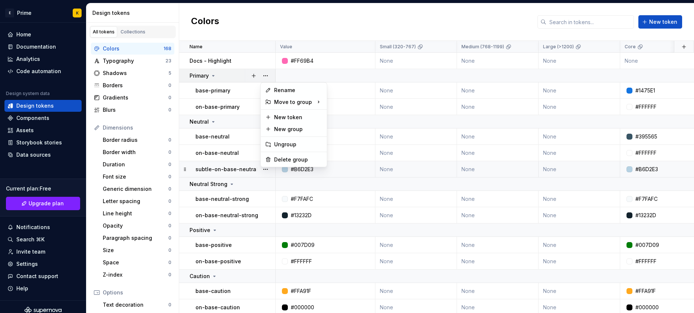
click at [287, 169] on html "E Prime K Home Documentation Analytics Code automation Design system data Desig…" at bounding box center [347, 156] width 694 height 313
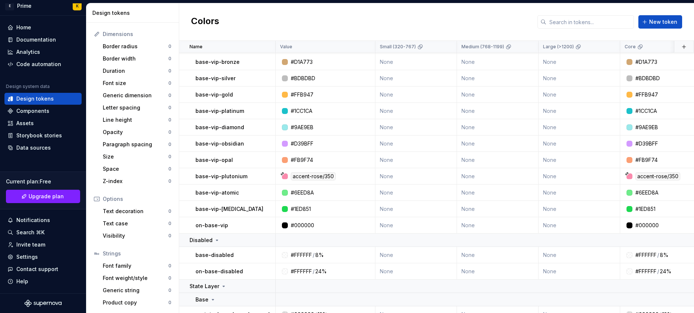
scroll to position [590, 0]
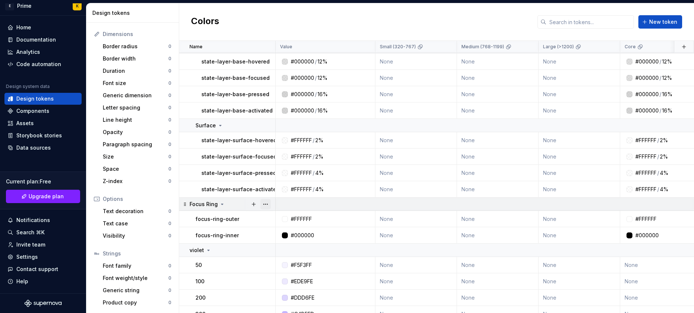
click at [267, 204] on button "button" at bounding box center [266, 204] width 10 height 10
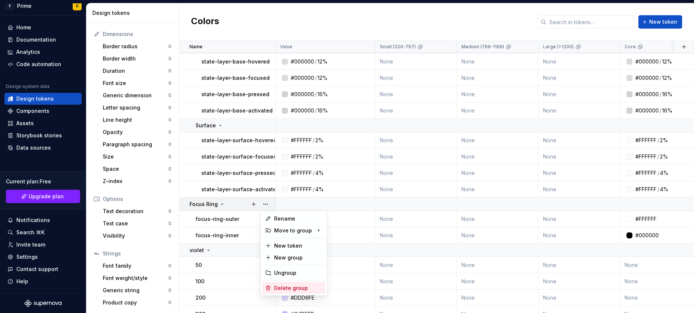
click at [273, 288] on div "Delete group" at bounding box center [293, 288] width 63 height 12
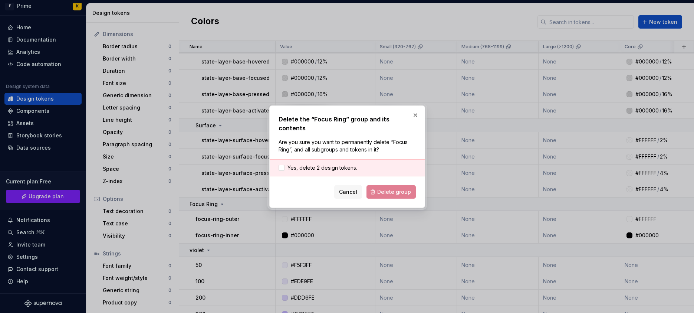
click at [321, 159] on div "Yes, delete 2 design tokens." at bounding box center [347, 167] width 155 height 17
click at [325, 164] on span "Yes, delete 2 design tokens." at bounding box center [323, 167] width 70 height 7
click at [402, 194] on div "Delete the “Focus Ring” group and its contents Are you sure you want to permane…" at bounding box center [347, 156] width 156 height 102
click at [400, 191] on button "Delete group" at bounding box center [391, 191] width 49 height 13
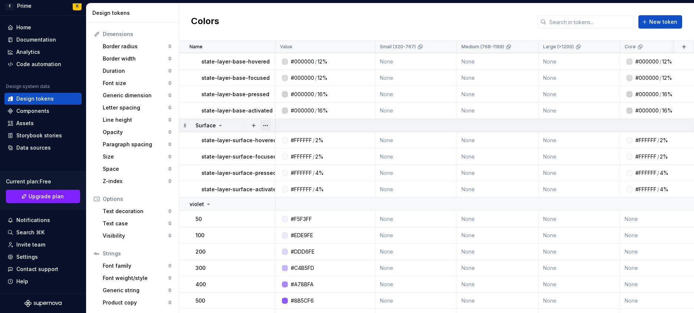
click at [265, 125] on button "button" at bounding box center [266, 125] width 10 height 10
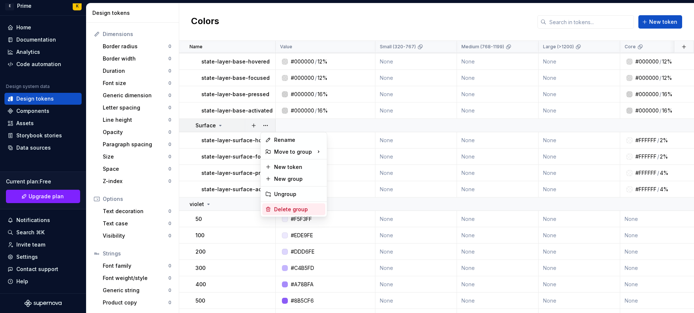
click at [278, 206] on div "Delete group" at bounding box center [298, 209] width 48 height 7
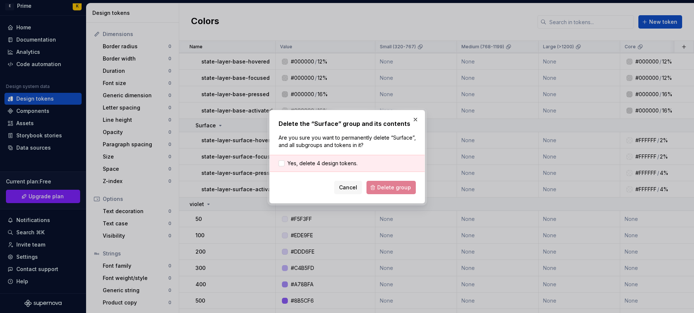
click at [314, 153] on div "Delete the “Surface” group and its contents Are you sure you want to permanentl…" at bounding box center [347, 156] width 137 height 75
click at [342, 163] on span "Yes, delete 4 design tokens." at bounding box center [323, 163] width 70 height 7
click at [392, 183] on button "Delete group" at bounding box center [391, 187] width 49 height 13
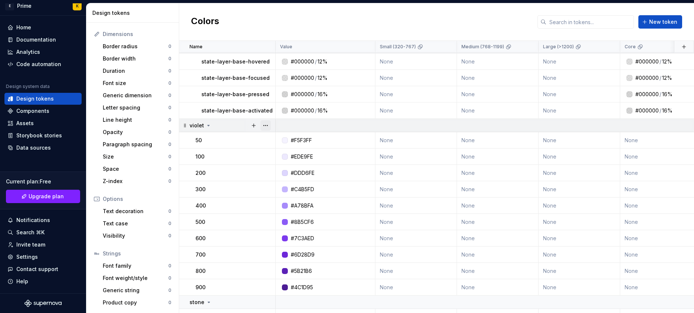
click at [262, 122] on button "button" at bounding box center [266, 125] width 10 height 10
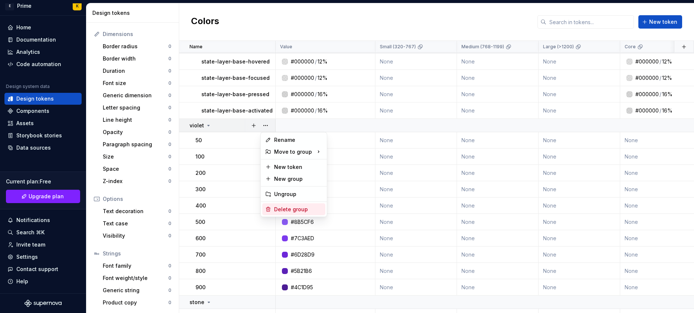
click at [288, 207] on div "Delete group" at bounding box center [298, 209] width 48 height 7
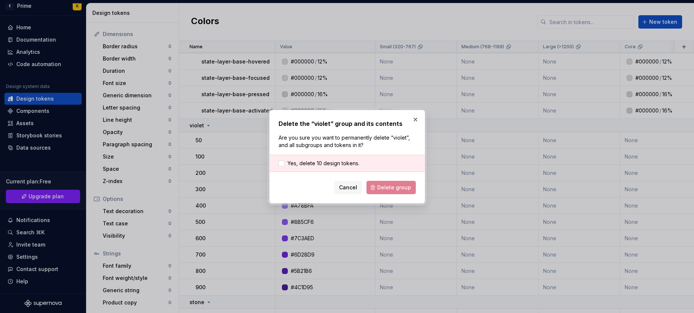
click at [333, 167] on div "Yes, delete 10 design tokens." at bounding box center [347, 163] width 155 height 17
click at [346, 166] on span "Yes, delete 10 design tokens." at bounding box center [324, 163] width 72 height 7
drag, startPoint x: 420, startPoint y: 198, endPoint x: 411, endPoint y: 190, distance: 12.1
click at [419, 197] on div "Delete the “violet” group and its contents Are you sure you want to permanently…" at bounding box center [347, 157] width 156 height 94
click at [404, 185] on span "Delete group" at bounding box center [394, 187] width 34 height 7
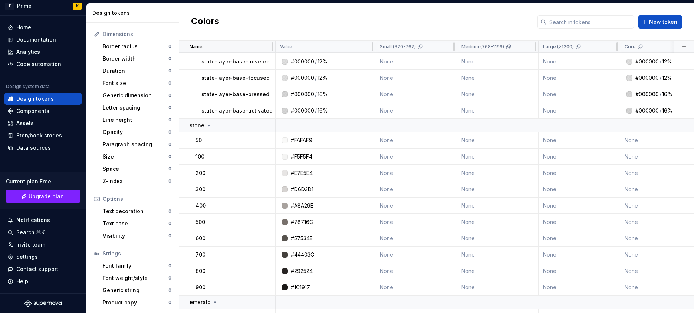
click at [265, 44] on div "Name" at bounding box center [230, 47] width 81 height 6
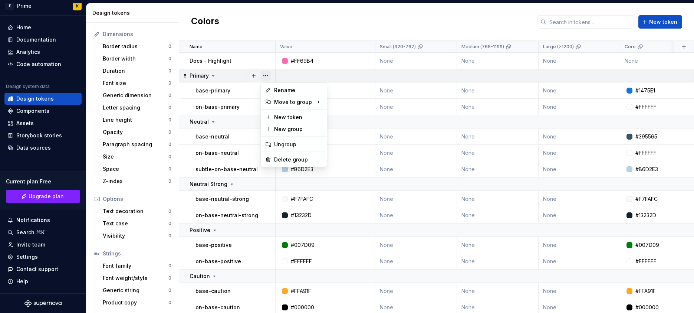
click at [264, 75] on button "button" at bounding box center [266, 76] width 10 height 10
click at [282, 160] on div "Delete group" at bounding box center [298, 159] width 48 height 7
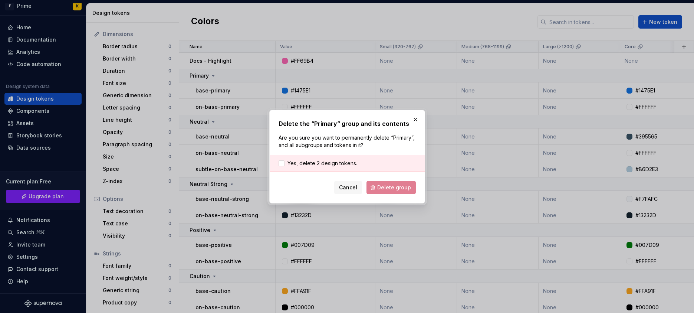
click at [370, 160] on div "Yes, delete 2 design tokens." at bounding box center [347, 163] width 155 height 17
click at [332, 164] on span "Yes, delete 2 design tokens." at bounding box center [323, 163] width 70 height 7
click at [398, 185] on span "Delete group" at bounding box center [394, 187] width 34 height 7
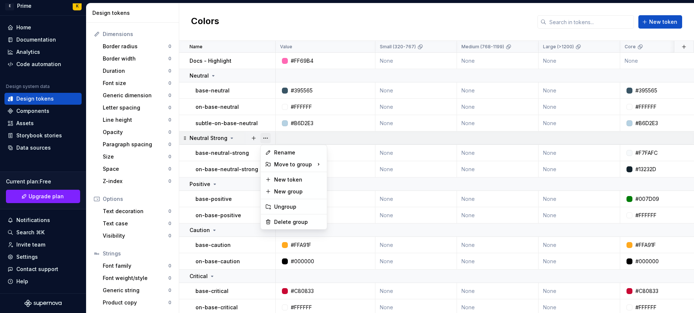
click at [262, 139] on button "button" at bounding box center [266, 138] width 10 height 10
click at [275, 218] on div "Delete group" at bounding box center [298, 221] width 48 height 7
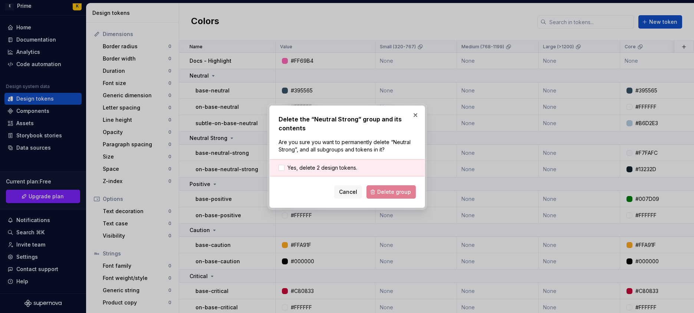
drag, startPoint x: 320, startPoint y: 172, endPoint x: 321, endPoint y: 163, distance: 9.3
click at [320, 171] on div "Yes, delete 2 design tokens." at bounding box center [347, 167] width 155 height 17
click at [321, 162] on div "Yes, delete 2 design tokens." at bounding box center [347, 167] width 155 height 17
click at [321, 165] on span "Yes, delete 2 design tokens." at bounding box center [323, 167] width 70 height 7
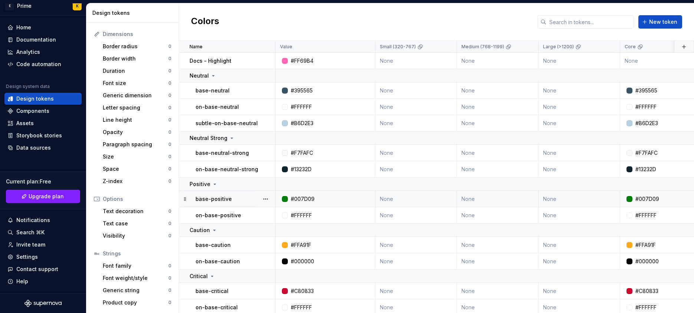
drag, startPoint x: 432, startPoint y: 200, endPoint x: 375, endPoint y: 192, distance: 57.8
click at [268, 136] on button "button" at bounding box center [266, 138] width 10 height 10
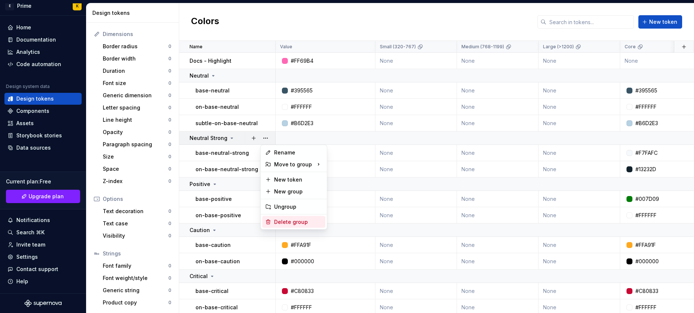
click at [279, 219] on div "Delete group" at bounding box center [298, 221] width 48 height 7
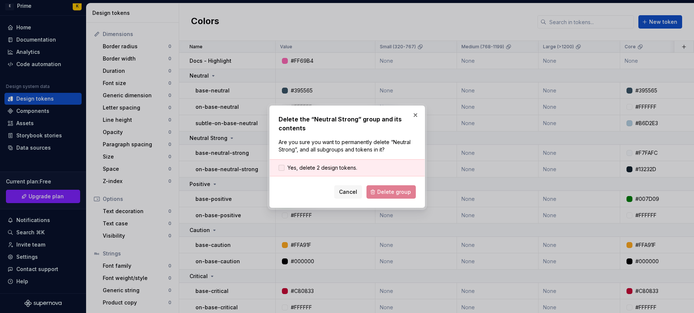
click at [283, 166] on div at bounding box center [282, 168] width 6 height 6
click at [378, 194] on button "Delete group" at bounding box center [391, 191] width 49 height 13
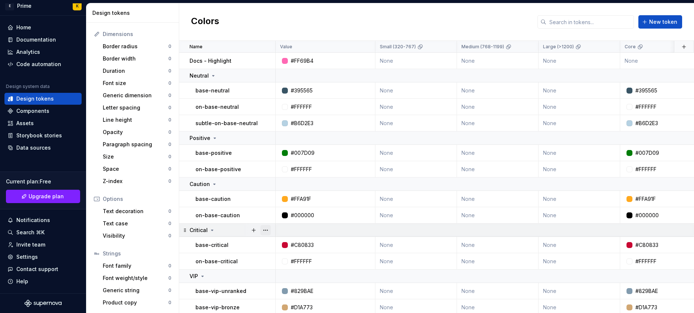
click at [264, 230] on button "button" at bounding box center [266, 230] width 10 height 10
click at [275, 212] on div "Delete group" at bounding box center [293, 216] width 63 height 12
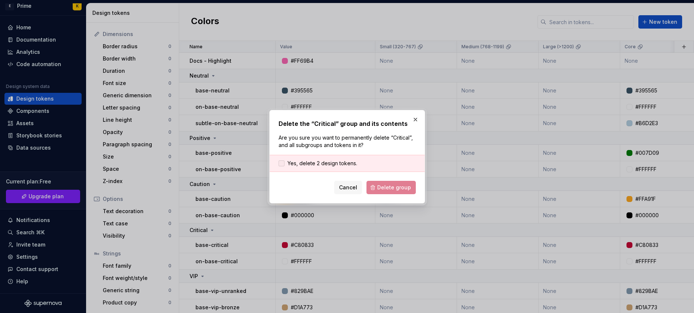
click at [338, 162] on span "Yes, delete 2 design tokens." at bounding box center [323, 163] width 70 height 7
click at [380, 191] on button "Delete group" at bounding box center [391, 187] width 49 height 13
drag, startPoint x: 372, startPoint y: 234, endPoint x: 312, endPoint y: 246, distance: 60.6
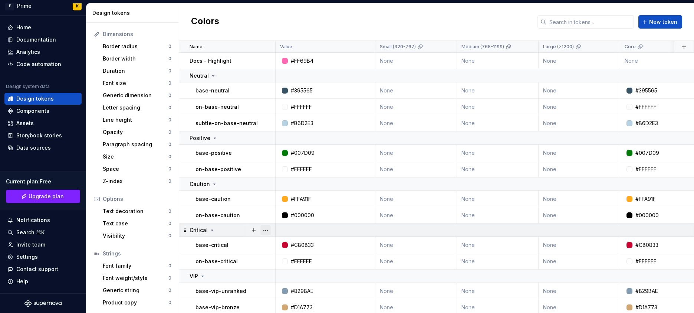
click at [263, 229] on button "button" at bounding box center [266, 230] width 10 height 10
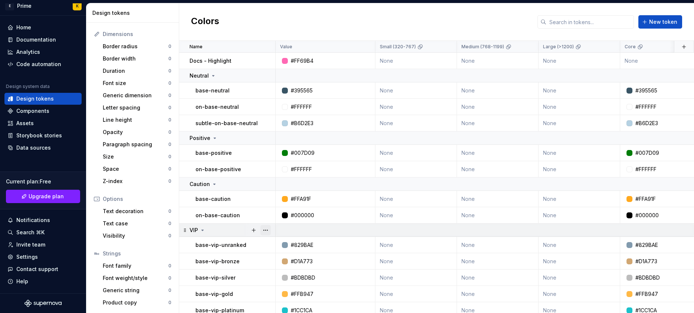
click at [270, 229] on button "button" at bounding box center [266, 230] width 10 height 10
click at [275, 213] on div "Delete group" at bounding box center [298, 215] width 48 height 7
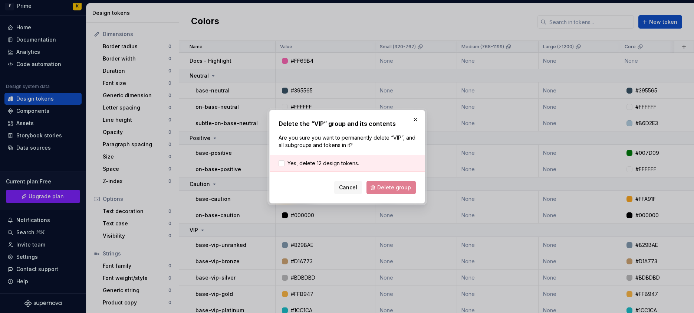
click at [278, 169] on div "Yes, delete 12 design tokens." at bounding box center [347, 163] width 155 height 17
click at [279, 165] on div at bounding box center [282, 163] width 6 height 6
click at [385, 187] on span "Delete group" at bounding box center [394, 187] width 34 height 7
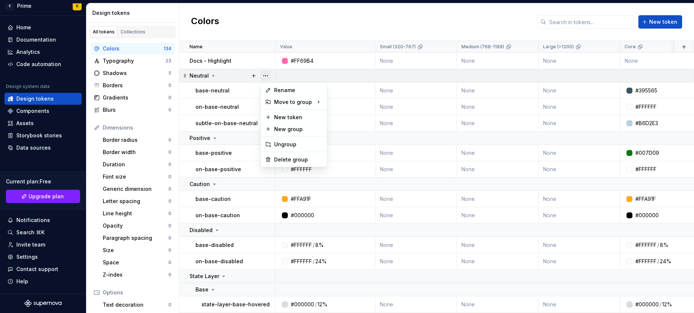
click at [264, 78] on button "button" at bounding box center [266, 76] width 10 height 10
click at [284, 159] on div "Delete group" at bounding box center [298, 159] width 48 height 7
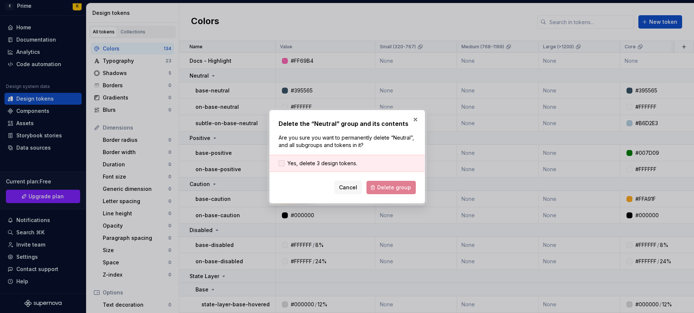
click at [282, 160] on label "Yes, delete 3 design tokens." at bounding box center [318, 163] width 79 height 7
click at [391, 178] on form "Yes, delete 3 design tokens. Cancel Delete group" at bounding box center [347, 174] width 137 height 39
click at [389, 194] on div "Delete the “Neutral” group and its contents Are you sure you want to permanentl…" at bounding box center [347, 157] width 156 height 94
click at [388, 190] on span "Delete group" at bounding box center [394, 187] width 34 height 7
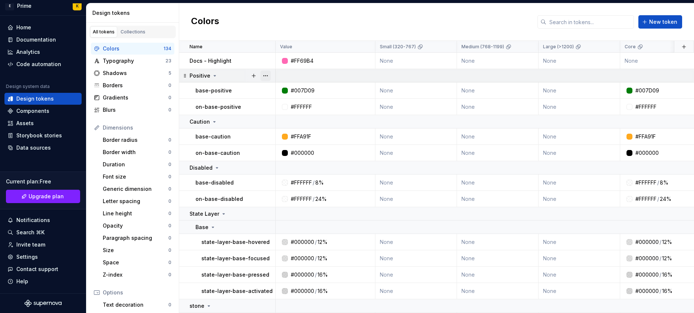
click at [264, 76] on button "button" at bounding box center [266, 76] width 10 height 10
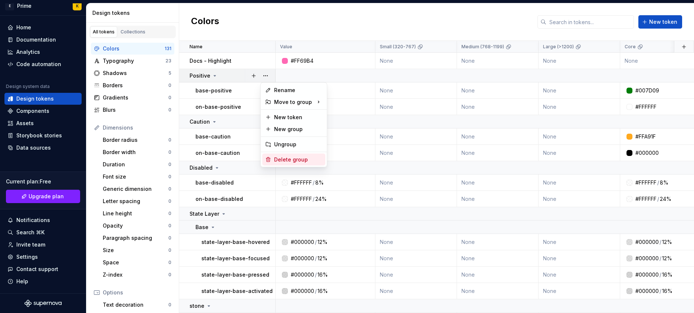
click at [285, 163] on div "Delete group" at bounding box center [293, 160] width 63 height 12
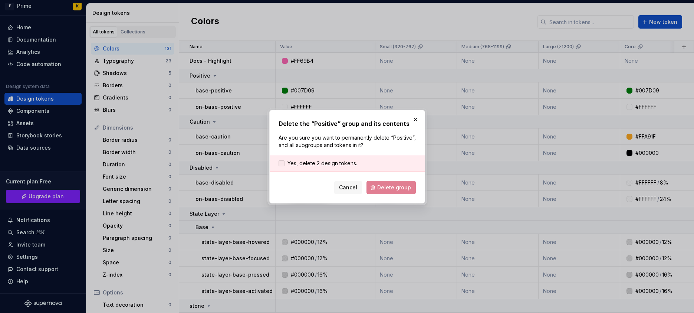
click at [284, 160] on label "Yes, delete 2 design tokens." at bounding box center [318, 163] width 79 height 7
click at [412, 184] on button "Delete group" at bounding box center [391, 187] width 49 height 13
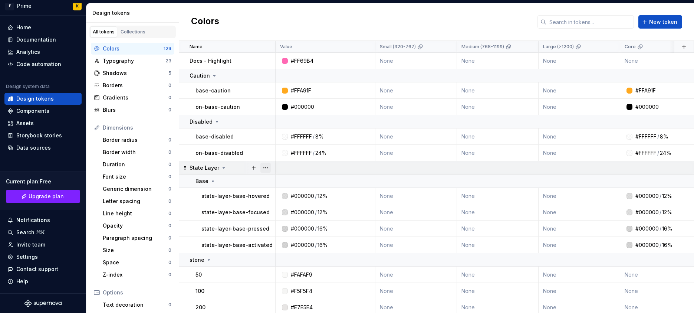
click at [265, 168] on button "button" at bounding box center [266, 168] width 10 height 10
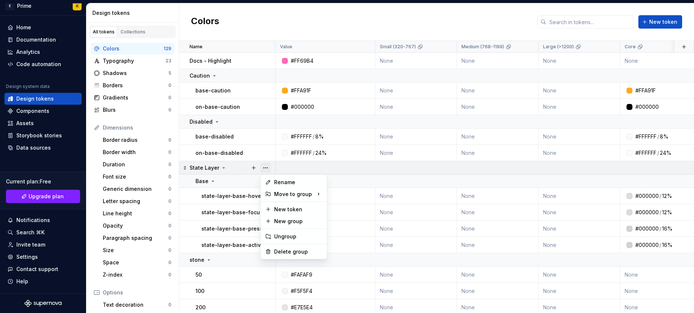
click at [262, 166] on button "button" at bounding box center [266, 168] width 10 height 10
click at [297, 245] on div "Rename Move to group New token New group Ungroup Delete group" at bounding box center [294, 216] width 67 height 85
click at [298, 248] on div "Delete group" at bounding box center [298, 251] width 48 height 7
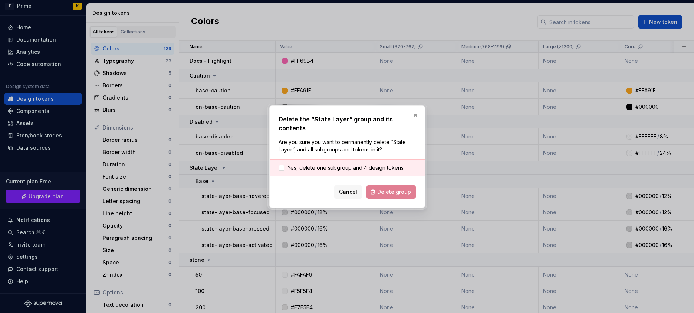
click at [293, 167] on div "Yes, delete one subgroup and 4 design tokens." at bounding box center [347, 167] width 155 height 17
click at [293, 166] on span "Yes, delete one subgroup and 4 design tokens." at bounding box center [346, 167] width 117 height 7
click at [401, 193] on button "Delete group" at bounding box center [391, 191] width 49 height 13
click at [399, 191] on div "Cancel Delete group" at bounding box center [347, 191] width 137 height 13
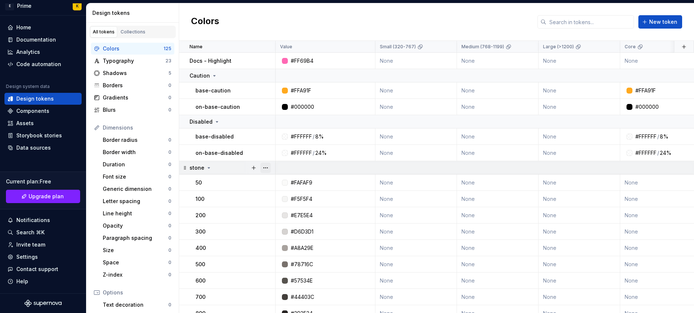
click at [269, 170] on button "button" at bounding box center [266, 168] width 10 height 10
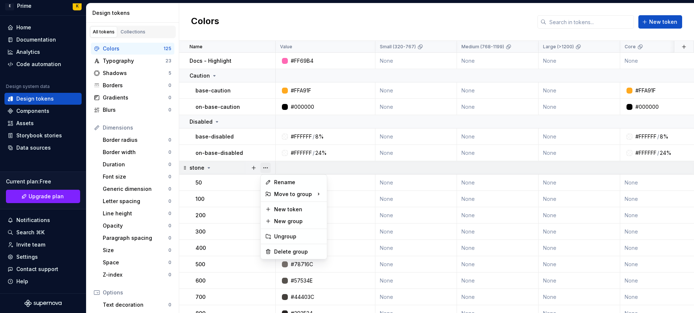
click at [269, 169] on button "button" at bounding box center [266, 168] width 10 height 10
click at [298, 261] on html "E Prime K Home Documentation Analytics Code automation Design system data Desig…" at bounding box center [347, 156] width 694 height 313
click at [265, 168] on button "button" at bounding box center [266, 168] width 10 height 10
click at [284, 249] on div "Delete group" at bounding box center [298, 251] width 48 height 7
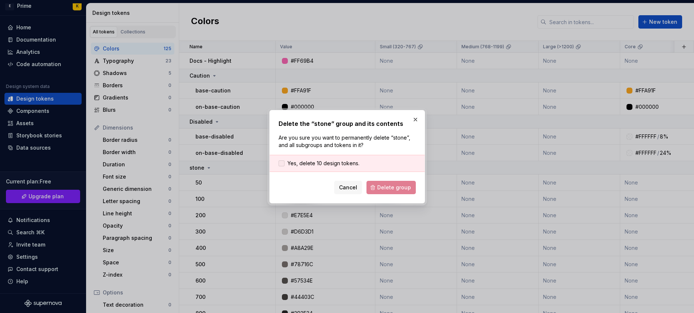
click at [303, 165] on span "Yes, delete 10 design tokens." at bounding box center [324, 163] width 72 height 7
click at [380, 193] on button "Delete group" at bounding box center [391, 187] width 49 height 13
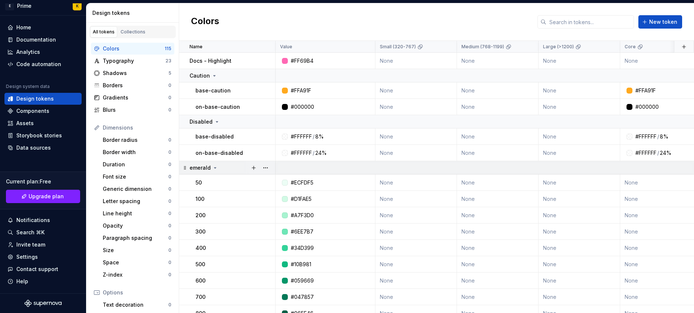
click at [271, 167] on div at bounding box center [259, 167] width 31 height 13
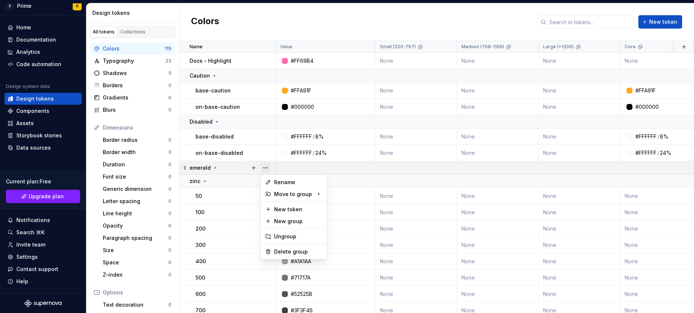
click at [269, 169] on button "button" at bounding box center [266, 168] width 10 height 10
click at [282, 253] on div "Delete group" at bounding box center [298, 251] width 48 height 7
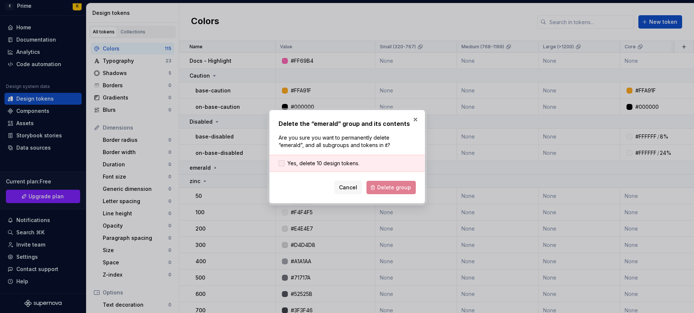
click at [282, 165] on div at bounding box center [282, 163] width 6 height 6
click at [380, 183] on button "Delete group" at bounding box center [391, 187] width 49 height 13
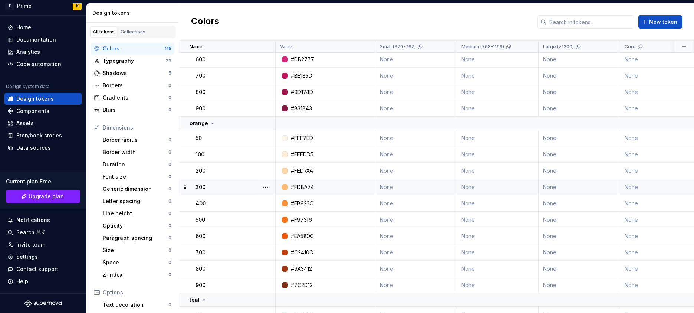
scroll to position [575, 0]
click at [271, 122] on div at bounding box center [259, 123] width 31 height 13
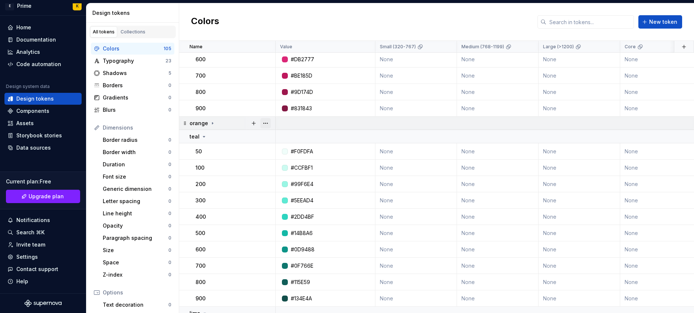
click at [267, 122] on button "button" at bounding box center [266, 123] width 10 height 10
click at [278, 202] on div "Delete group" at bounding box center [293, 207] width 63 height 12
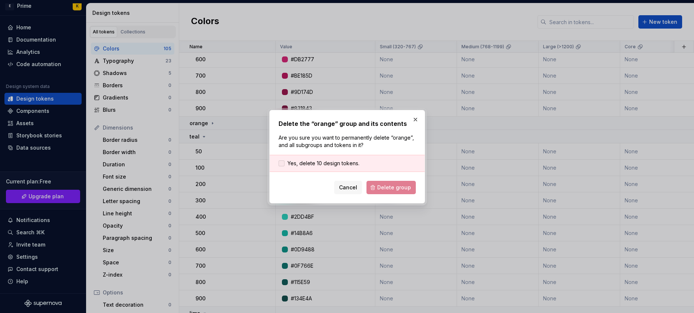
click at [294, 160] on span "Yes, delete 10 design tokens." at bounding box center [324, 163] width 72 height 7
click at [369, 189] on button "Delete group" at bounding box center [391, 187] width 49 height 13
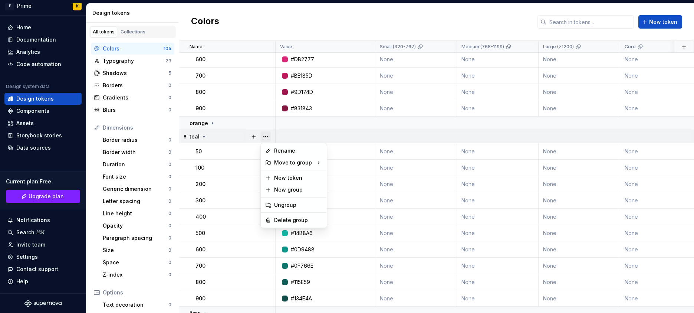
click at [269, 135] on button "button" at bounding box center [266, 136] width 10 height 10
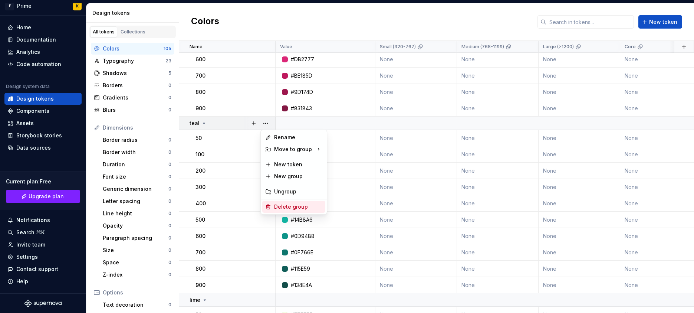
click at [287, 206] on div "Delete group" at bounding box center [298, 206] width 48 height 7
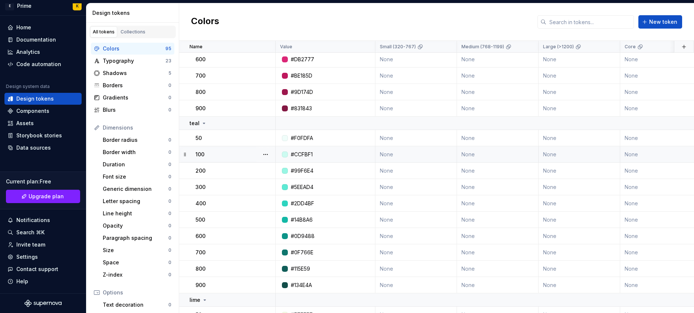
click at [284, 160] on td "#CCFBF1" at bounding box center [326, 154] width 100 height 16
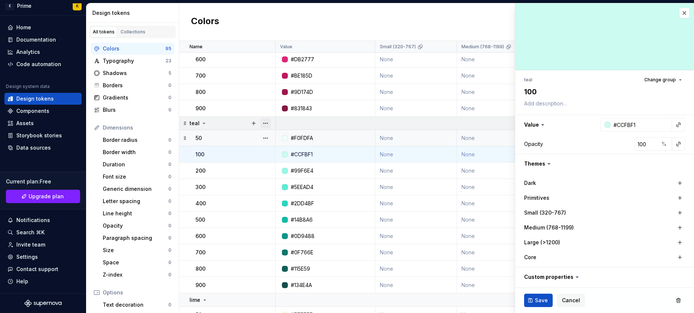
click at [265, 124] on button "button" at bounding box center [266, 123] width 10 height 10
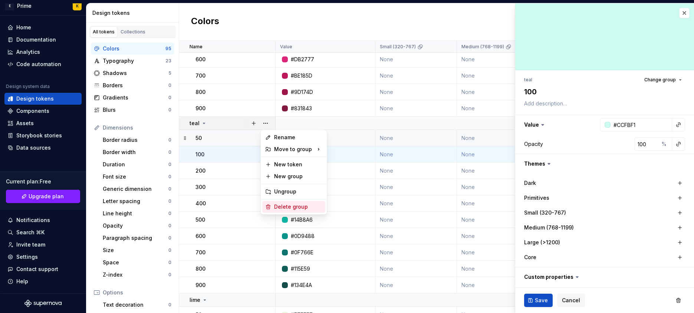
click at [272, 209] on div "Delete group" at bounding box center [293, 207] width 63 height 12
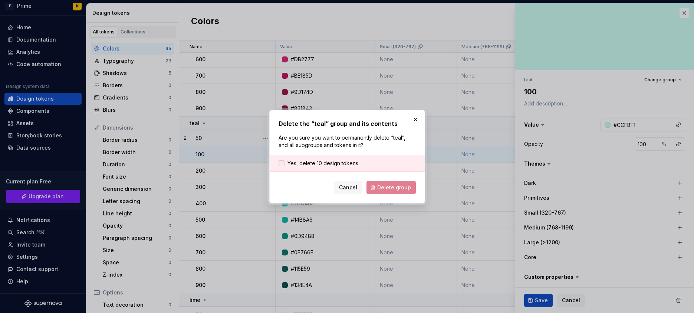
click at [281, 166] on div at bounding box center [282, 163] width 6 height 6
click at [392, 185] on span "Delete group" at bounding box center [394, 187] width 34 height 7
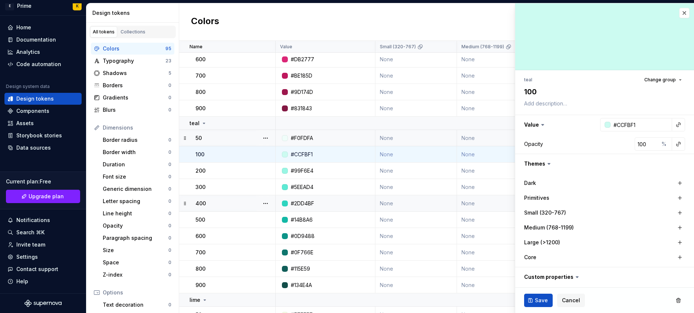
type textarea "*"
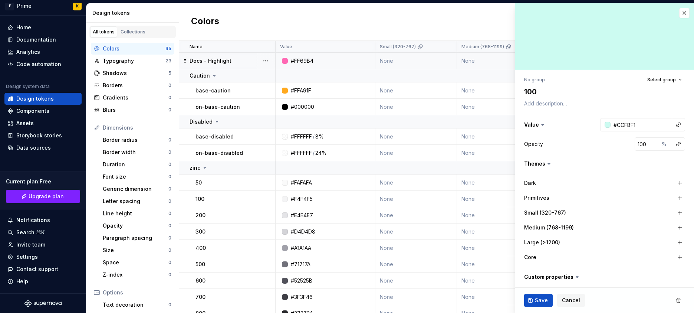
click at [271, 59] on div at bounding box center [265, 61] width 19 height 16
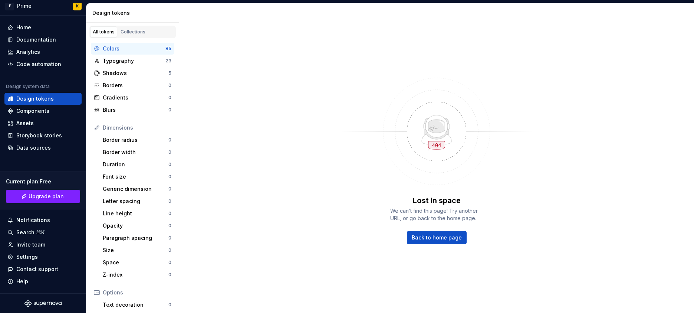
click at [125, 45] on div "Colors" at bounding box center [134, 48] width 63 height 7
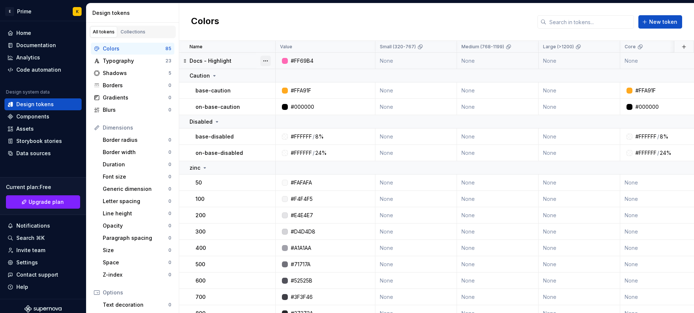
click at [271, 58] on button "button" at bounding box center [266, 61] width 10 height 10
click at [271, 105] on div "Delete token" at bounding box center [293, 102] width 63 height 12
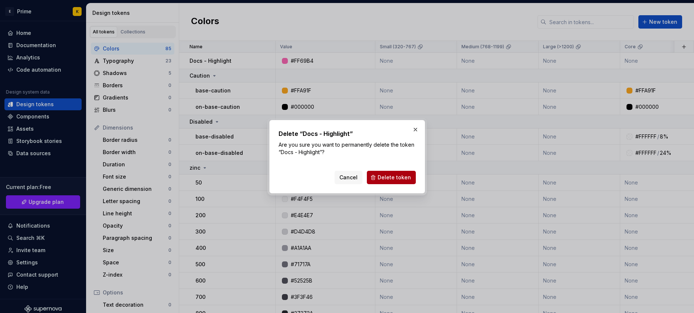
click at [376, 175] on button "Delete token" at bounding box center [391, 177] width 49 height 13
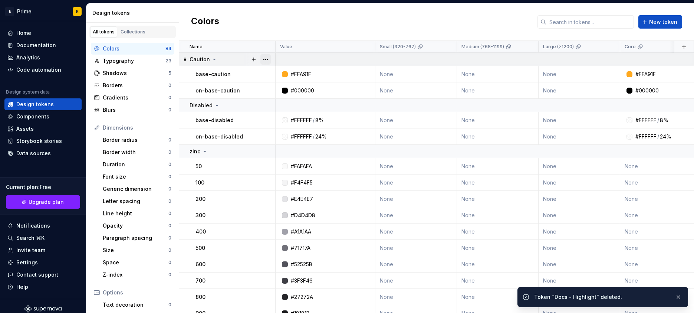
click at [266, 61] on button "button" at bounding box center [266, 59] width 10 height 10
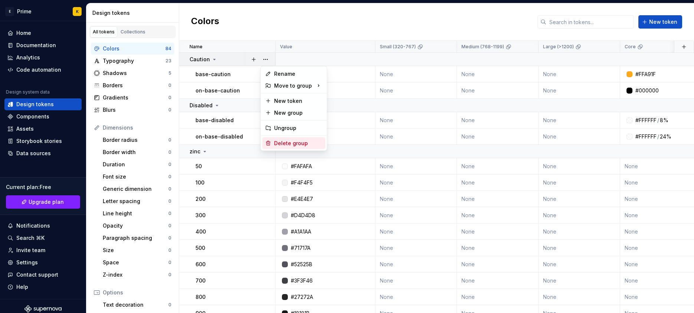
click at [285, 140] on div "Delete group" at bounding box center [298, 143] width 48 height 7
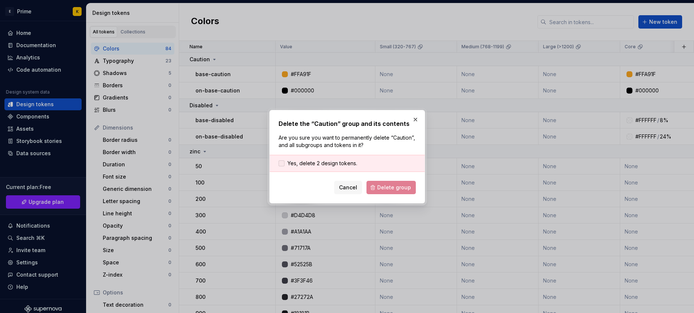
click at [289, 164] on span "Yes, delete 2 design tokens." at bounding box center [323, 163] width 70 height 7
click at [386, 194] on div "Delete the “Caution” group and its contents Are you sure you want to permanentl…" at bounding box center [347, 157] width 156 height 94
click at [385, 190] on span "Delete group" at bounding box center [394, 187] width 34 height 7
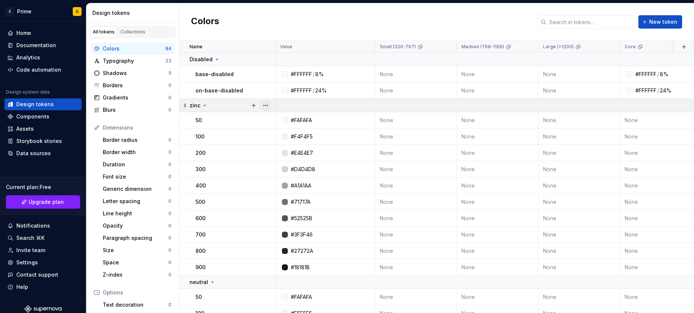
click at [268, 102] on button "button" at bounding box center [266, 105] width 10 height 10
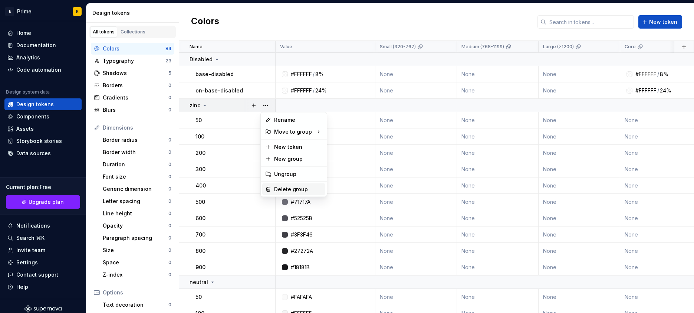
click at [284, 190] on div "Delete group" at bounding box center [298, 189] width 48 height 7
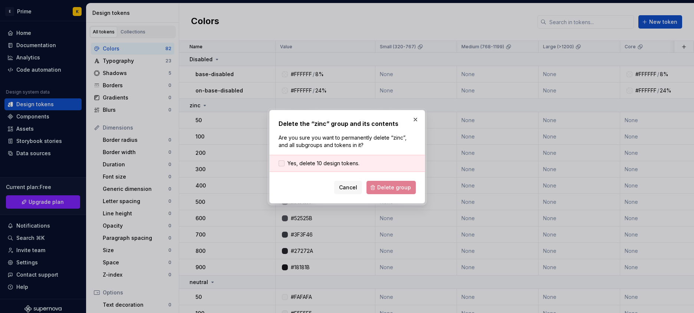
click at [291, 162] on span "Yes, delete 10 design tokens." at bounding box center [324, 163] width 72 height 7
click at [397, 192] on button "Delete group" at bounding box center [391, 187] width 49 height 13
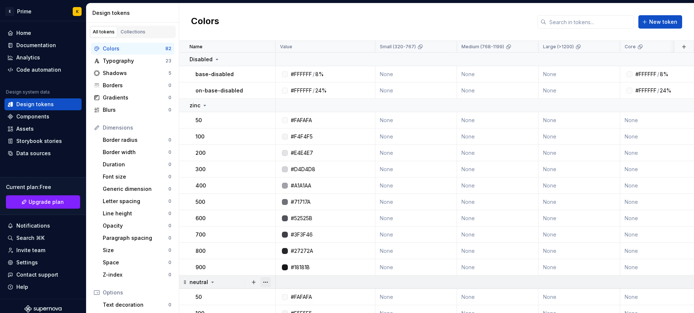
click at [265, 283] on button "button" at bounding box center [266, 282] width 10 height 10
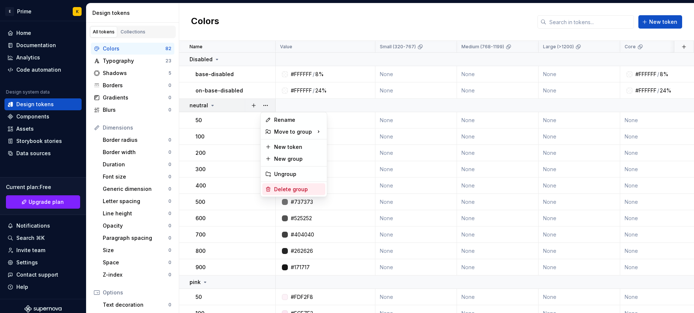
click at [286, 193] on div "Delete group" at bounding box center [293, 189] width 63 height 12
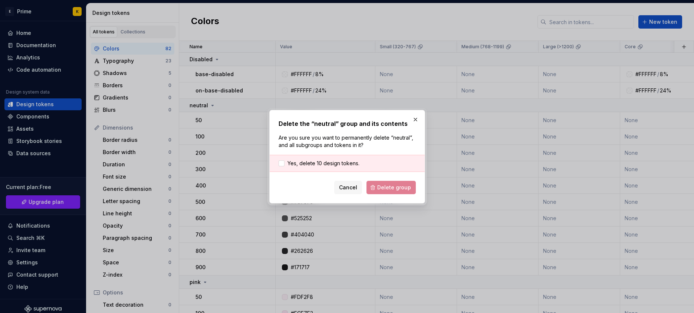
click at [311, 167] on html "E Prime K Home Documentation Analytics Code automation Design system data Desig…" at bounding box center [347, 156] width 694 height 313
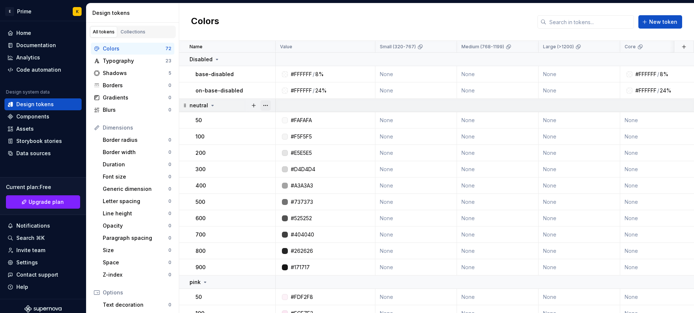
click at [265, 103] on button "button" at bounding box center [266, 105] width 10 height 10
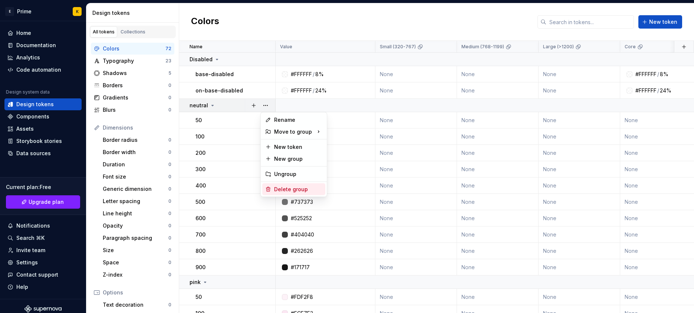
click at [279, 189] on div "Delete group" at bounding box center [298, 189] width 48 height 7
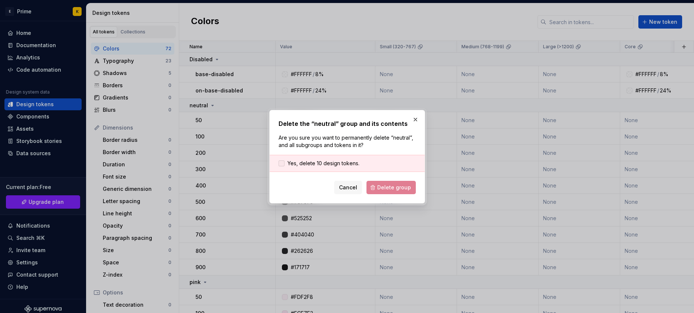
click at [286, 166] on label "Yes, delete 10 design tokens." at bounding box center [319, 163] width 81 height 7
click at [370, 183] on button "Delete group" at bounding box center [391, 187] width 49 height 13
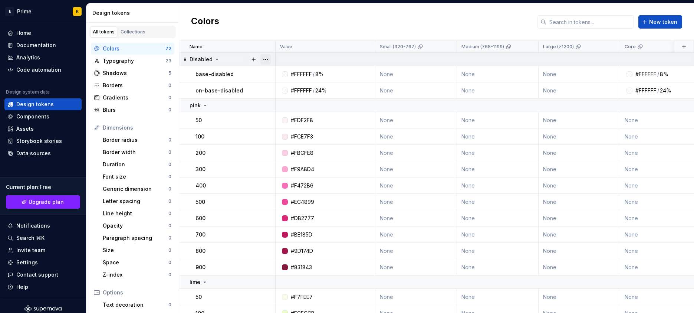
click at [269, 56] on button "button" at bounding box center [266, 59] width 10 height 10
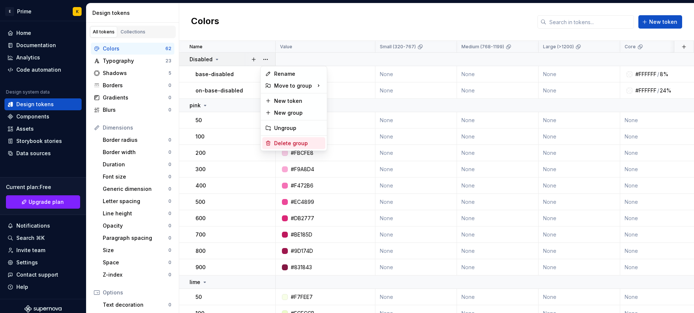
click at [292, 141] on div "Delete group" at bounding box center [298, 143] width 48 height 7
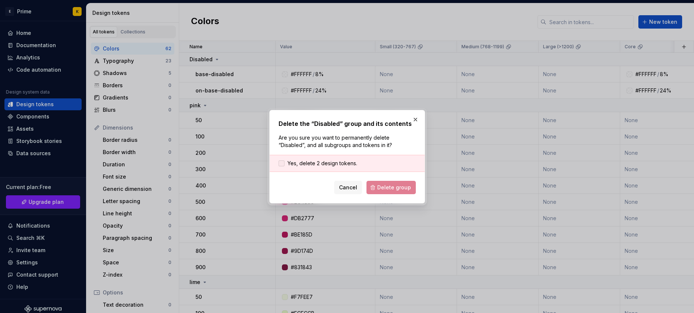
click at [306, 160] on span "Yes, delete 2 design tokens." at bounding box center [323, 163] width 70 height 7
click at [390, 190] on span "Delete group" at bounding box center [394, 187] width 34 height 7
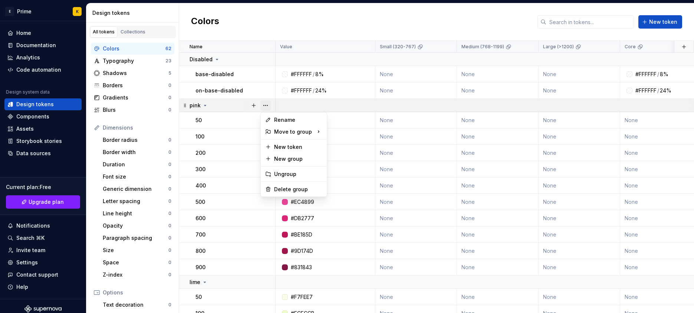
click at [264, 106] on button "button" at bounding box center [266, 105] width 10 height 10
click at [286, 189] on div "Delete group" at bounding box center [298, 189] width 48 height 7
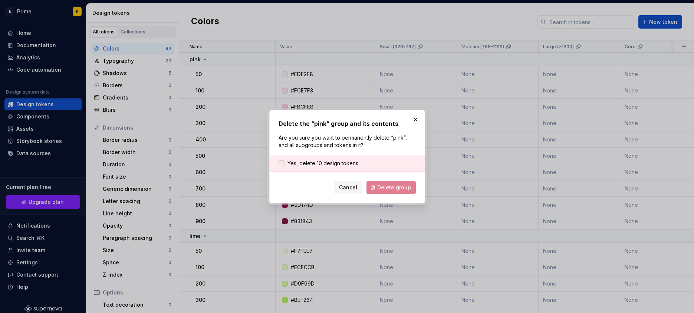
click at [341, 161] on span "Yes, delete 10 design tokens." at bounding box center [324, 163] width 72 height 7
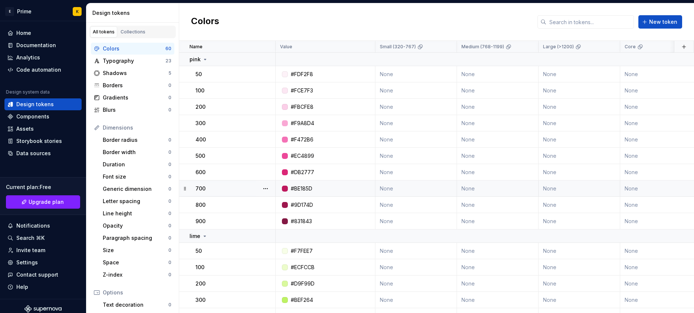
click at [383, 189] on td "None" at bounding box center [417, 188] width 82 height 16
click at [382, 189] on td "None" at bounding box center [417, 188] width 82 height 16
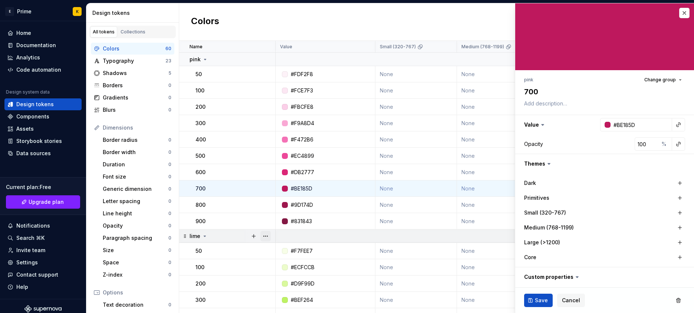
click at [264, 237] on button "button" at bounding box center [266, 236] width 10 height 10
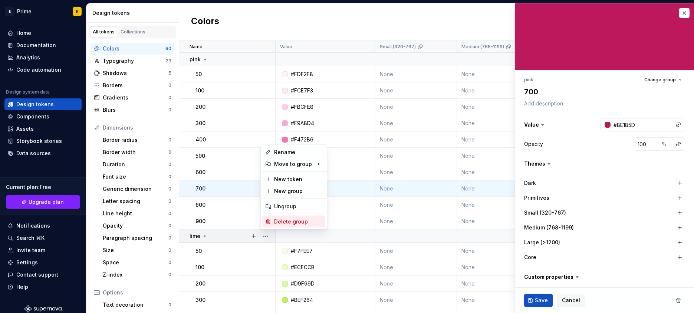
click at [285, 220] on div "Delete group" at bounding box center [298, 221] width 48 height 7
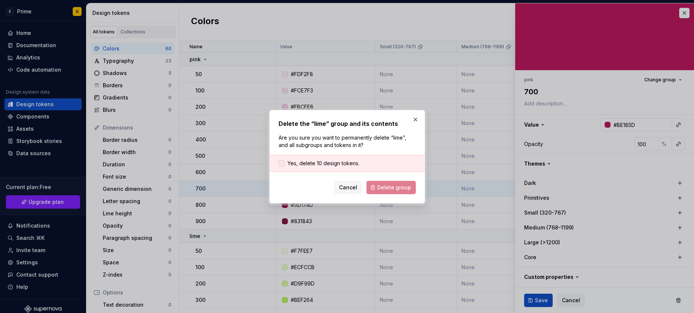
click at [347, 164] on span "Yes, delete 10 design tokens." at bounding box center [324, 163] width 72 height 7
drag, startPoint x: 390, startPoint y: 197, endPoint x: 388, endPoint y: 188, distance: 8.8
click at [390, 197] on div "Delete the “lime” group and its contents Are you sure you want to permanently d…" at bounding box center [347, 157] width 156 height 94
click at [388, 188] on span "Delete group" at bounding box center [394, 187] width 34 height 7
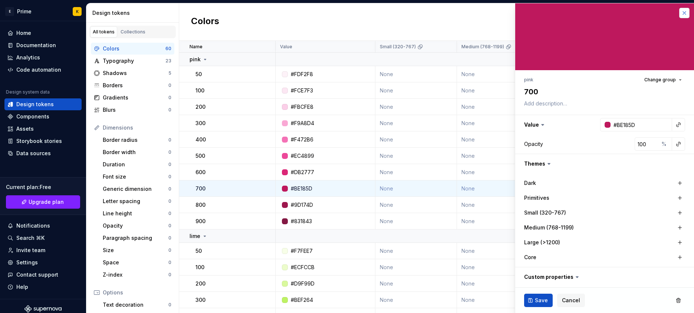
click at [683, 12] on button "button" at bounding box center [685, 13] width 10 height 10
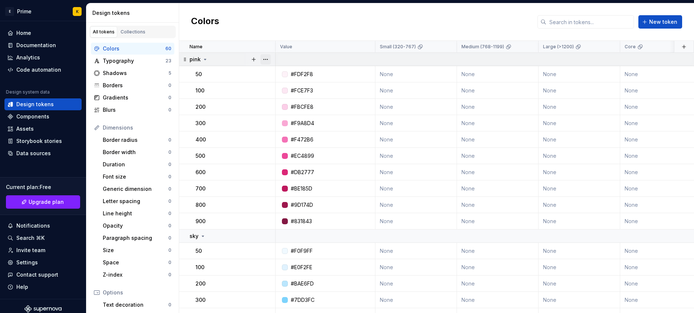
click at [268, 61] on button "button" at bounding box center [266, 59] width 10 height 10
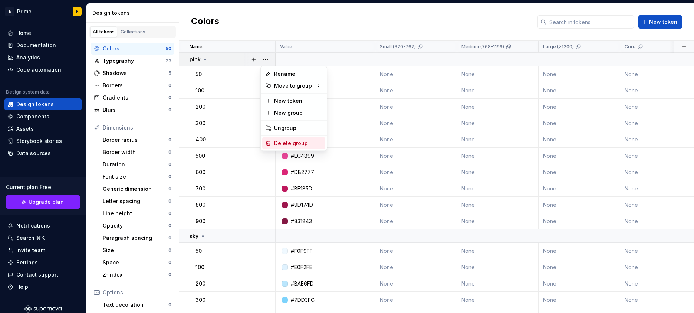
click at [286, 140] on div "Delete group" at bounding box center [298, 143] width 48 height 7
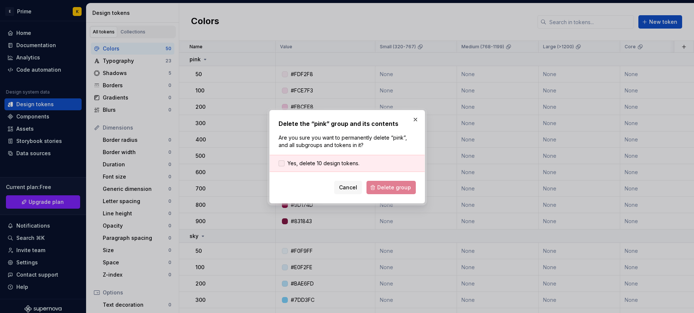
click at [286, 162] on label "Yes, delete 10 design tokens." at bounding box center [319, 163] width 81 height 7
click at [380, 191] on button "Delete group" at bounding box center [391, 187] width 49 height 13
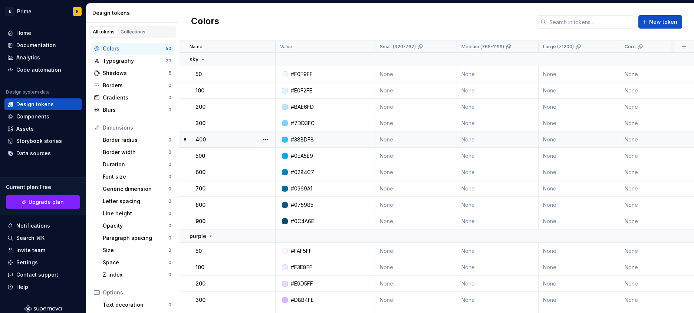
drag, startPoint x: 237, startPoint y: 152, endPoint x: 243, endPoint y: 137, distance: 16.5
click at [270, 60] on button "button" at bounding box center [266, 59] width 10 height 10
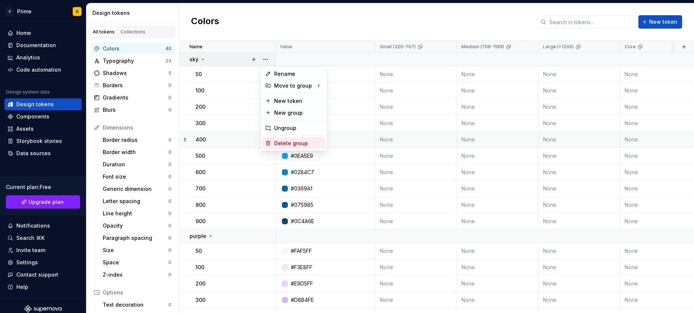
click at [285, 144] on div "Delete group" at bounding box center [298, 143] width 48 height 7
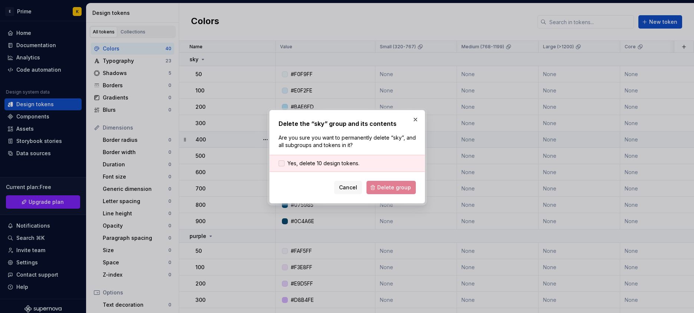
click at [337, 166] on span "Yes, delete 10 design tokens." at bounding box center [324, 163] width 72 height 7
click at [396, 186] on span "Delete group" at bounding box center [394, 187] width 34 height 7
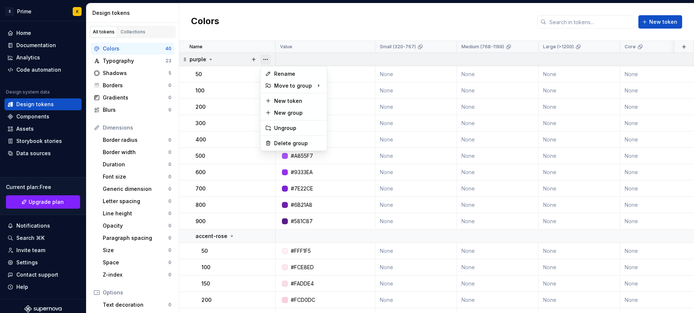
click at [266, 56] on button "button" at bounding box center [266, 59] width 10 height 10
click at [287, 146] on div "Delete group" at bounding box center [298, 143] width 48 height 7
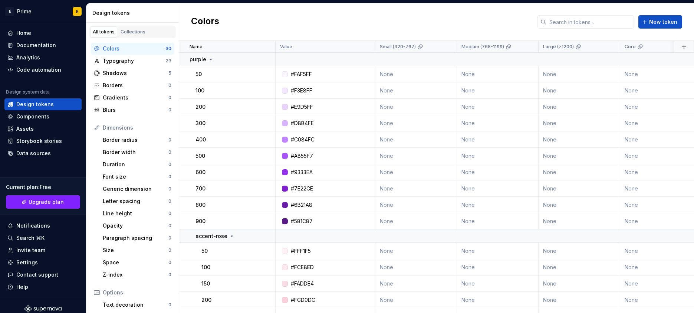
click at [308, 167] on html "E Prime K Home Documentation Analytics Code automation Design system data Desig…" at bounding box center [347, 156] width 694 height 313
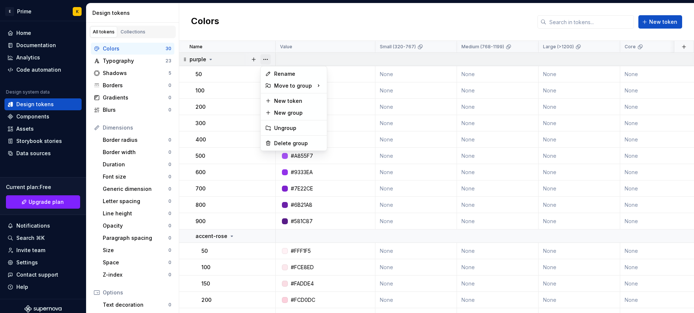
click at [266, 61] on button "button" at bounding box center [266, 59] width 10 height 10
click at [272, 138] on div "Delete group" at bounding box center [293, 143] width 63 height 12
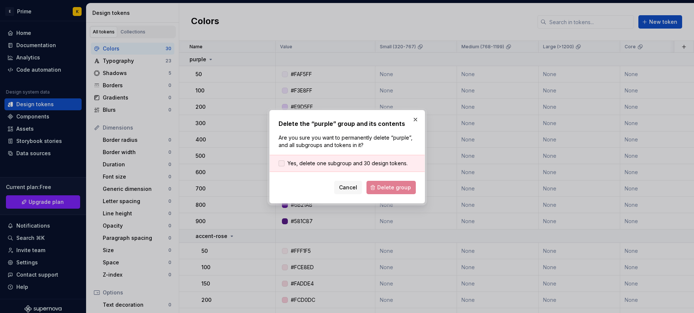
click at [328, 166] on span "Yes, delete one subgroup and 30 design tokens." at bounding box center [348, 163] width 120 height 7
click at [393, 199] on div "Delete the “purple” group and its contents Are you sure you want to permanently…" at bounding box center [347, 157] width 156 height 94
click at [389, 188] on span "Delete group" at bounding box center [394, 187] width 34 height 7
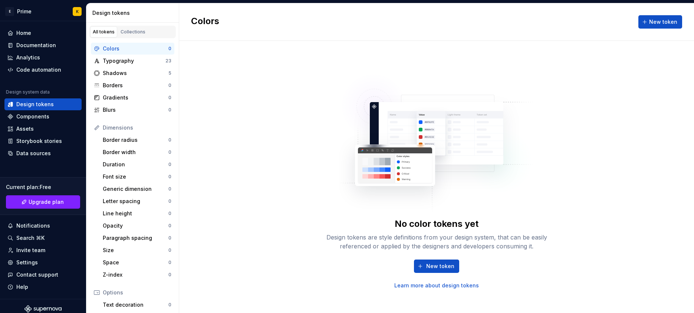
click at [145, 51] on div "Colors" at bounding box center [136, 48] width 66 height 7
click at [149, 59] on div "Typography" at bounding box center [134, 60] width 63 height 7
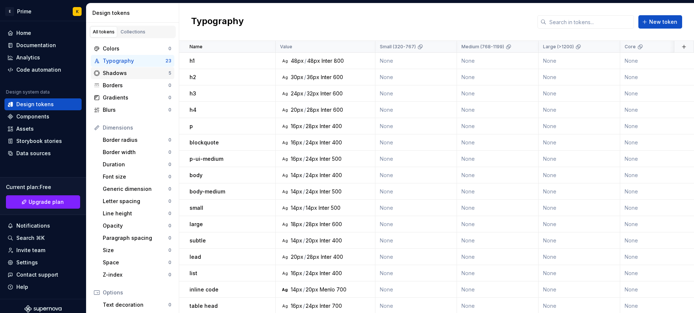
click at [160, 76] on div "Shadows" at bounding box center [136, 72] width 66 height 7
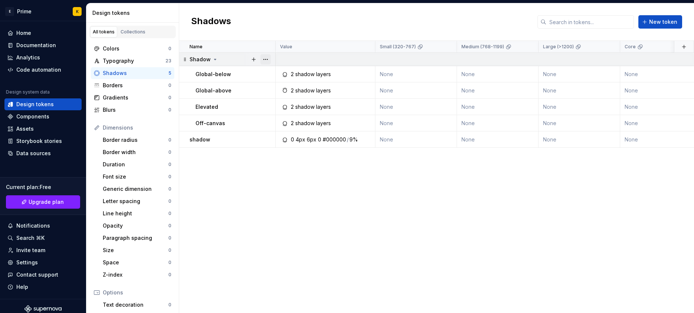
click at [266, 62] on button "button" at bounding box center [266, 59] width 10 height 10
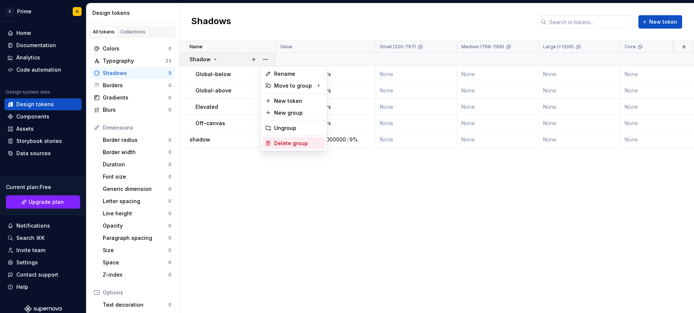
click at [279, 144] on div "Delete group" at bounding box center [298, 143] width 48 height 7
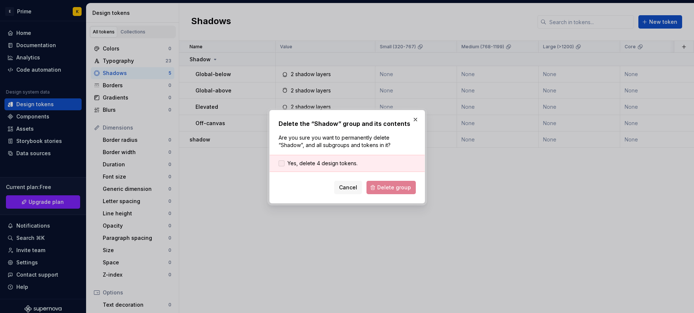
click at [328, 166] on span "Yes, delete 4 design tokens." at bounding box center [323, 163] width 70 height 7
click at [406, 189] on span "Delete group" at bounding box center [394, 187] width 34 height 7
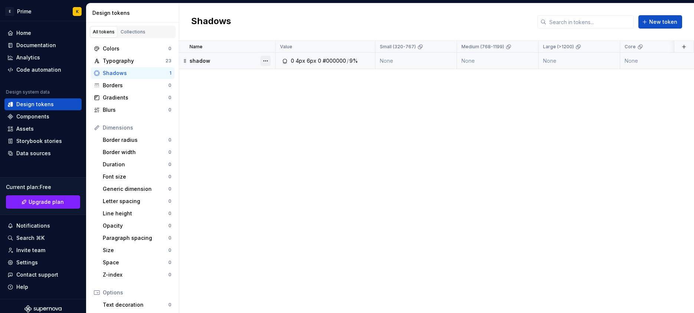
click at [268, 63] on button "button" at bounding box center [266, 61] width 10 height 10
click at [279, 100] on div "Delete token" at bounding box center [298, 102] width 48 height 7
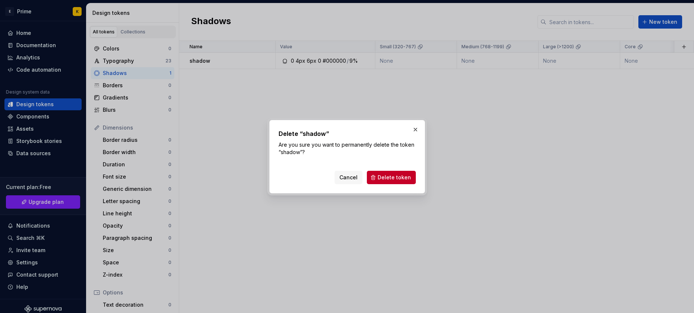
click at [373, 175] on button "Delete token" at bounding box center [391, 177] width 49 height 13
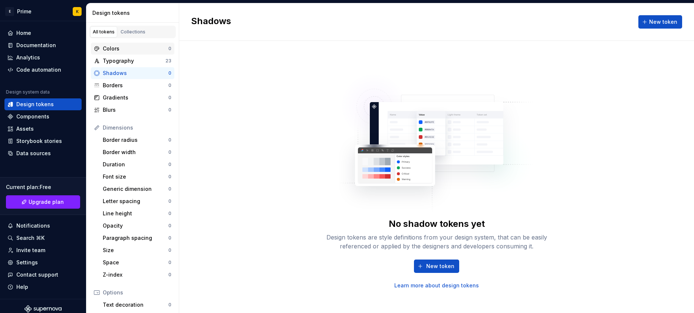
click at [153, 52] on div "Colors" at bounding box center [136, 48] width 66 height 7
click at [153, 58] on div "Typography" at bounding box center [134, 60] width 63 height 7
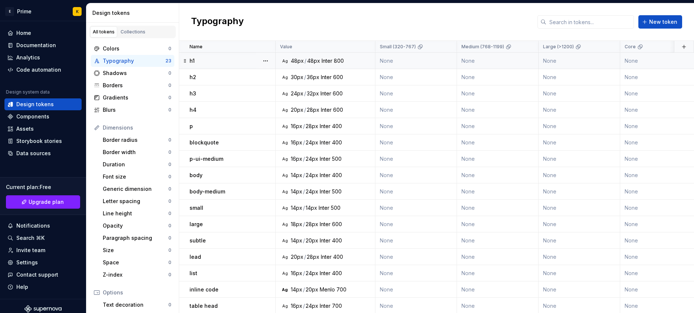
click at [274, 61] on div at bounding box center [265, 61] width 19 height 16
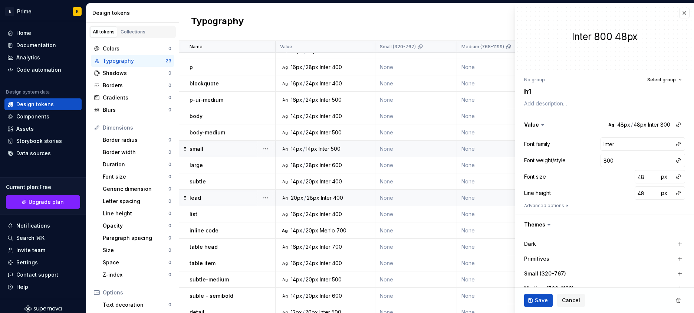
scroll to position [133, 0]
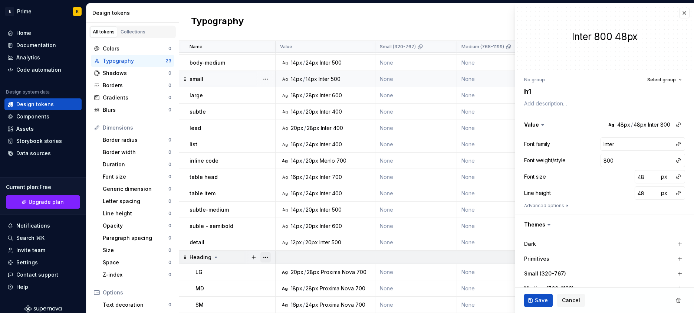
click at [269, 252] on button "button" at bounding box center [266, 257] width 10 height 10
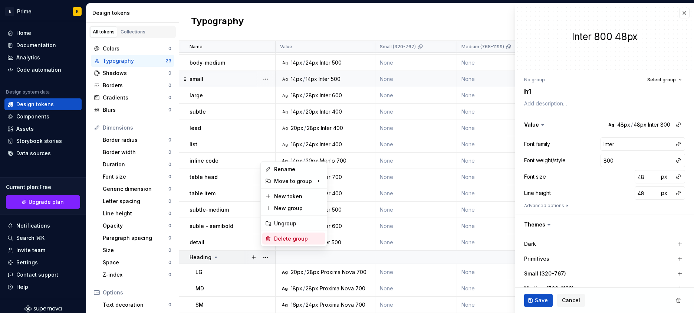
click at [282, 238] on div "Delete group" at bounding box center [298, 238] width 48 height 7
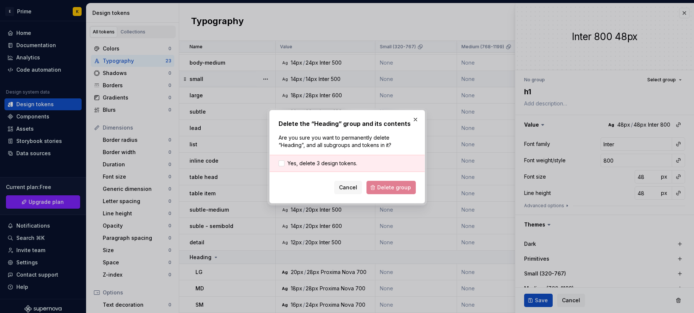
click at [352, 168] on div "Yes, delete 3 design tokens." at bounding box center [347, 163] width 155 height 17
click at [349, 164] on span "Yes, delete 3 design tokens." at bounding box center [323, 163] width 70 height 7
click at [373, 181] on button "Delete group" at bounding box center [391, 187] width 49 height 13
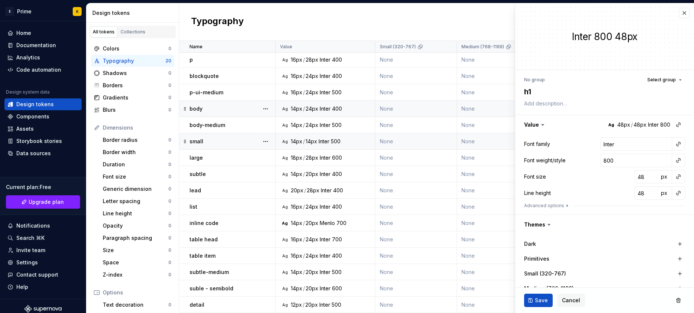
scroll to position [0, 0]
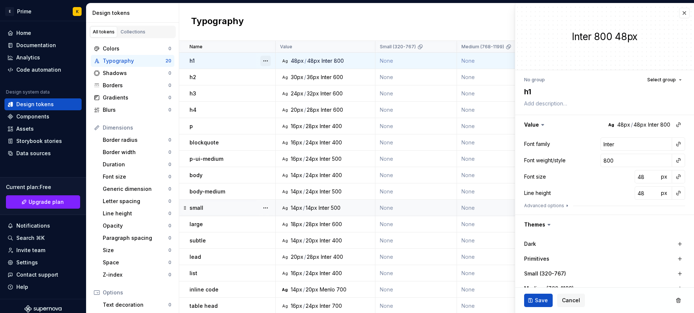
click at [262, 61] on button "button" at bounding box center [266, 61] width 10 height 10
click at [268, 101] on icon at bounding box center [268, 102] width 6 height 6
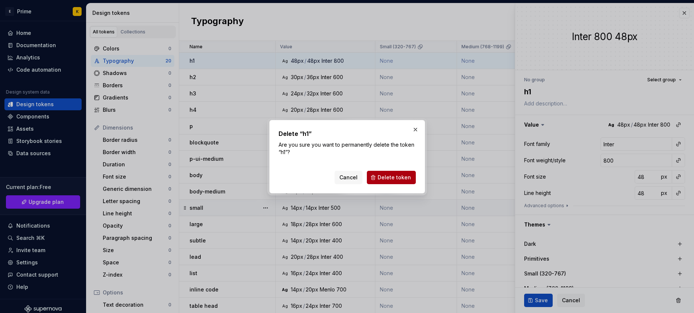
click at [399, 178] on span "Delete token" at bounding box center [394, 177] width 33 height 7
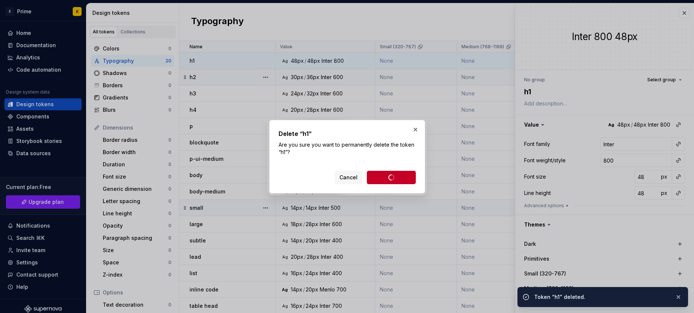
drag, startPoint x: 212, startPoint y: 109, endPoint x: 236, endPoint y: 80, distance: 36.9
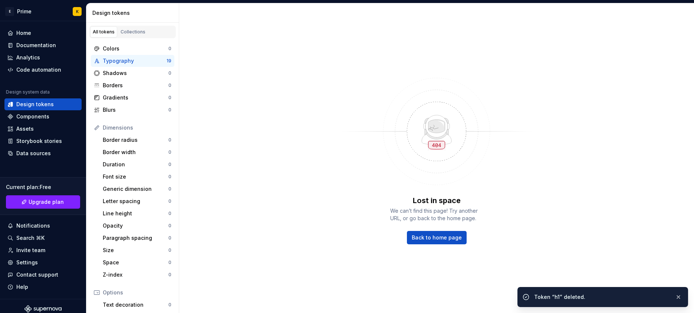
click at [145, 62] on div "Typography" at bounding box center [135, 60] width 64 height 7
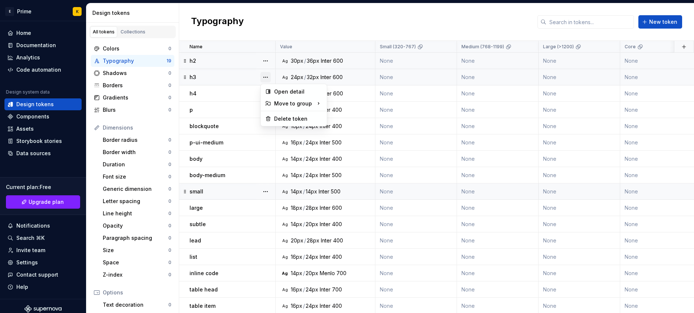
click at [266, 77] on button "button" at bounding box center [266, 77] width 10 height 10
click at [283, 119] on div "Delete token" at bounding box center [298, 118] width 48 height 7
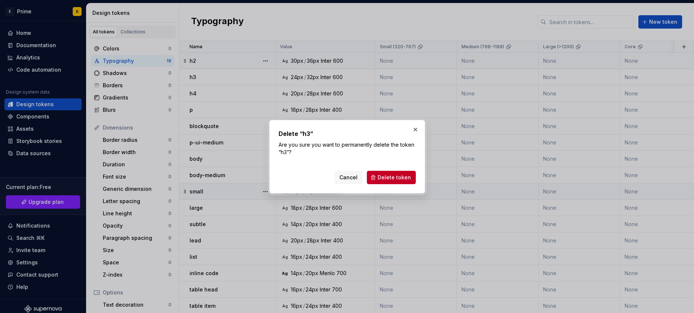
click at [377, 180] on button "Delete token" at bounding box center [391, 177] width 49 height 13
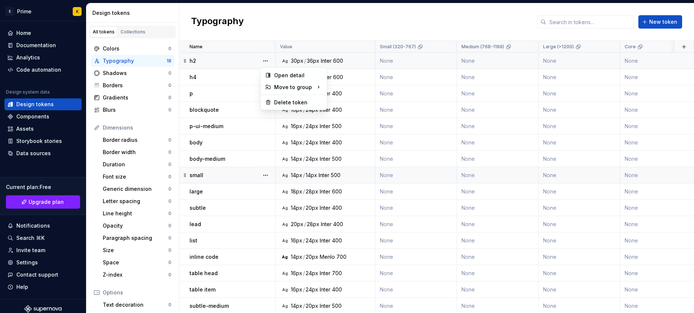
click at [266, 64] on button "button" at bounding box center [266, 61] width 10 height 10
click at [285, 100] on div "Delete token" at bounding box center [298, 102] width 48 height 7
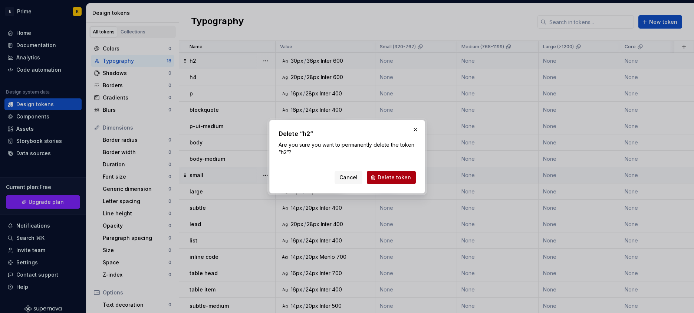
click at [407, 179] on span "Delete token" at bounding box center [394, 177] width 33 height 7
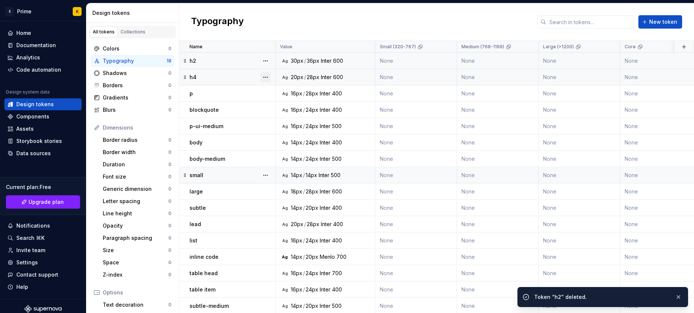
drag, startPoint x: 256, startPoint y: 83, endPoint x: 262, endPoint y: 76, distance: 8.9
click at [265, 72] on button "button" at bounding box center [266, 77] width 10 height 10
click at [269, 78] on button "button" at bounding box center [266, 77] width 10 height 10
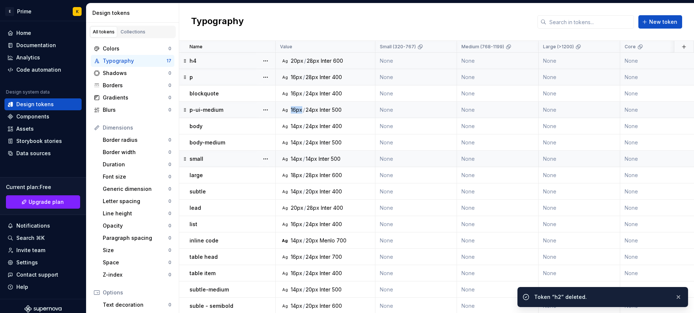
drag, startPoint x: 274, startPoint y: 82, endPoint x: 276, endPoint y: 110, distance: 27.6
click at [283, 113] on td "Ag 16px / 24px Inter 500" at bounding box center [326, 110] width 100 height 16
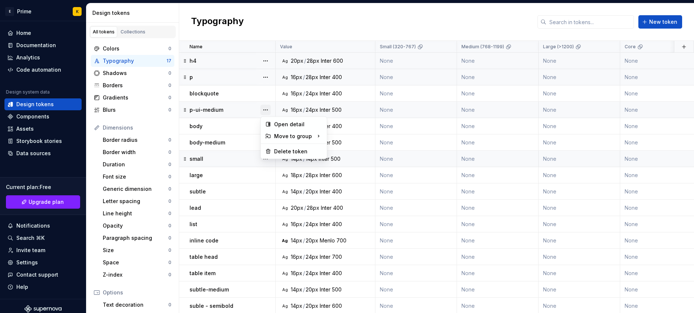
click at [269, 108] on button "button" at bounding box center [266, 110] width 10 height 10
click at [266, 121] on button "button" at bounding box center [266, 126] width 10 height 10
click at [287, 170] on div "Delete token" at bounding box center [298, 167] width 48 height 7
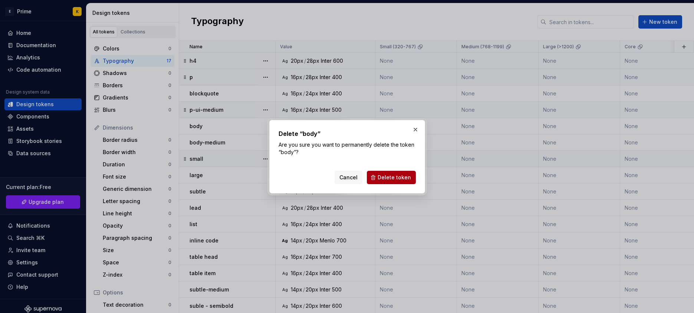
click at [380, 174] on span "Delete token" at bounding box center [394, 177] width 33 height 7
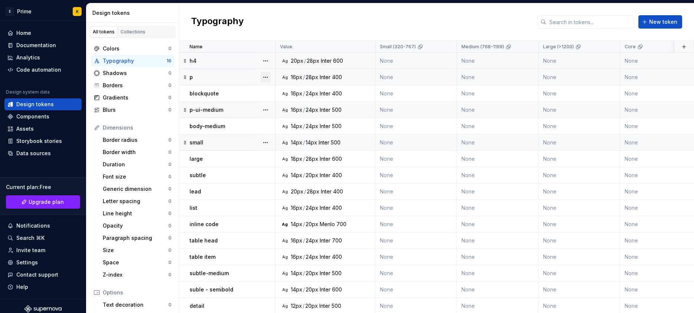
click at [264, 75] on button "button" at bounding box center [266, 77] width 10 height 10
click at [290, 123] on div "Delete token" at bounding box center [293, 119] width 63 height 12
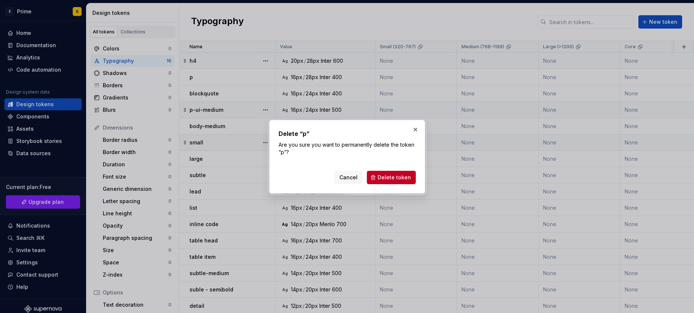
click at [393, 174] on span "Delete token" at bounding box center [394, 177] width 33 height 7
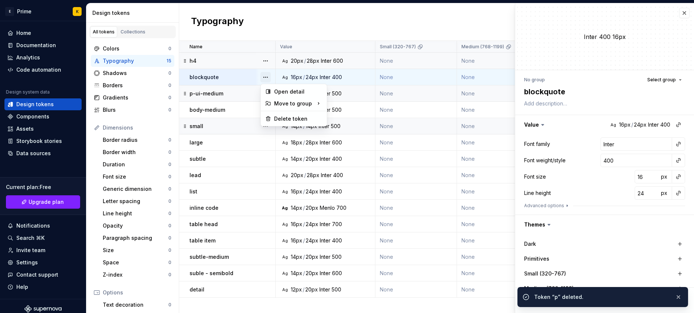
click at [266, 76] on button "button" at bounding box center [266, 77] width 10 height 10
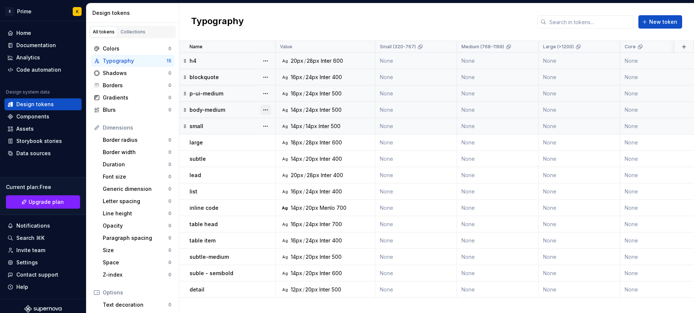
click at [269, 111] on button "button" at bounding box center [266, 110] width 10 height 10
click at [287, 149] on div "Delete token" at bounding box center [298, 151] width 48 height 7
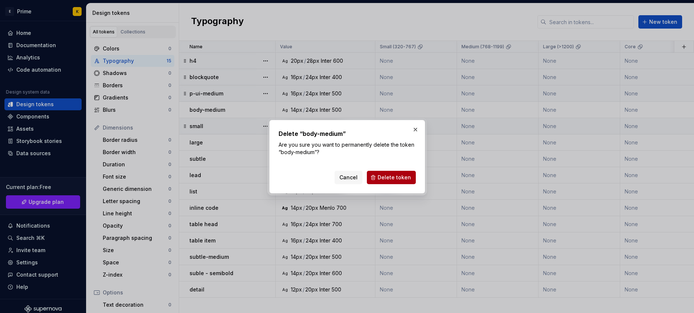
click at [393, 171] on button "Delete token" at bounding box center [391, 177] width 49 height 13
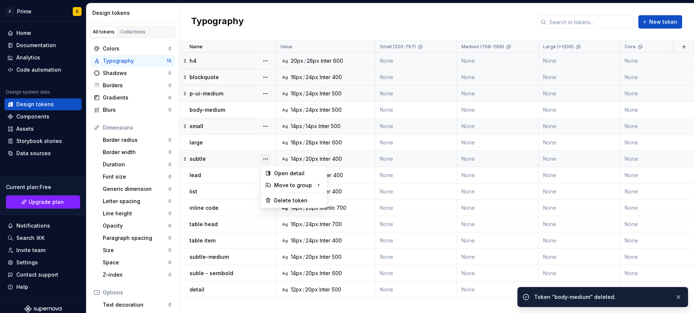
click at [267, 159] on button "button" at bounding box center [266, 159] width 10 height 10
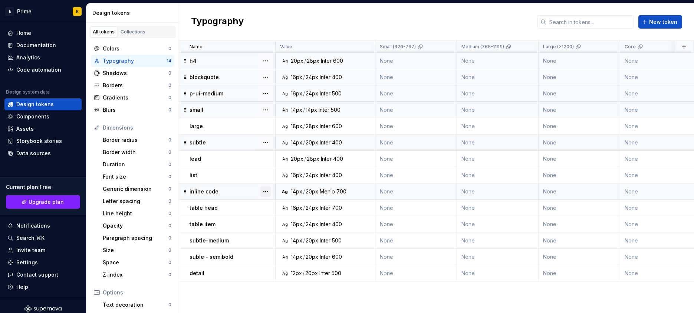
click at [267, 193] on button "button" at bounding box center [266, 191] width 10 height 10
click at [272, 229] on div "Delete token" at bounding box center [293, 233] width 63 height 12
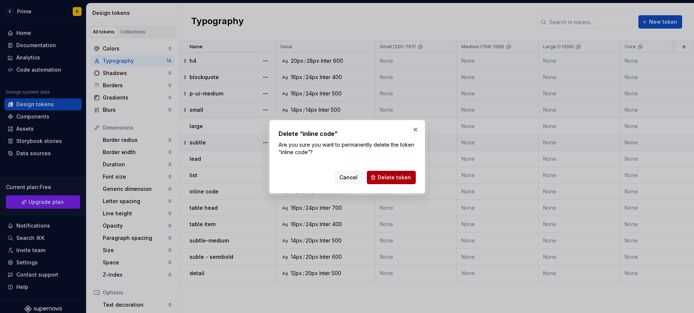
click at [379, 183] on button "Delete token" at bounding box center [391, 177] width 49 height 13
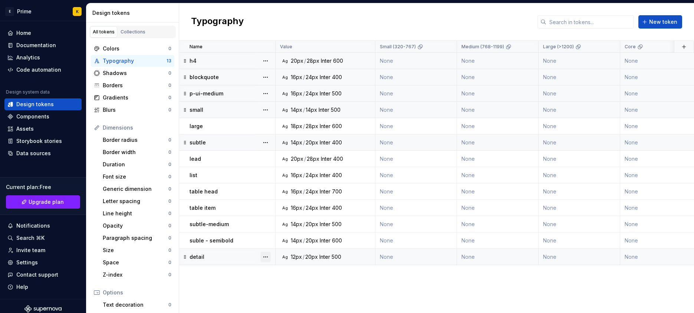
click at [266, 258] on button "button" at bounding box center [266, 257] width 10 height 10
click at [270, 259] on button "button" at bounding box center [266, 257] width 10 height 10
click at [273, 296] on div "Delete token" at bounding box center [293, 298] width 63 height 12
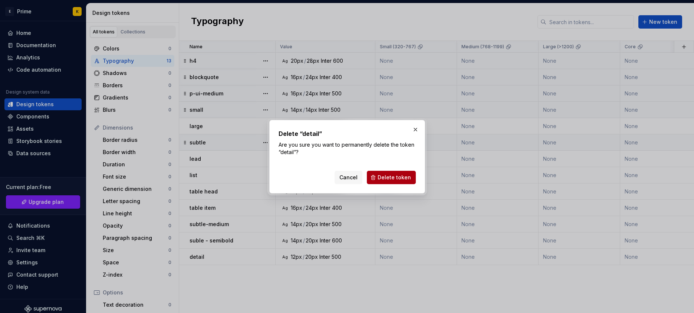
click at [376, 178] on button "Delete token" at bounding box center [391, 177] width 49 height 13
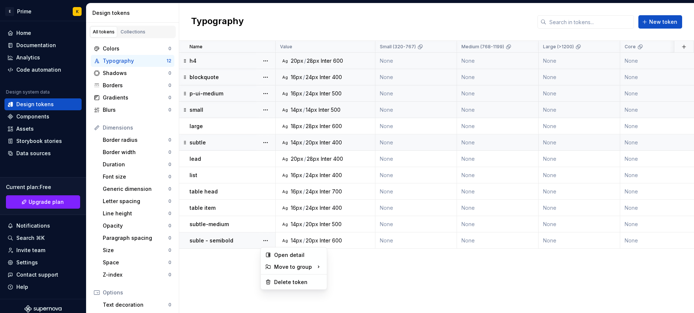
click at [268, 235] on button "button" at bounding box center [266, 240] width 10 height 10
click at [275, 279] on div "Name Value Small (320-767) Medium (768-1199) Large (>1200) Core Primitives Synt…" at bounding box center [436, 177] width 515 height 272
click at [268, 239] on button "button" at bounding box center [266, 240] width 10 height 10
click at [282, 277] on div "Delete token" at bounding box center [293, 282] width 63 height 12
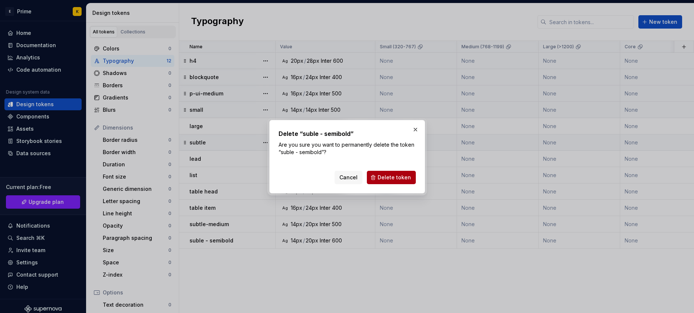
click at [381, 177] on span "Delete token" at bounding box center [394, 177] width 33 height 7
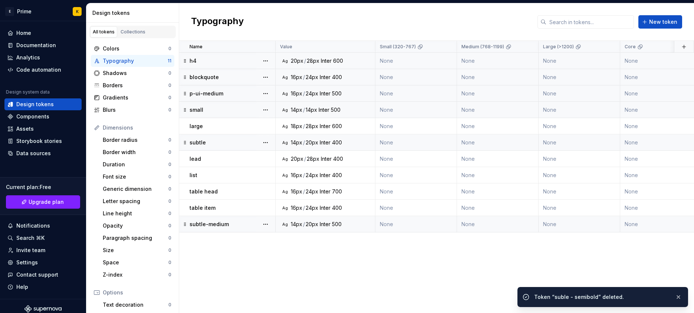
click at [271, 222] on div at bounding box center [265, 224] width 19 height 16
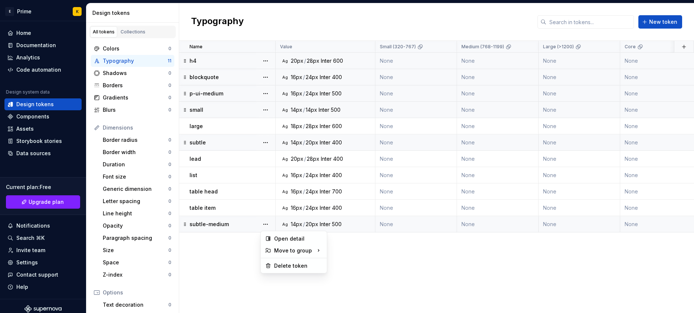
click at [266, 223] on button "button" at bounding box center [266, 224] width 10 height 10
click at [268, 219] on button "button" at bounding box center [266, 224] width 10 height 10
click at [282, 260] on div "Delete token" at bounding box center [293, 266] width 63 height 12
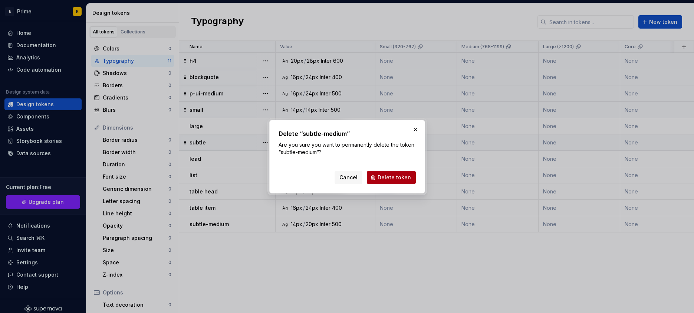
click at [387, 178] on span "Delete token" at bounding box center [394, 177] width 33 height 7
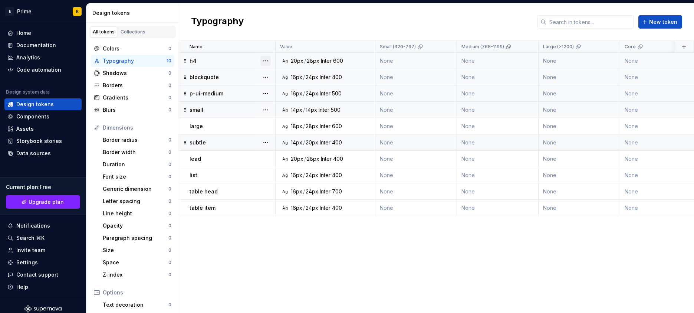
click at [267, 62] on button "button" at bounding box center [266, 61] width 10 height 10
click at [284, 101] on div "Delete token" at bounding box center [298, 102] width 48 height 7
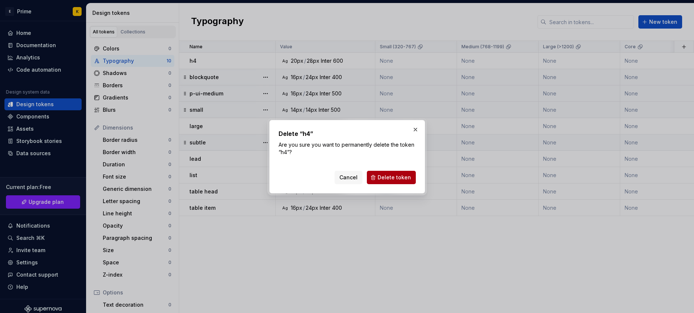
click at [379, 173] on button "Delete token" at bounding box center [391, 177] width 49 height 13
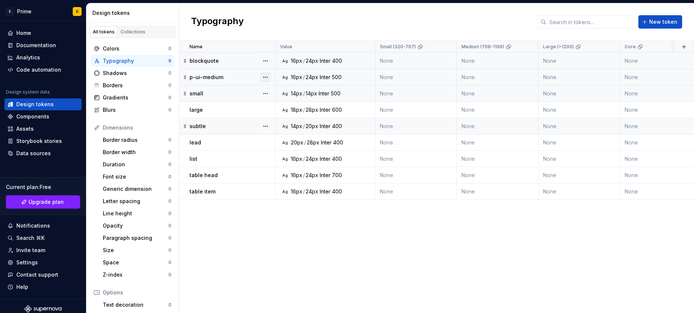
click at [267, 77] on button "button" at bounding box center [266, 77] width 10 height 10
click at [277, 109] on div "Open detail Move to group Delete token" at bounding box center [293, 105] width 63 height 39
drag, startPoint x: 277, startPoint y: 109, endPoint x: 279, endPoint y: 113, distance: 4.0
click at [262, 107] on button "button" at bounding box center [266, 110] width 10 height 10
click at [283, 147] on div "Delete token" at bounding box center [293, 151] width 63 height 12
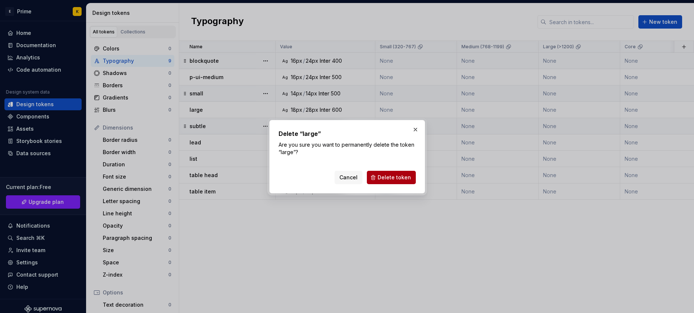
click at [369, 181] on button "Delete token" at bounding box center [391, 177] width 49 height 13
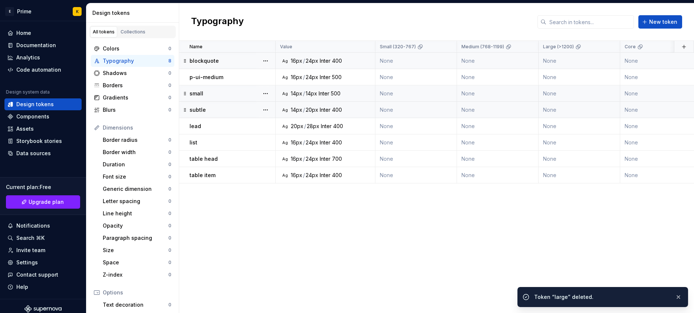
drag, startPoint x: 307, startPoint y: 236, endPoint x: 261, endPoint y: 192, distance: 63.0
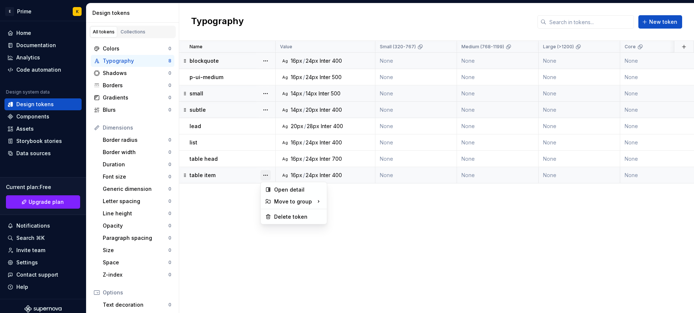
click at [266, 176] on button "button" at bounding box center [266, 175] width 10 height 10
click at [283, 211] on div "Delete token" at bounding box center [293, 217] width 63 height 12
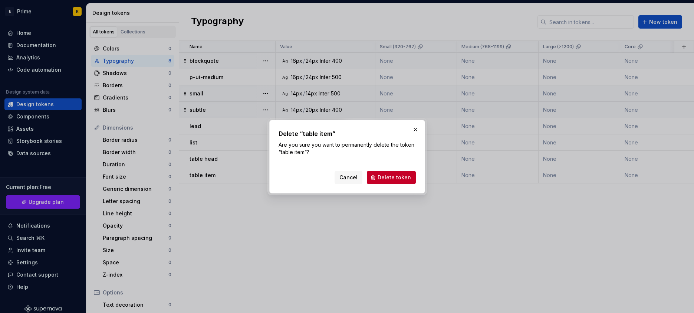
click at [398, 175] on span "Delete token" at bounding box center [394, 177] width 33 height 7
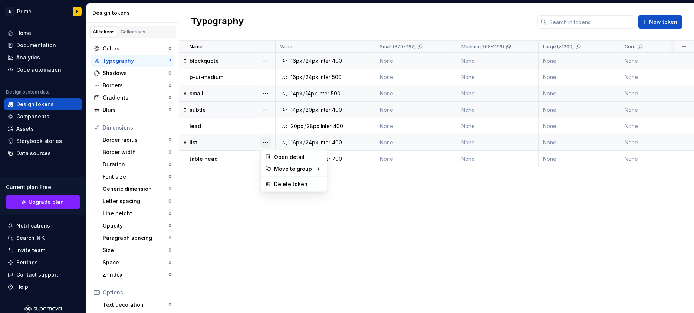
click at [267, 144] on button "button" at bounding box center [266, 142] width 10 height 10
click at [277, 180] on div "Delete token" at bounding box center [293, 184] width 63 height 12
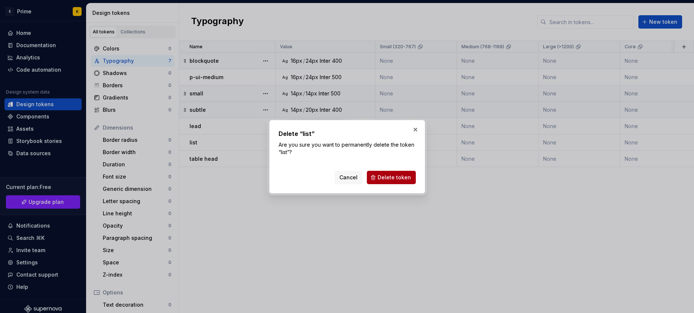
click at [381, 177] on span "Delete token" at bounding box center [394, 177] width 33 height 7
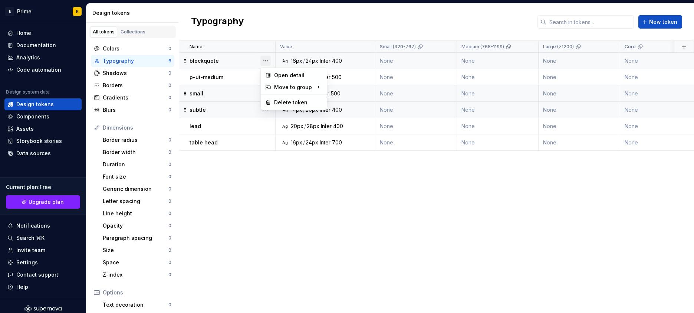
click at [264, 63] on button "button" at bounding box center [266, 61] width 10 height 10
click at [275, 99] on div "Delete token" at bounding box center [298, 102] width 48 height 7
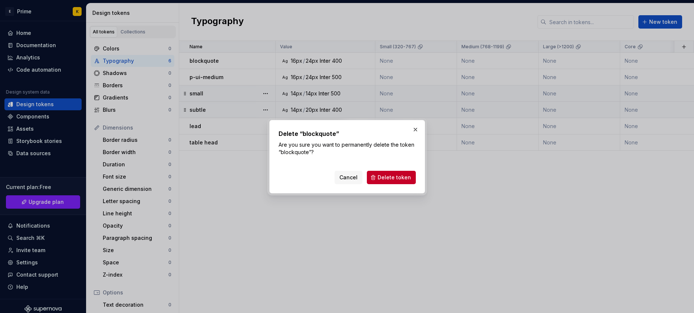
drag, startPoint x: 386, startPoint y: 178, endPoint x: 381, endPoint y: 178, distance: 5.2
click at [386, 178] on span "Delete token" at bounding box center [394, 177] width 33 height 7
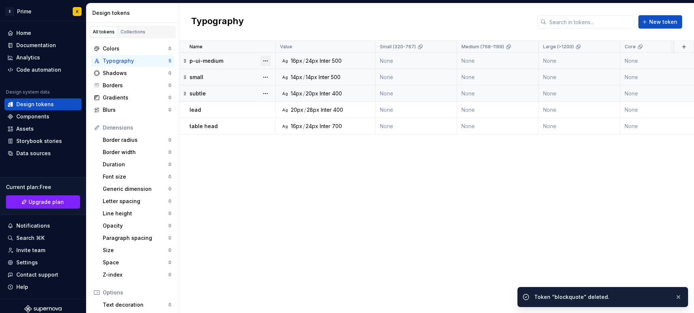
click at [266, 61] on button "button" at bounding box center [266, 61] width 10 height 10
click at [282, 100] on div "Delete token" at bounding box center [298, 102] width 48 height 7
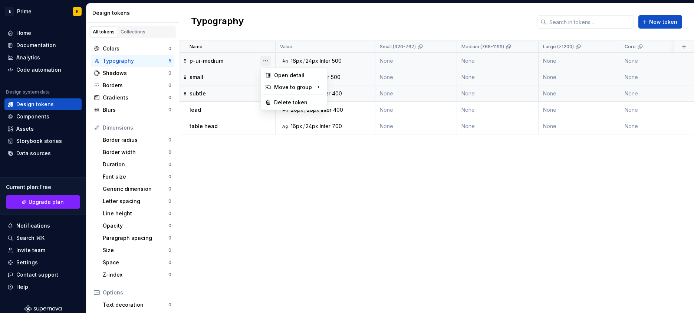
click at [263, 60] on button "button" at bounding box center [266, 61] width 10 height 10
click at [276, 96] on div "Open detail Move to group Delete token" at bounding box center [293, 88] width 63 height 39
click at [277, 99] on div "Delete token" at bounding box center [298, 102] width 48 height 7
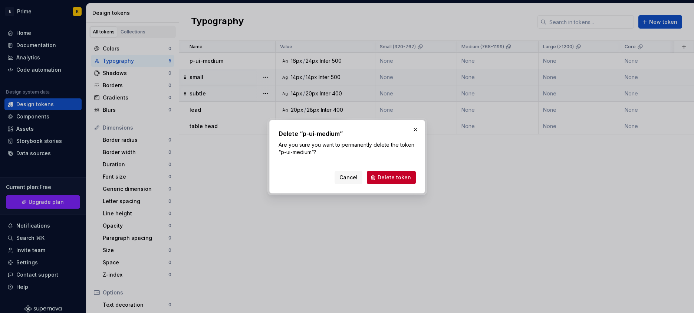
click at [396, 182] on button "Delete token" at bounding box center [391, 177] width 49 height 13
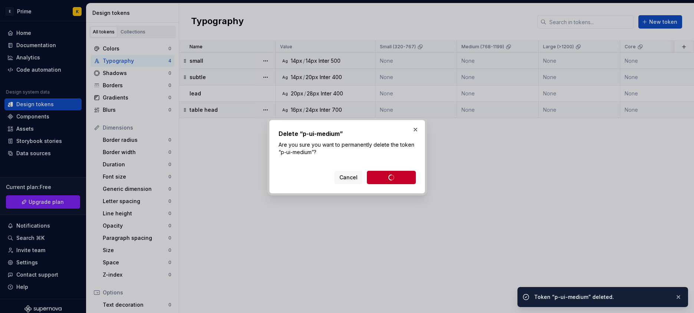
drag, startPoint x: 233, startPoint y: 134, endPoint x: 247, endPoint y: 107, distance: 30.5
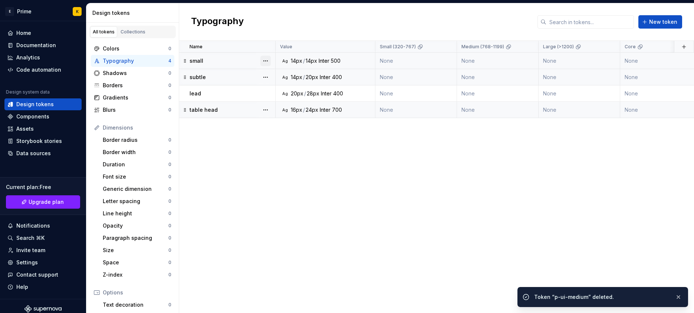
click at [268, 57] on button "button" at bounding box center [266, 61] width 10 height 10
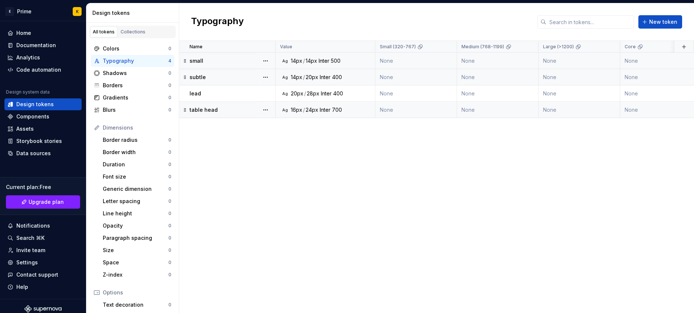
click at [264, 60] on button "button" at bounding box center [266, 61] width 10 height 10
click at [279, 96] on div "Delete token" at bounding box center [293, 102] width 63 height 12
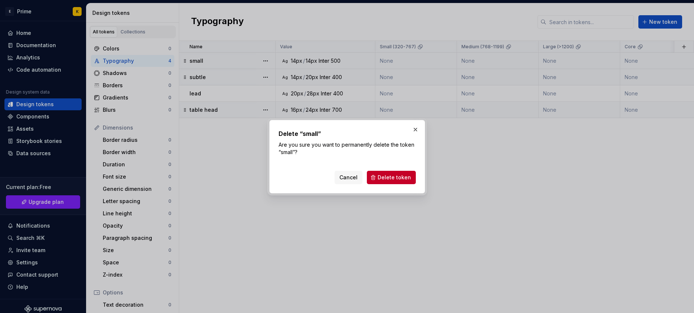
click at [396, 179] on span "Delete token" at bounding box center [394, 177] width 33 height 7
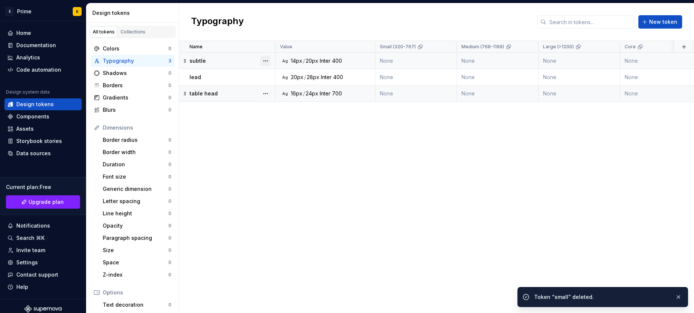
click at [263, 58] on button "button" at bounding box center [266, 61] width 10 height 10
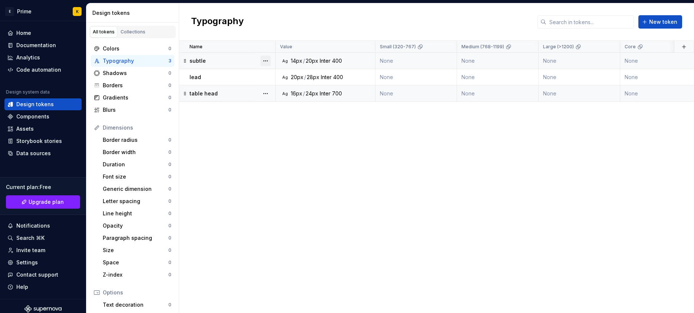
click at [269, 60] on button "button" at bounding box center [266, 61] width 10 height 10
click at [295, 104] on div "Delete token" at bounding box center [298, 102] width 48 height 7
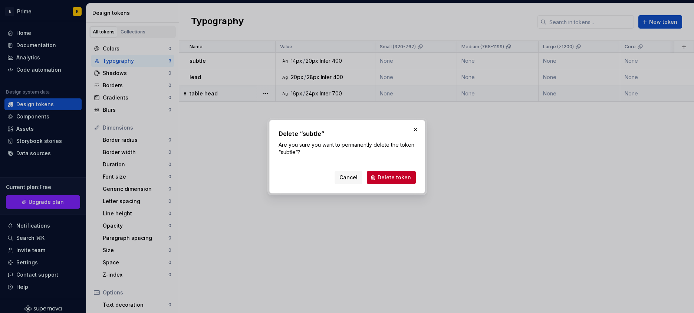
click at [385, 173] on button "Delete token" at bounding box center [391, 177] width 49 height 13
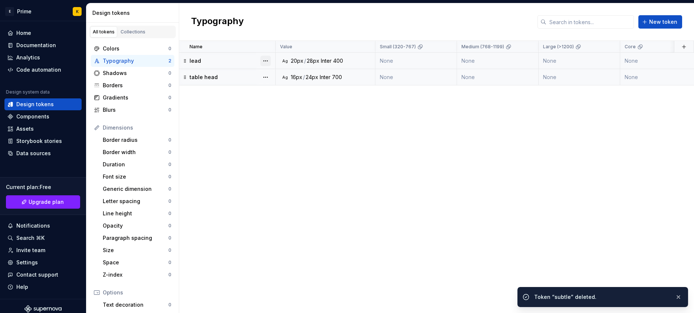
click at [266, 61] on button "button" at bounding box center [266, 61] width 10 height 10
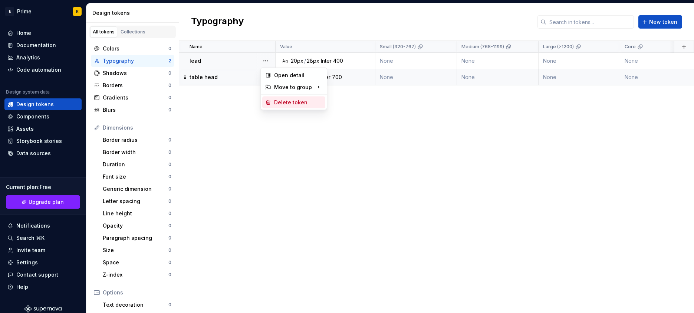
click at [292, 99] on div "Delete token" at bounding box center [298, 102] width 48 height 7
click at [264, 63] on button "button" at bounding box center [266, 61] width 10 height 10
click at [303, 102] on div "Delete token" at bounding box center [298, 102] width 48 height 7
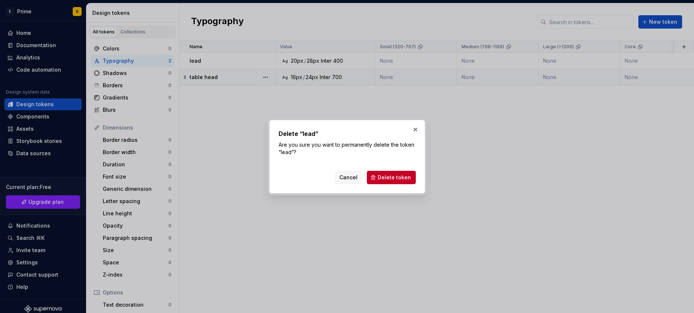
click at [392, 182] on button "Delete token" at bounding box center [391, 177] width 49 height 13
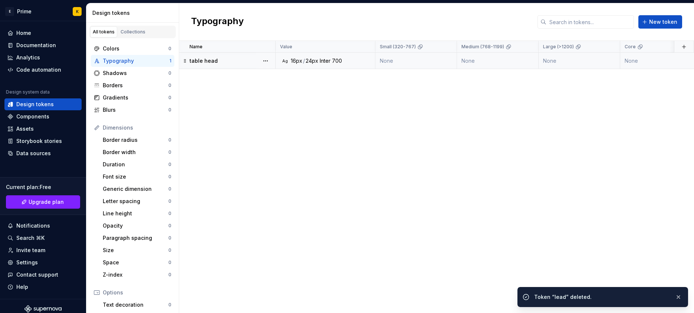
drag, startPoint x: 184, startPoint y: 121, endPoint x: 206, endPoint y: 85, distance: 42.1
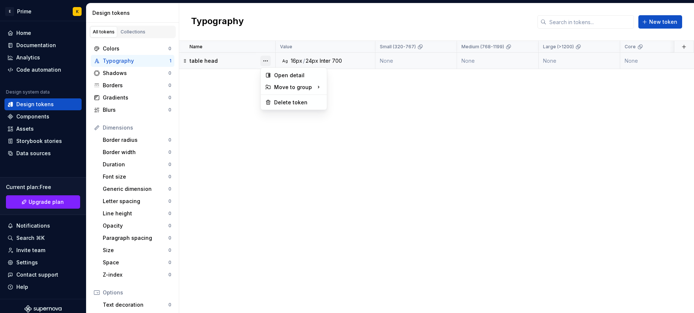
click at [261, 60] on button "button" at bounding box center [266, 61] width 10 height 10
click at [265, 56] on button "button" at bounding box center [266, 61] width 10 height 10
click at [281, 101] on div "Delete token" at bounding box center [298, 102] width 48 height 7
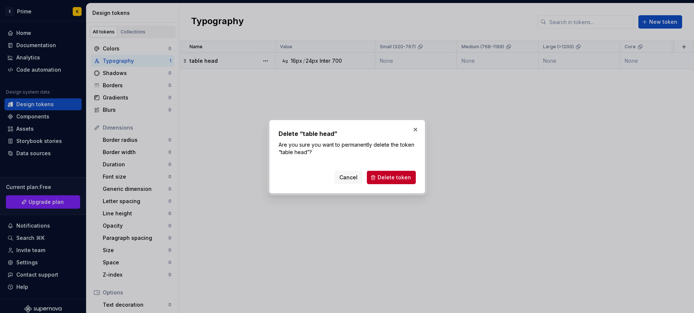
click at [386, 174] on span "Delete token" at bounding box center [394, 177] width 33 height 7
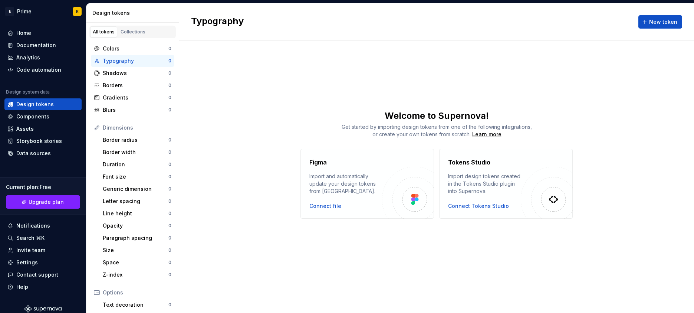
click at [359, 231] on div "Typography New token Welcome to Supernova! Get started by importing design toke…" at bounding box center [436, 158] width 515 height 310
click at [480, 268] on div "Typography New token Welcome to Supernova! Get started by importing design toke…" at bounding box center [436, 158] width 515 height 310
click at [29, 32] on div "Home" at bounding box center [23, 32] width 15 height 7
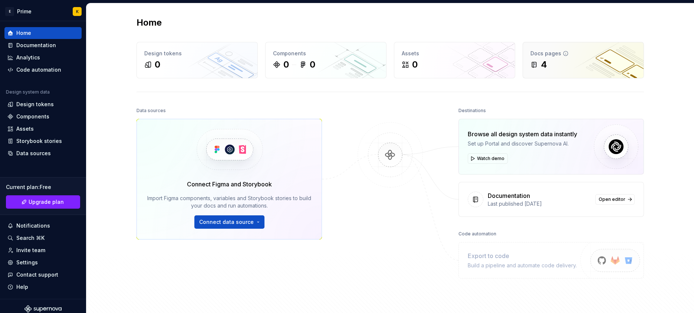
drag, startPoint x: 546, startPoint y: 80, endPoint x: 547, endPoint y: 76, distance: 4.3
click at [547, 79] on div "Home Design tokens 0 Components 0 0 Assets 0 Docs pages 4 Data sources Connect …" at bounding box center [390, 169] width 534 height 333
click at [547, 75] on div "Docs pages 4" at bounding box center [583, 60] width 121 height 36
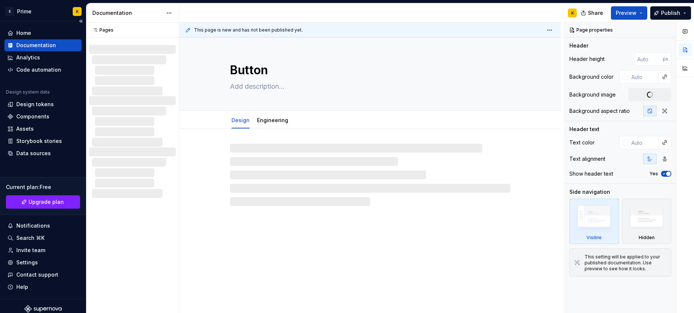
click at [17, 45] on div "Documentation" at bounding box center [36, 45] width 40 height 7
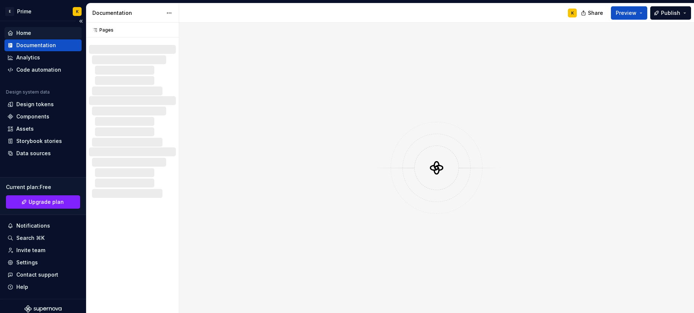
click at [17, 34] on div "Home" at bounding box center [23, 32] width 15 height 7
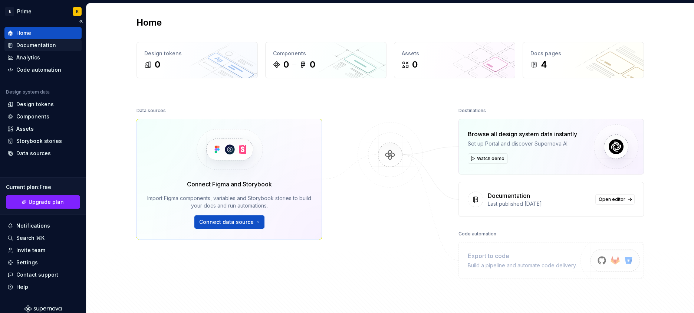
click at [37, 42] on div "Documentation" at bounding box center [36, 45] width 40 height 7
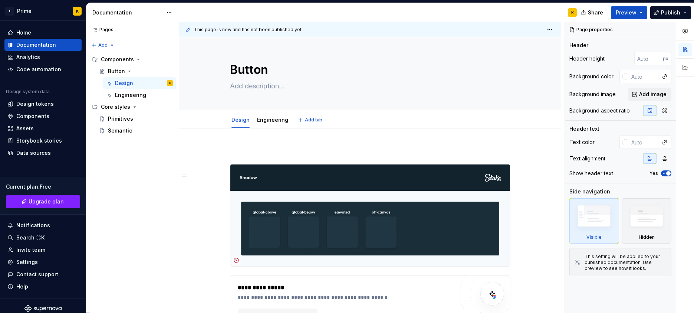
scroll to position [7, 0]
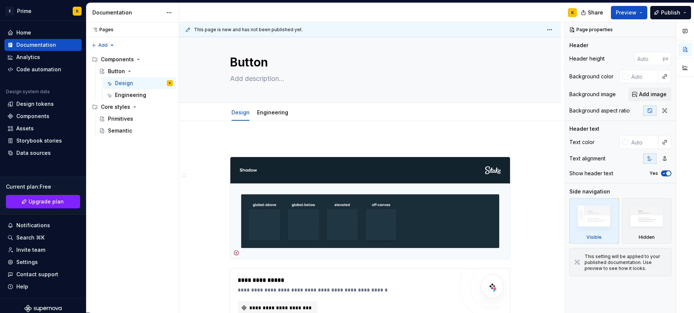
click at [350, 124] on div "**********" at bounding box center [372, 167] width 386 height 291
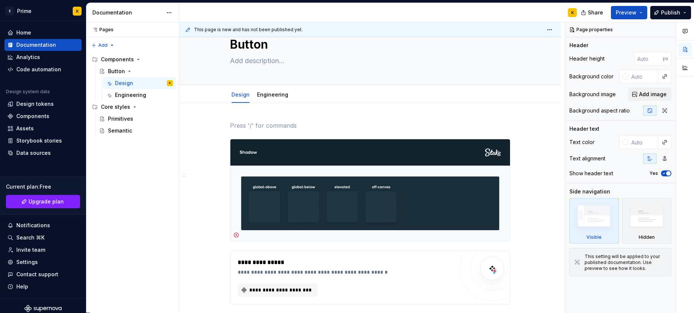
scroll to position [65, 0]
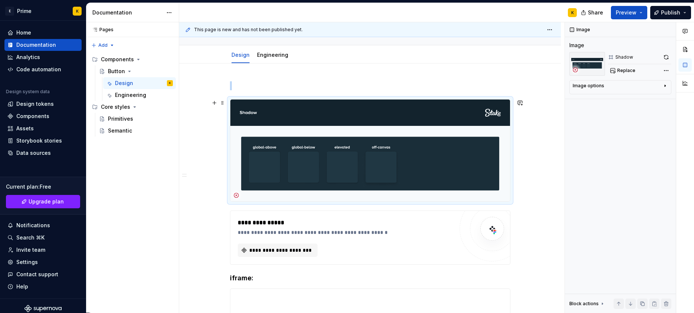
click at [275, 114] on img at bounding box center [370, 150] width 280 height 102
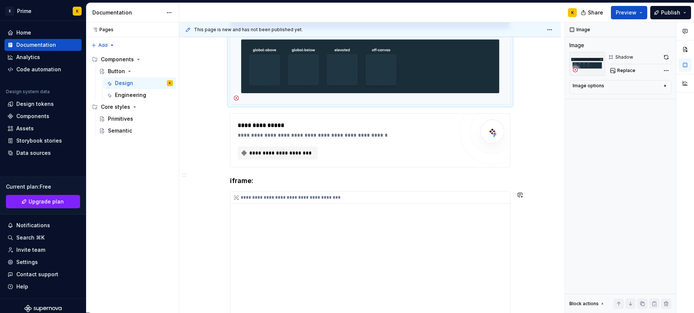
scroll to position [208, 0]
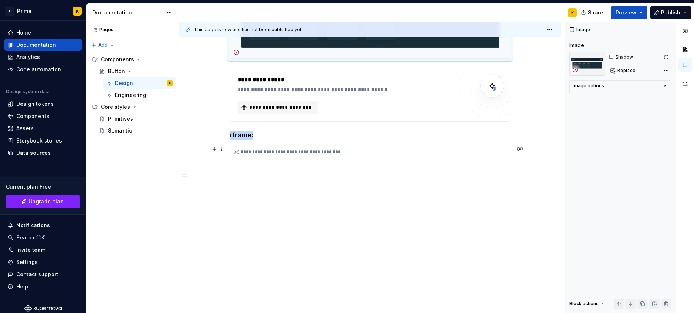
click at [320, 153] on div "**********" at bounding box center [370, 152] width 280 height 12
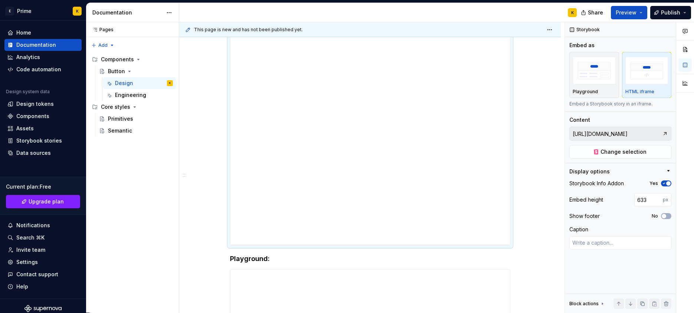
scroll to position [436, 0]
click at [161, 189] on div "Pages Pages Add Accessibility guide for tree Page tree. Navigate the tree with …" at bounding box center [132, 167] width 93 height 291
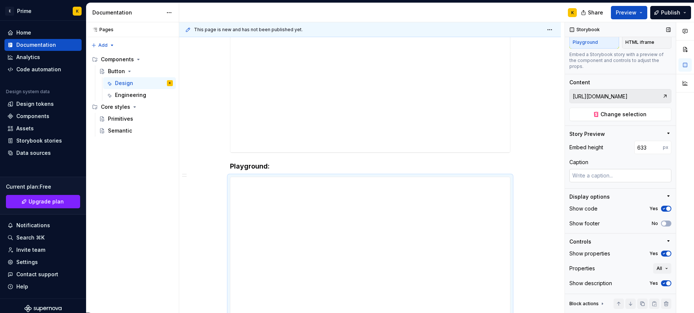
scroll to position [63, 0]
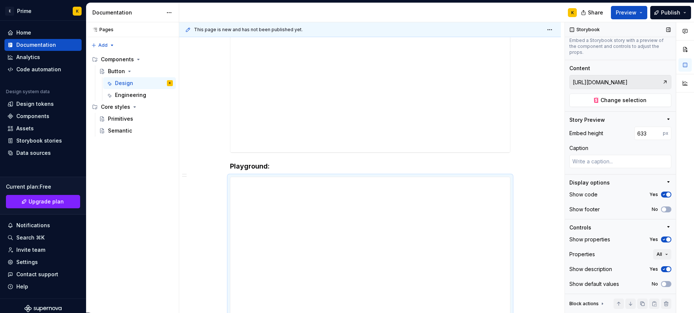
click at [661, 192] on button "Yes" at bounding box center [666, 195] width 10 height 6
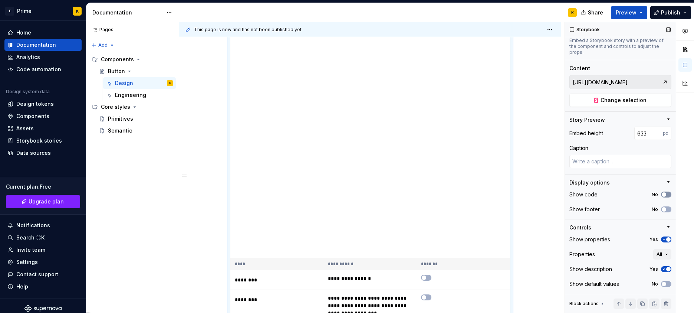
click at [661, 192] on button "No" at bounding box center [666, 195] width 10 height 6
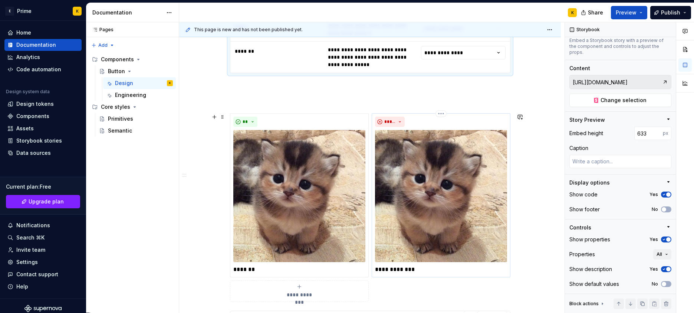
scroll to position [925, 0]
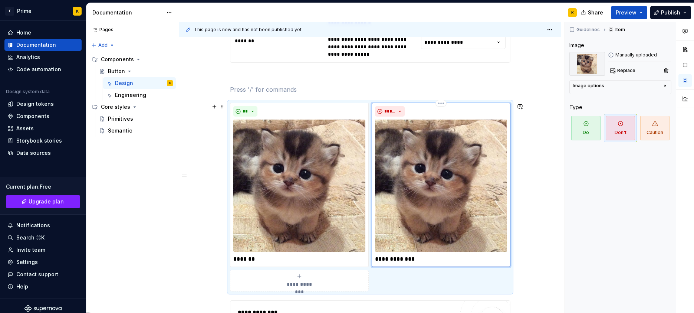
click at [390, 196] on img at bounding box center [441, 186] width 132 height 132
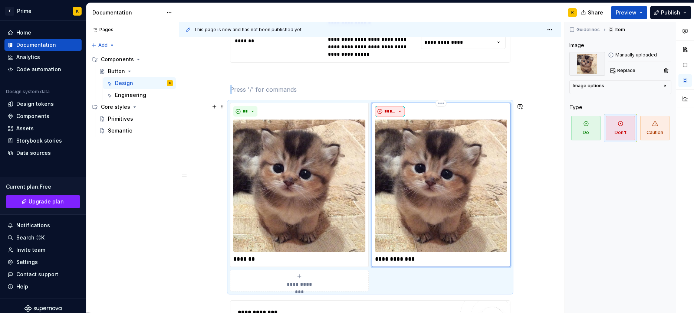
click at [385, 107] on button "*****" at bounding box center [390, 111] width 30 height 10
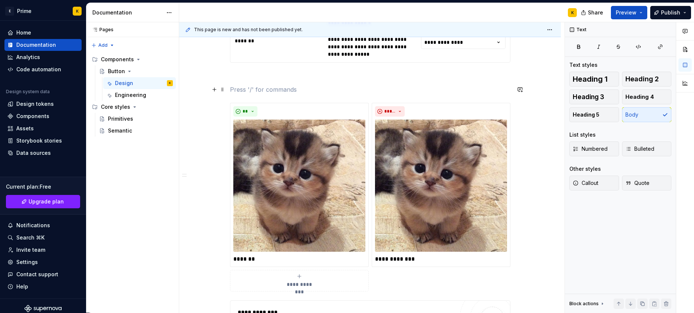
click at [286, 91] on p at bounding box center [370, 89] width 281 height 9
drag, startPoint x: 278, startPoint y: 87, endPoint x: 282, endPoint y: 96, distance: 10.0
click at [278, 88] on p at bounding box center [370, 89] width 281 height 9
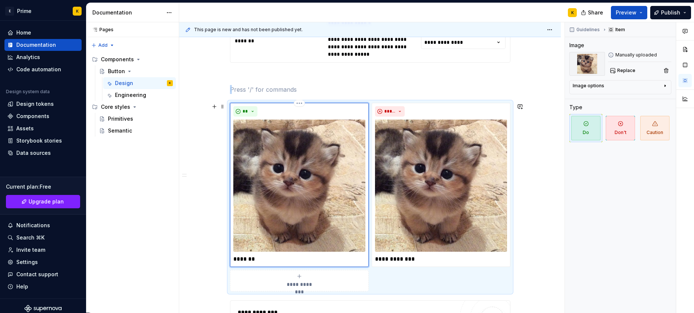
click at [244, 104] on div "** *******" at bounding box center [299, 185] width 139 height 164
click at [251, 110] on button "**" at bounding box center [245, 111] width 24 height 10
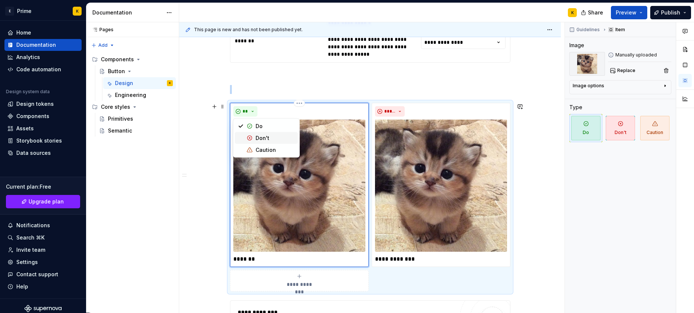
click at [272, 135] on div "Don't" at bounding box center [275, 137] width 39 height 7
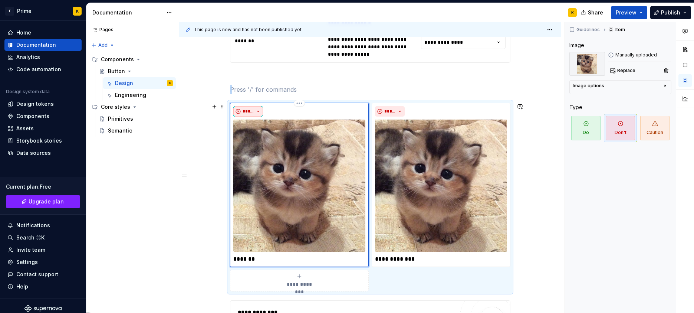
click at [254, 113] on button "*****" at bounding box center [248, 111] width 30 height 10
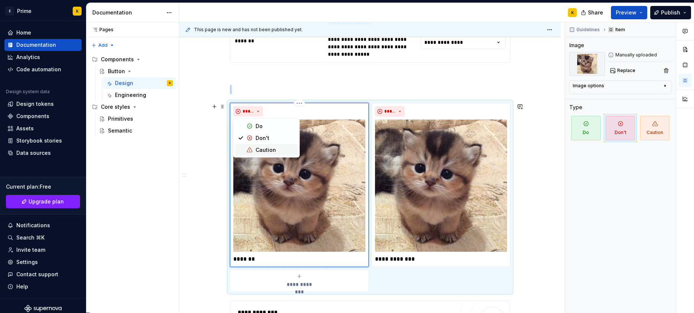
click at [266, 146] on div "Caution" at bounding box center [266, 149] width 20 height 7
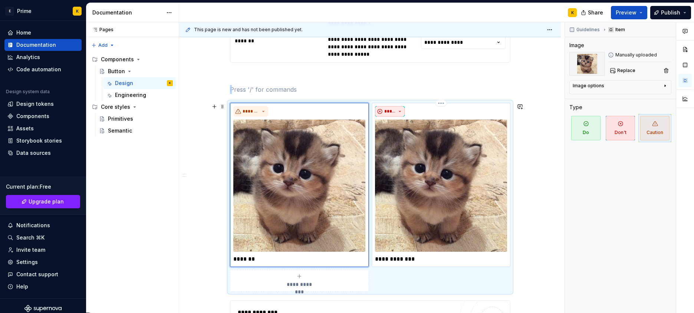
click at [393, 110] on span "*****" at bounding box center [391, 111] width 12 height 6
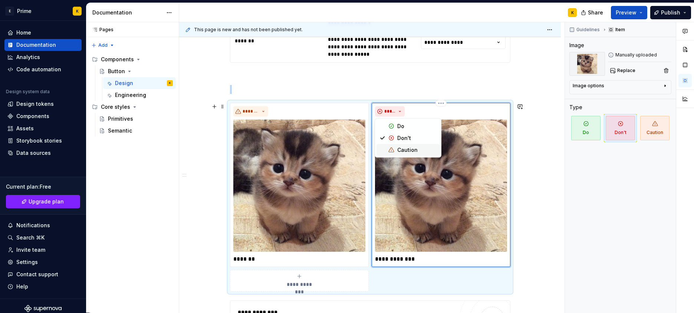
click at [409, 148] on div "Caution" at bounding box center [408, 149] width 20 height 7
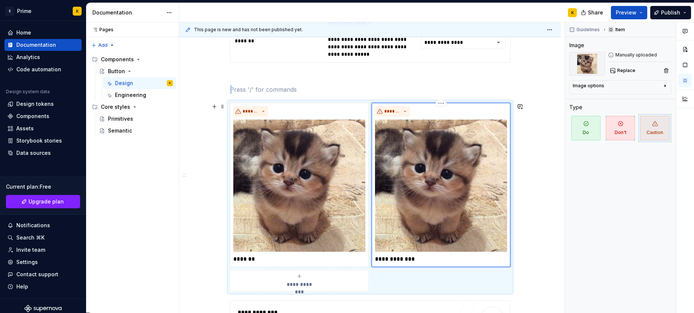
click at [401, 105] on div "**********" at bounding box center [441, 185] width 139 height 164
click at [402, 107] on button "*******" at bounding box center [392, 111] width 35 height 10
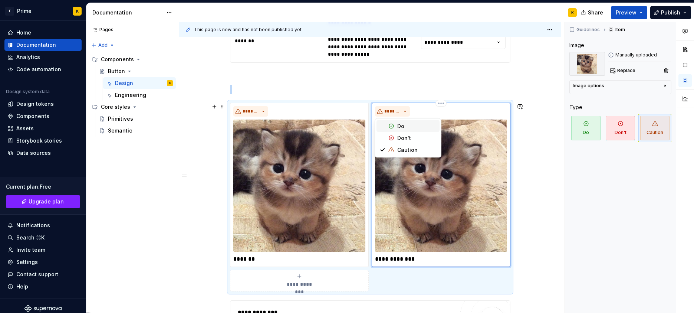
click at [410, 122] on span "Do" at bounding box center [408, 126] width 63 height 12
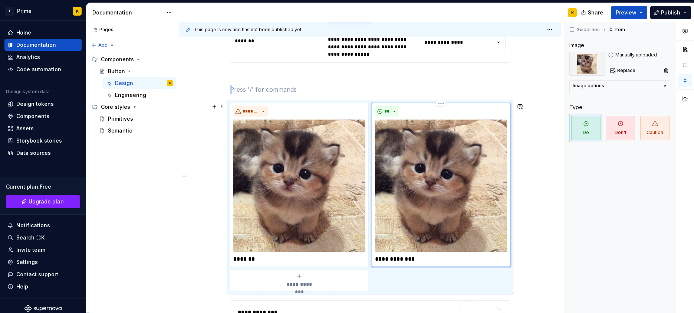
click at [396, 111] on body "E Prime K Home Documentation Analytics Code automation Design system data Desig…" at bounding box center [347, 156] width 694 height 313
click at [391, 109] on button "**" at bounding box center [387, 111] width 24 height 10
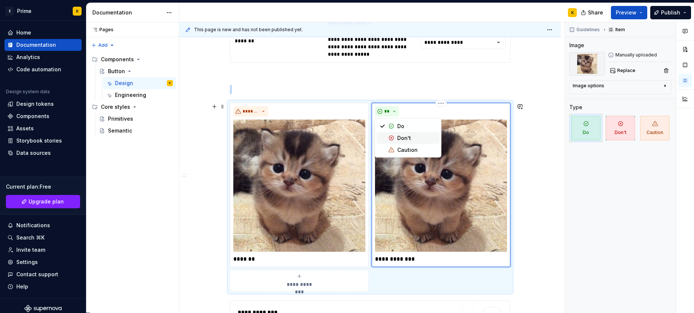
click at [403, 133] on span "Don't" at bounding box center [408, 138] width 63 height 12
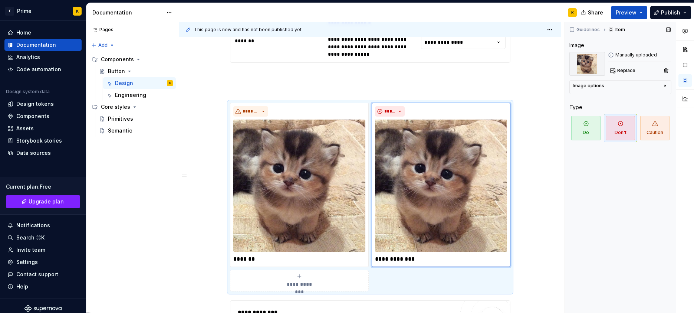
click at [594, 156] on div "Guidelines Item Image Manually uploaded Replace Image options Alignment Caption…" at bounding box center [620, 167] width 111 height 291
click at [634, 95] on div "Guidelines Item Image Manually uploaded Replace Image options Alignment Caption…" at bounding box center [620, 167] width 111 height 291
click at [630, 89] on div "Image options" at bounding box center [617, 87] width 89 height 9
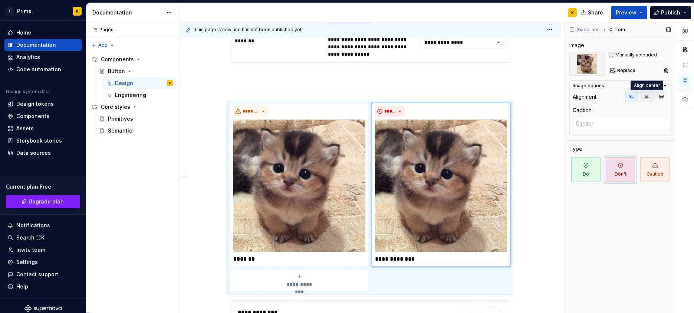
click at [649, 98] on icon "button" at bounding box center [647, 97] width 6 height 6
click at [657, 92] on button "button" at bounding box center [661, 97] width 13 height 10
click at [635, 66] on button "Replace" at bounding box center [623, 70] width 31 height 10
click at [593, 112] on div "Caption" at bounding box center [620, 110] width 95 height 7
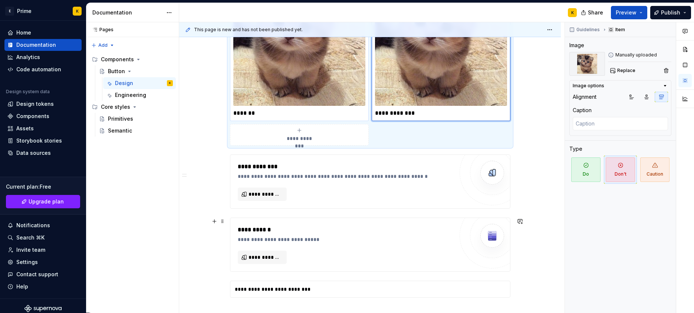
scroll to position [1019, 0]
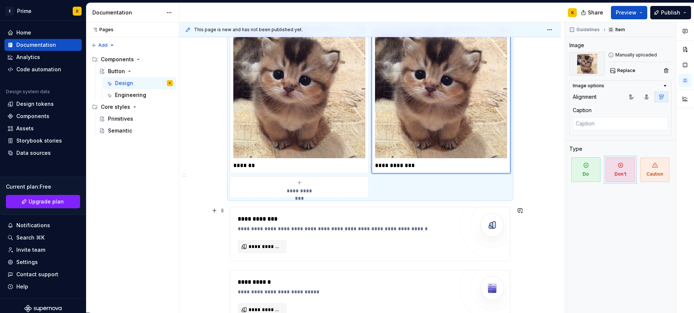
click at [310, 230] on div "**********" at bounding box center [346, 228] width 216 height 7
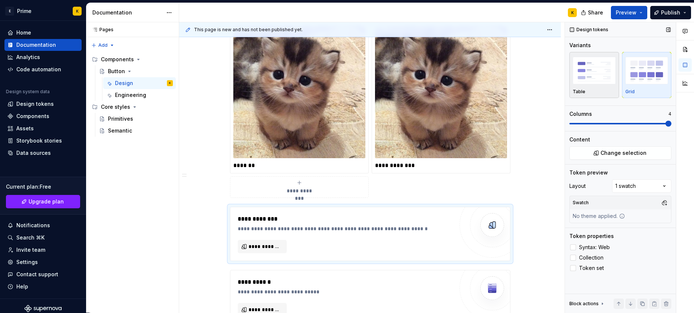
click at [613, 75] on img "button" at bounding box center [594, 70] width 43 height 27
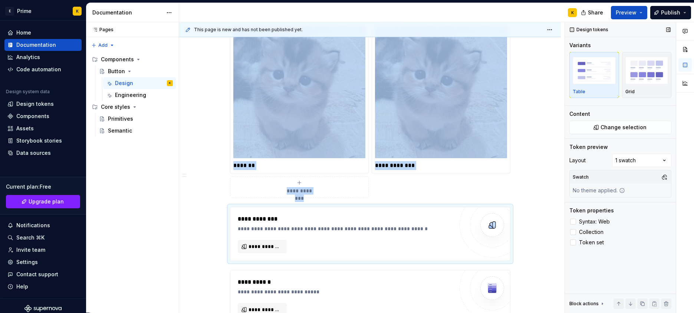
click at [611, 82] on img "button" at bounding box center [594, 70] width 43 height 27
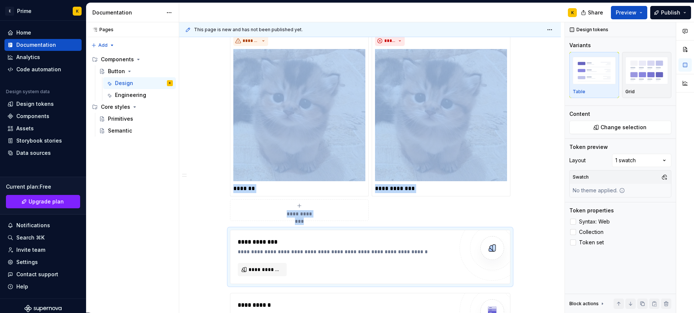
scroll to position [1177, 0]
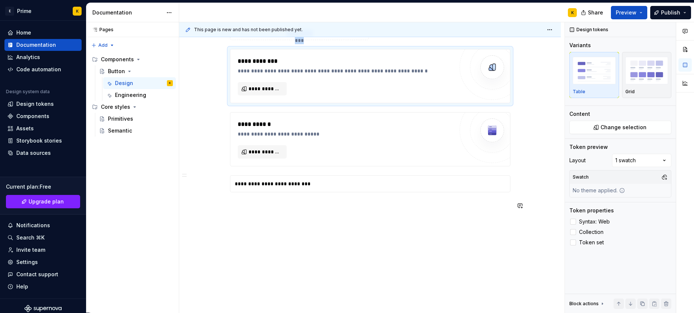
click at [286, 220] on div "**********" at bounding box center [372, 167] width 386 height 291
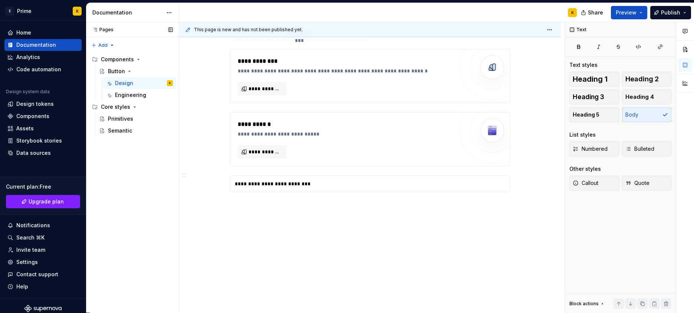
click at [173, 207] on div "Pages Pages Add Accessibility guide for tree Page tree. Navigate the tree with …" at bounding box center [132, 167] width 93 height 291
click at [0, 0] on button "Page tree" at bounding box center [0, 0] width 0 height 0
drag, startPoint x: 59, startPoint y: 65, endPoint x: 50, endPoint y: 58, distance: 11.6
click at [58, 65] on html "E Prime K Home Documentation Analytics Code automation Design system data Desig…" at bounding box center [347, 156] width 694 height 313
click at [50, 58] on div "Analytics" at bounding box center [42, 56] width 71 height 7
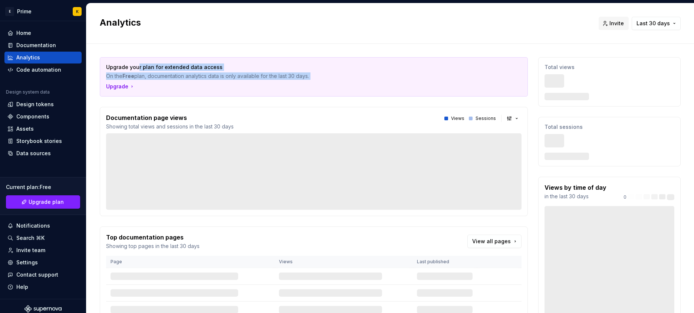
drag, startPoint x: 137, startPoint y: 64, endPoint x: 355, endPoint y: 88, distance: 219.2
click at [355, 88] on div "Upgrade your plan for extended data access On the Free plan, documentation anal…" at bounding box center [314, 77] width 428 height 39
click at [355, 88] on div "Upgrade" at bounding box center [314, 86] width 416 height 7
drag, startPoint x: 332, startPoint y: 83, endPoint x: 140, endPoint y: 72, distance: 192.9
click at [141, 73] on div "Upgrade your plan for extended data access On the Free plan, documentation anal…" at bounding box center [314, 77] width 428 height 39
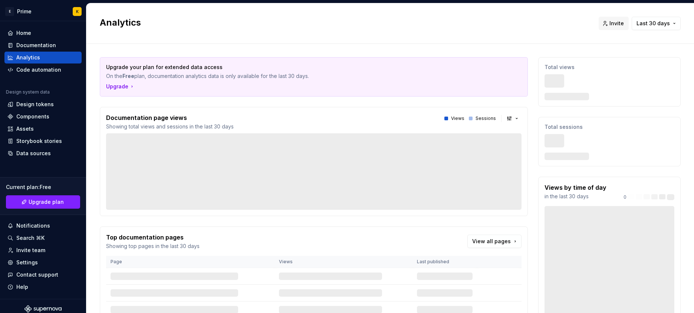
click at [140, 72] on p "On the Free plan, documentation analytics data is only available for the last 3…" at bounding box center [288, 75] width 364 height 7
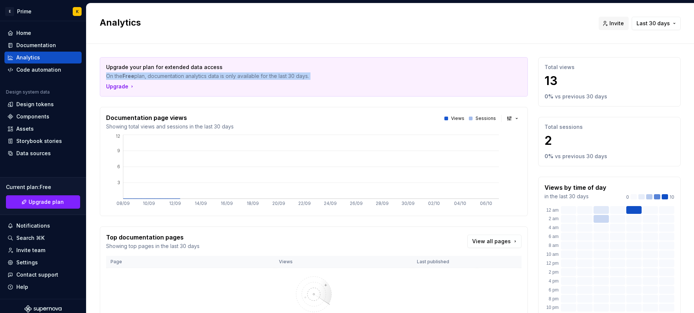
drag, startPoint x: 106, startPoint y: 73, endPoint x: 197, endPoint y: 101, distance: 94.9
click at [197, 101] on div "Upgrade your plan for extended data access On the Free plan, documentation anal…" at bounding box center [314, 218] width 428 height 323
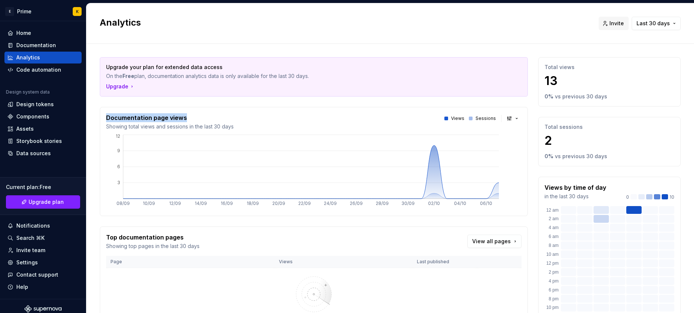
drag, startPoint x: 241, startPoint y: 120, endPoint x: 114, endPoint y: 99, distance: 128.0
click at [114, 99] on div "Upgrade your plan for extended data access On the Free plan, documentation anal…" at bounding box center [314, 218] width 428 height 323
click at [115, 99] on div "Upgrade your plan for extended data access On the Free plan, documentation anal…" at bounding box center [314, 218] width 428 height 323
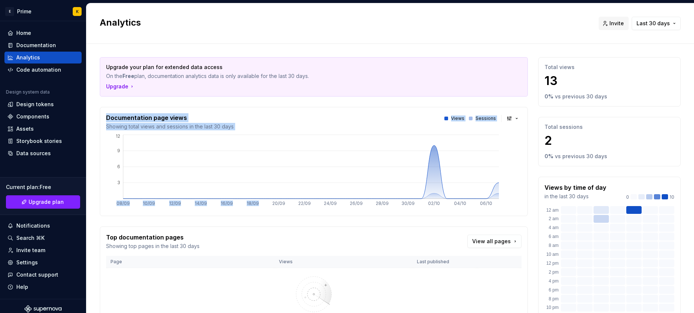
drag, startPoint x: 113, startPoint y: 107, endPoint x: 271, endPoint y: 138, distance: 160.4
click at [271, 138] on div "Documentation page views Showing total views and sessions in the last 30 days V…" at bounding box center [314, 161] width 428 height 109
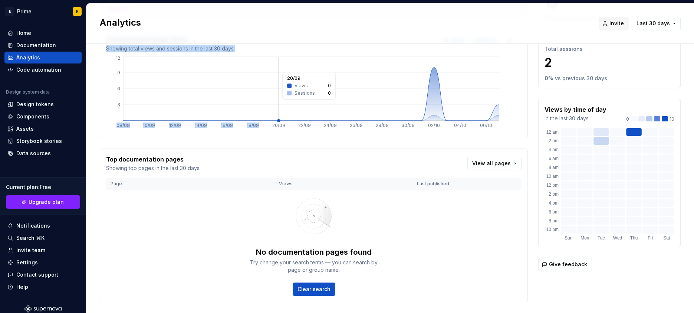
scroll to position [95, 0]
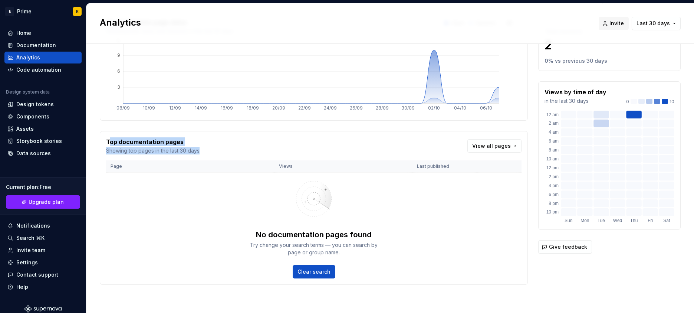
drag, startPoint x: 110, startPoint y: 143, endPoint x: 256, endPoint y: 153, distance: 146.6
click at [256, 153] on div "Top documentation pages Showing top pages in the last 30 days View all pages" at bounding box center [314, 145] width 416 height 17
click at [38, 92] on div "Design system data" at bounding box center [28, 92] width 44 height 6
click at [42, 100] on div "Design tokens" at bounding box center [42, 104] width 77 height 12
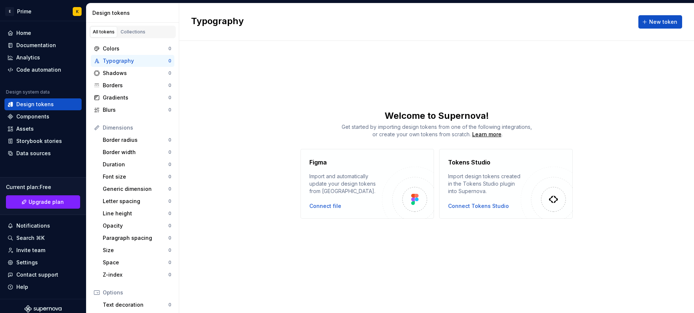
click at [203, 117] on div "Welcome to Supernova!" at bounding box center [436, 116] width 515 height 12
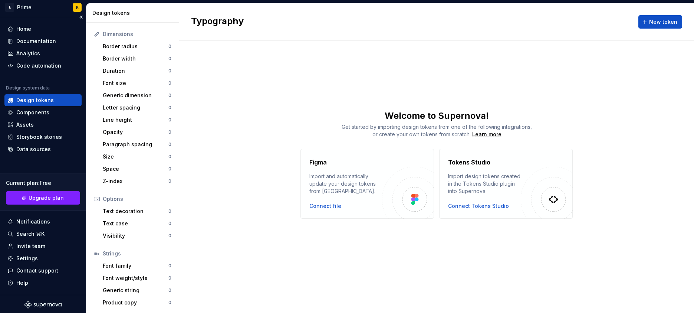
scroll to position [7, 0]
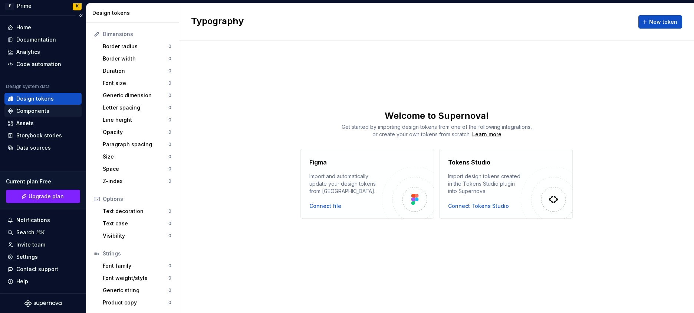
click at [39, 112] on div "Components" at bounding box center [32, 110] width 33 height 7
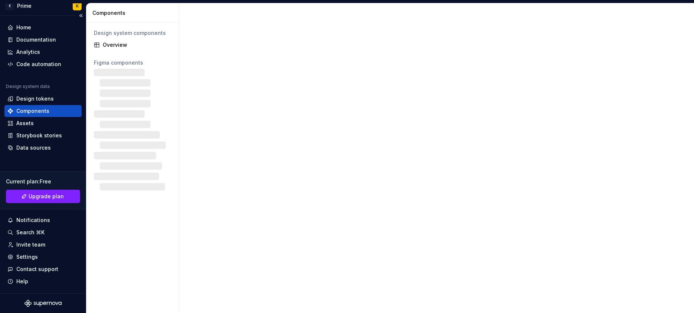
click at [48, 111] on div "Components" at bounding box center [32, 110] width 33 height 7
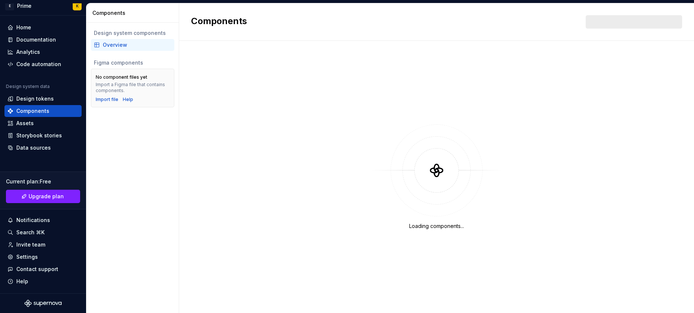
click at [122, 66] on div "Figma components" at bounding box center [133, 63] width 84 height 12
drag, startPoint x: 116, startPoint y: 57, endPoint x: 194, endPoint y: 73, distance: 79.6
click at [194, 73] on div "Components Design system components Overview Figma components No component file…" at bounding box center [390, 158] width 608 height 310
click at [194, 73] on div "Loading components..." at bounding box center [436, 177] width 515 height 272
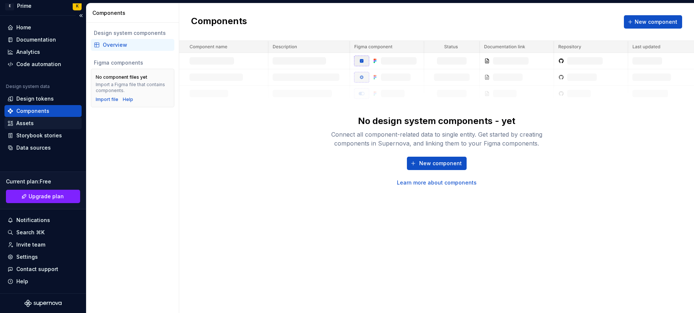
click at [61, 120] on div "Assets" at bounding box center [42, 123] width 71 height 7
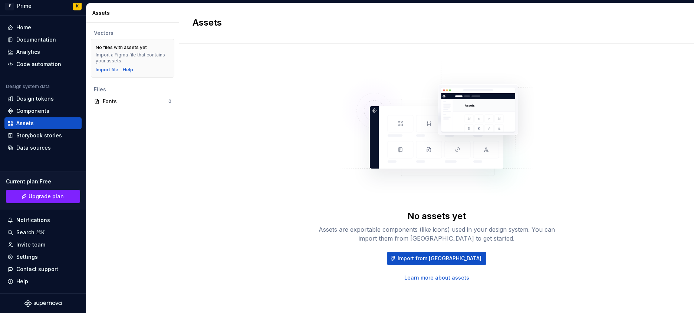
click at [257, 85] on div "No assets yet Assets are exportable components (like icons) used in your design…" at bounding box center [437, 169] width 488 height 224
drag, startPoint x: 145, startPoint y: 56, endPoint x: 95, endPoint y: 42, distance: 52.2
click at [95, 42] on div "No files with assets yet Import a Figma file that contains your assets. Import …" at bounding box center [133, 58] width 84 height 39
drag, startPoint x: 95, startPoint y: 42, endPoint x: 153, endPoint y: 74, distance: 66.9
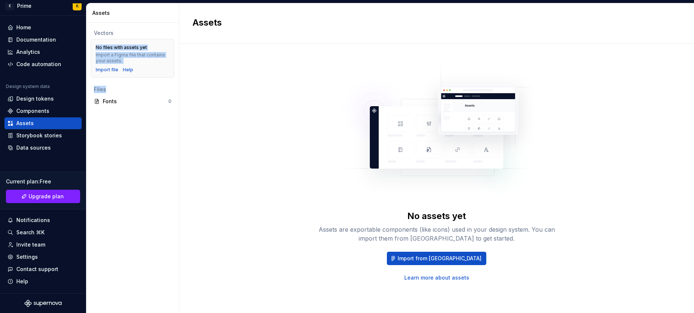
click at [153, 74] on div "No files with assets yet Import a Figma file that contains your assets. Import …" at bounding box center [133, 58] width 84 height 39
click at [144, 71] on div "Import file Help" at bounding box center [133, 70] width 74 height 6
drag, startPoint x: 139, startPoint y: 69, endPoint x: 95, endPoint y: 43, distance: 51.2
click at [95, 43] on div "No files with assets yet Import a Figma file that contains your assets. Import …" at bounding box center [133, 58] width 84 height 39
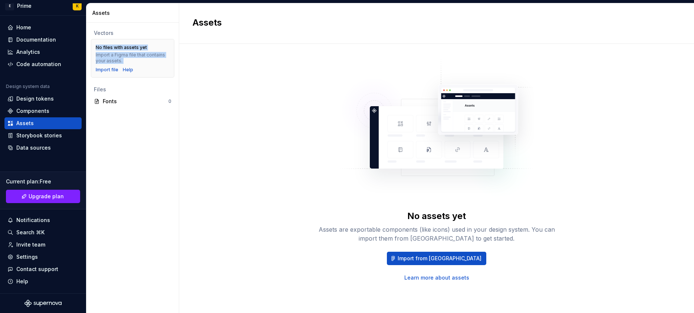
click at [95, 42] on div "No files with assets yet Import a Figma file that contains your assets. Import …" at bounding box center [133, 58] width 84 height 39
drag, startPoint x: 95, startPoint y: 42, endPoint x: 134, endPoint y: 121, distance: 88.5
click at [134, 121] on div "Vectors No files with assets yet Import a Figma file that contains your assets.…" at bounding box center [132, 168] width 92 height 290
click at [52, 128] on div "Assets" at bounding box center [42, 123] width 77 height 12
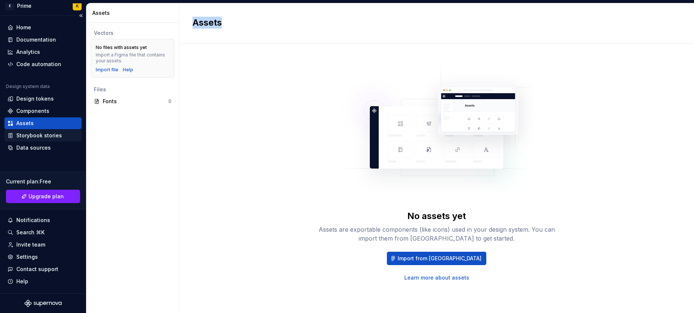
click at [56, 132] on div "Storybook stories" at bounding box center [39, 135] width 46 height 7
click at [60, 129] on div "Assets" at bounding box center [42, 123] width 77 height 12
click at [62, 133] on div "Storybook stories" at bounding box center [42, 135] width 71 height 7
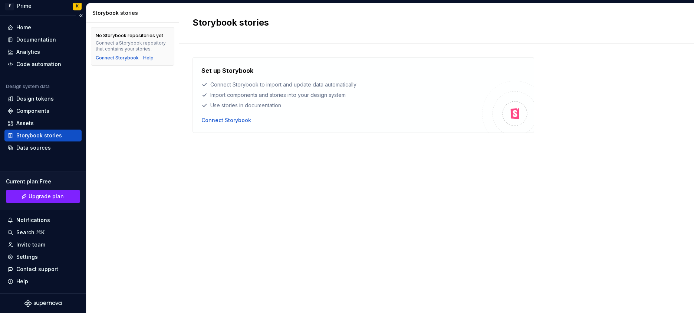
click at [59, 138] on div "Storybook stories" at bounding box center [39, 135] width 46 height 7
click at [45, 149] on div "Data sources" at bounding box center [33, 147] width 35 height 7
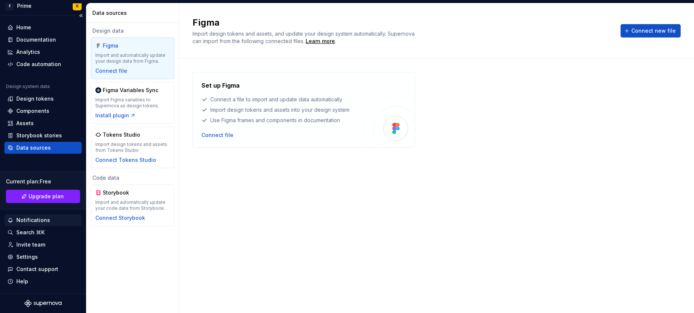
click at [20, 216] on div "Notifications" at bounding box center [42, 220] width 77 height 12
click at [28, 221] on html "E Prime K Home Documentation Analytics Code automation Design system data Desig…" at bounding box center [347, 156] width 694 height 313
click at [28, 221] on div "Notifications" at bounding box center [33, 219] width 34 height 7
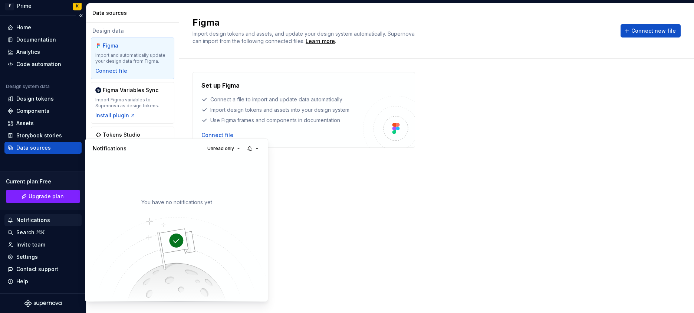
click at [30, 225] on html "E Prime K Home Documentation Analytics Code automation Design system data Desig…" at bounding box center [347, 156] width 694 height 313
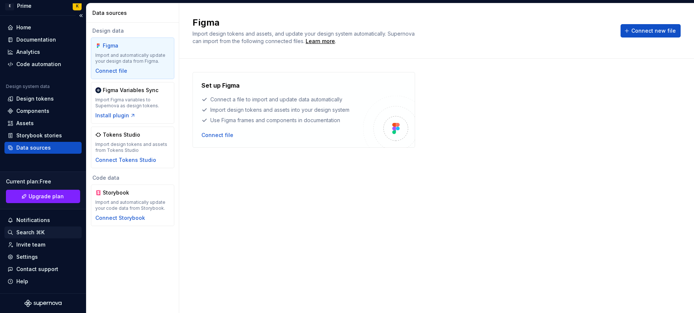
click at [30, 231] on div "Search ⌘K" at bounding box center [30, 232] width 28 height 7
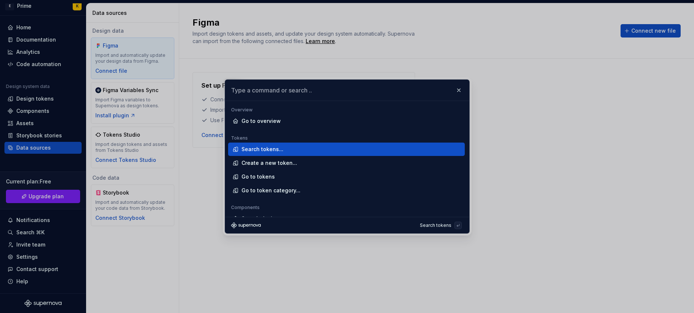
scroll to position [9, 0]
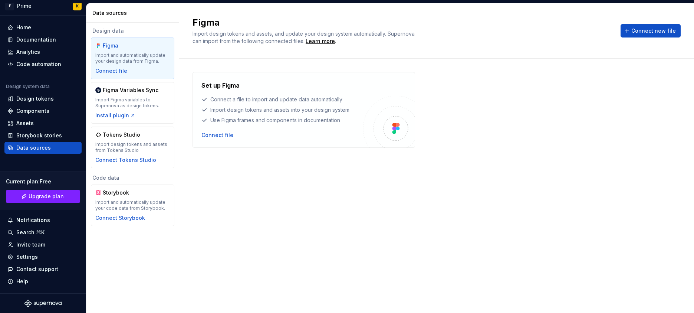
drag, startPoint x: 282, startPoint y: 280, endPoint x: 200, endPoint y: 265, distance: 84.2
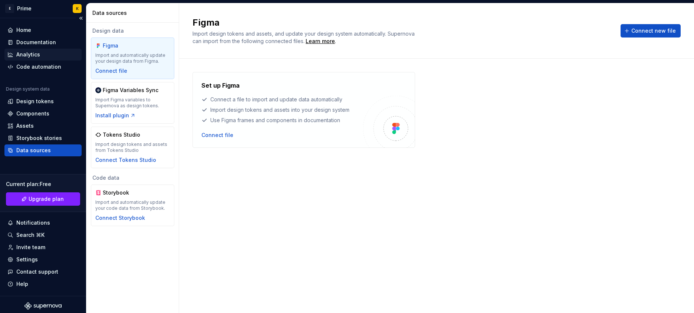
scroll to position [0, 0]
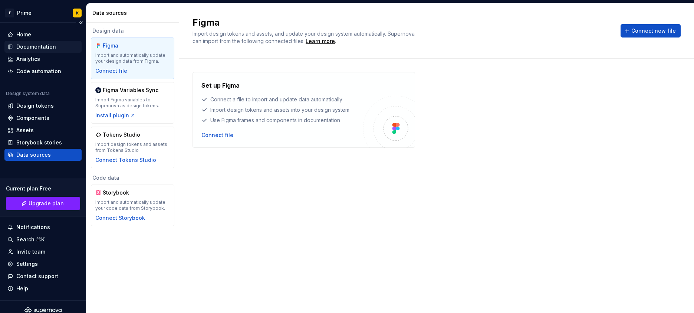
click at [40, 43] on div "Documentation" at bounding box center [36, 46] width 40 height 7
click at [35, 39] on div "Home" at bounding box center [42, 35] width 77 height 12
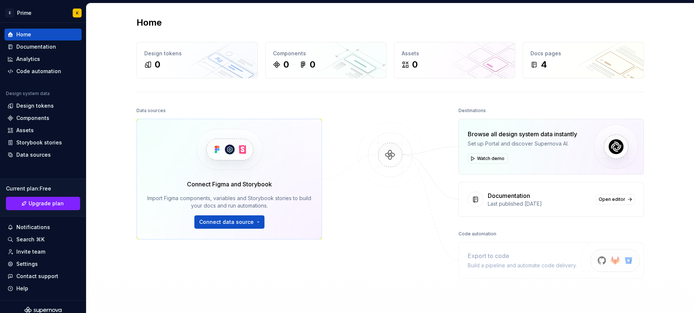
click at [551, 211] on div "Documentation Last published 5 days ago Open editor" at bounding box center [551, 199] width 185 height 34
drag, startPoint x: 547, startPoint y: 203, endPoint x: 611, endPoint y: 216, distance: 65.1
click at [549, 203] on div "Last published [DATE]" at bounding box center [539, 203] width 103 height 7
click at [616, 202] on span "Open editor" at bounding box center [612, 199] width 27 height 6
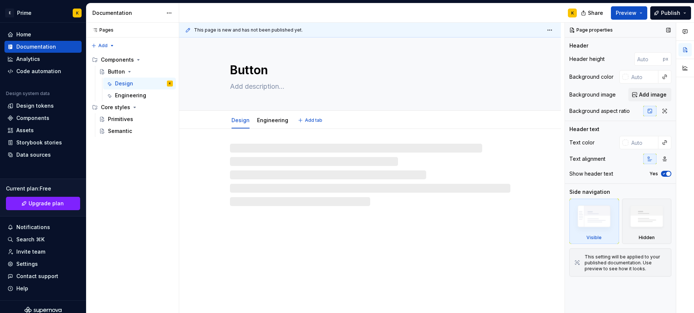
type textarea "*"
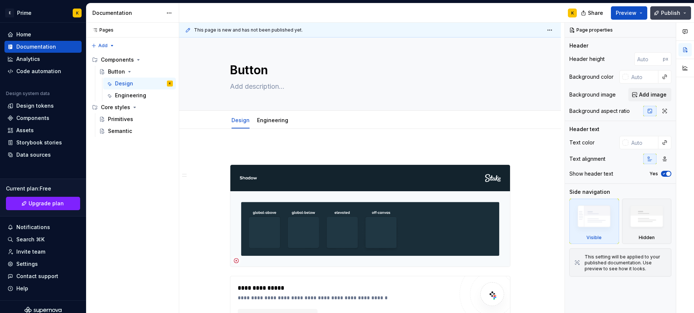
click at [690, 16] on button "Publish" at bounding box center [671, 12] width 41 height 13
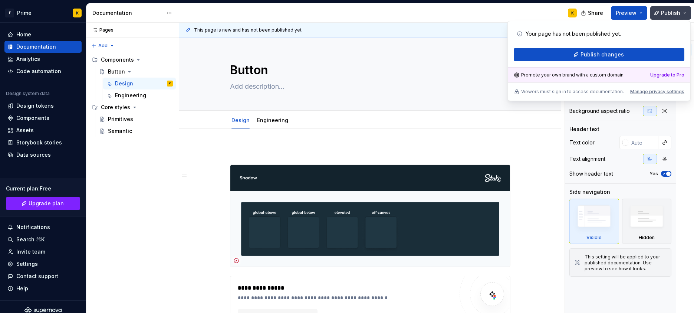
scroll to position [0, 0]
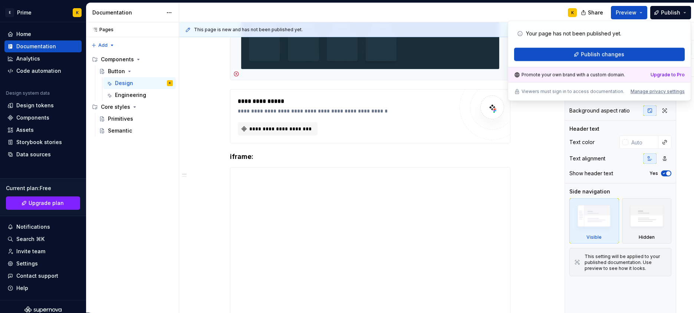
drag, startPoint x: 555, startPoint y: 84, endPoint x: 619, endPoint y: 79, distance: 64.0
click at [617, 79] on div "Promote your own brand with a custom domain. Upgrade to Pro" at bounding box center [599, 74] width 183 height 15
drag, startPoint x: 622, startPoint y: 77, endPoint x: 624, endPoint y: 84, distance: 6.8
click at [624, 84] on div "Your page has not been published yet. Publish changes Promote your own brand wi…" at bounding box center [599, 61] width 183 height 80
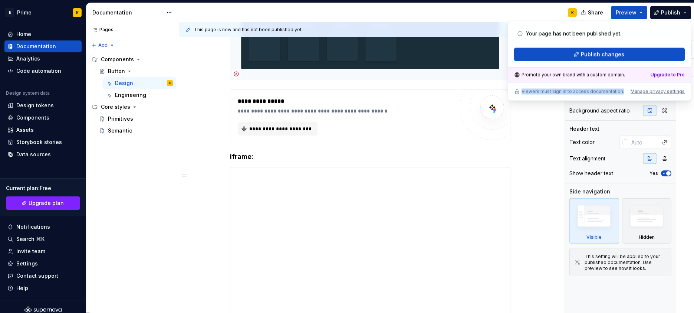
drag, startPoint x: 625, startPoint y: 91, endPoint x: 521, endPoint y: 85, distance: 103.7
click at [521, 85] on div "Your page has not been published yet. Publish changes Promote your own brand wi…" at bounding box center [599, 61] width 183 height 80
drag, startPoint x: 616, startPoint y: 92, endPoint x: 523, endPoint y: 87, distance: 93.6
click at [523, 87] on div "Your page has not been published yet. Publish changes Promote your own brand wi…" at bounding box center [599, 61] width 183 height 80
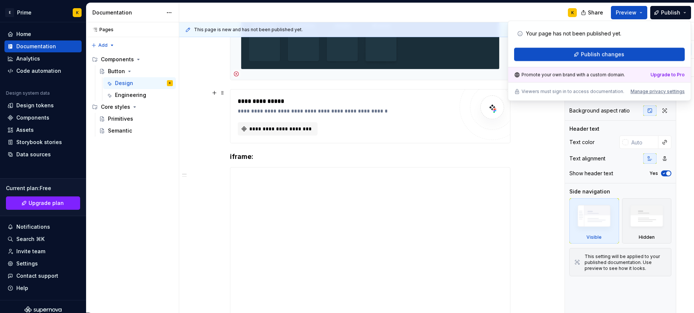
drag, startPoint x: 523, startPoint y: 87, endPoint x: 612, endPoint y: 93, distance: 89.3
click at [525, 88] on div "Your page has not been published yet. Publish changes Promote your own brand wi…" at bounding box center [599, 61] width 183 height 80
click at [651, 92] on div "Manage privacy settings" at bounding box center [658, 92] width 54 height 6
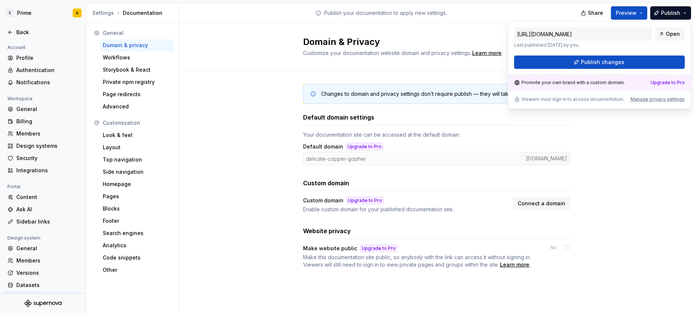
click at [428, 63] on div "Domain & Privacy Customize your documentation website domain and privacy settin…" at bounding box center [436, 47] width 515 height 48
